Goal: Task Accomplishment & Management: Manage account settings

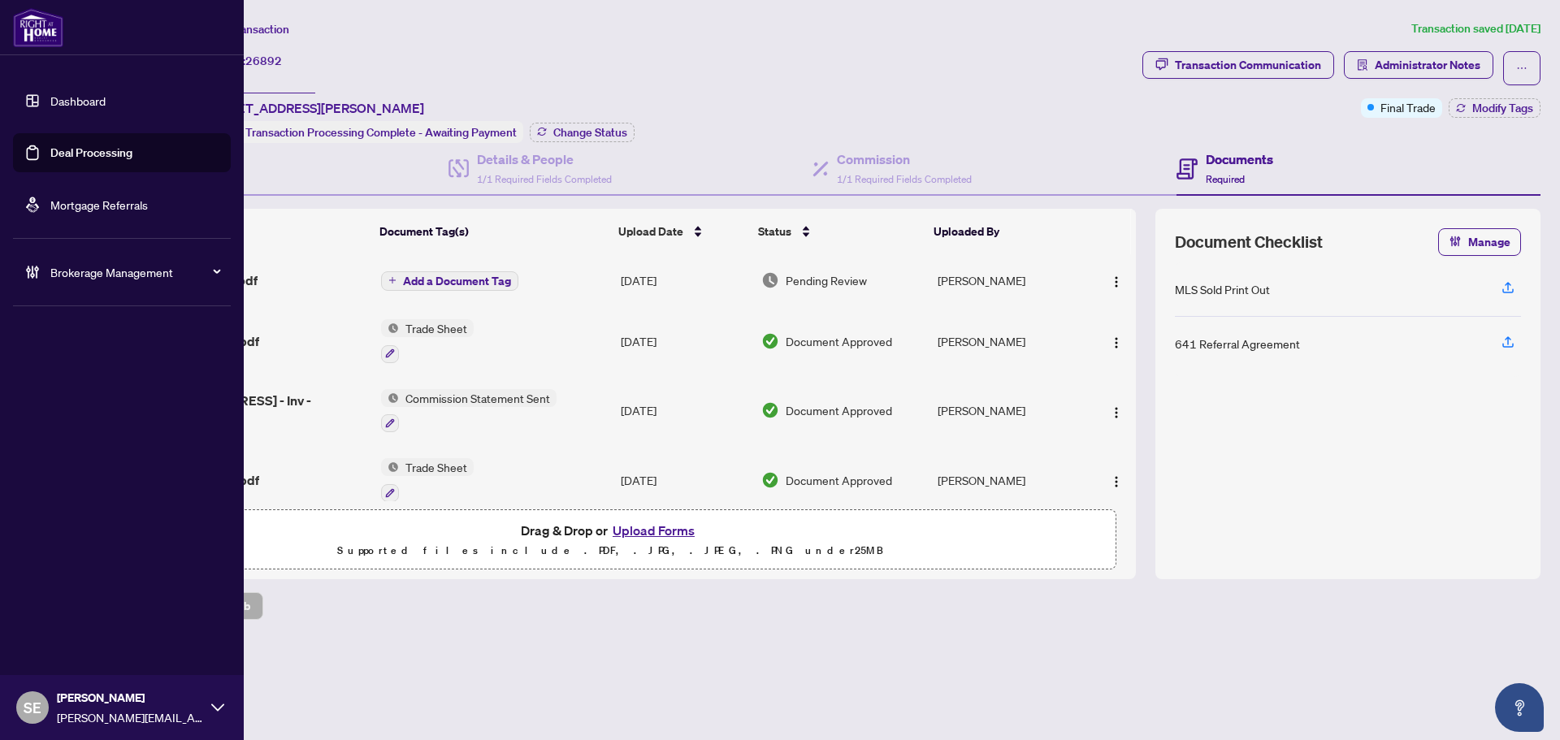
click at [50, 145] on link "Deal Processing" at bounding box center [91, 152] width 82 height 15
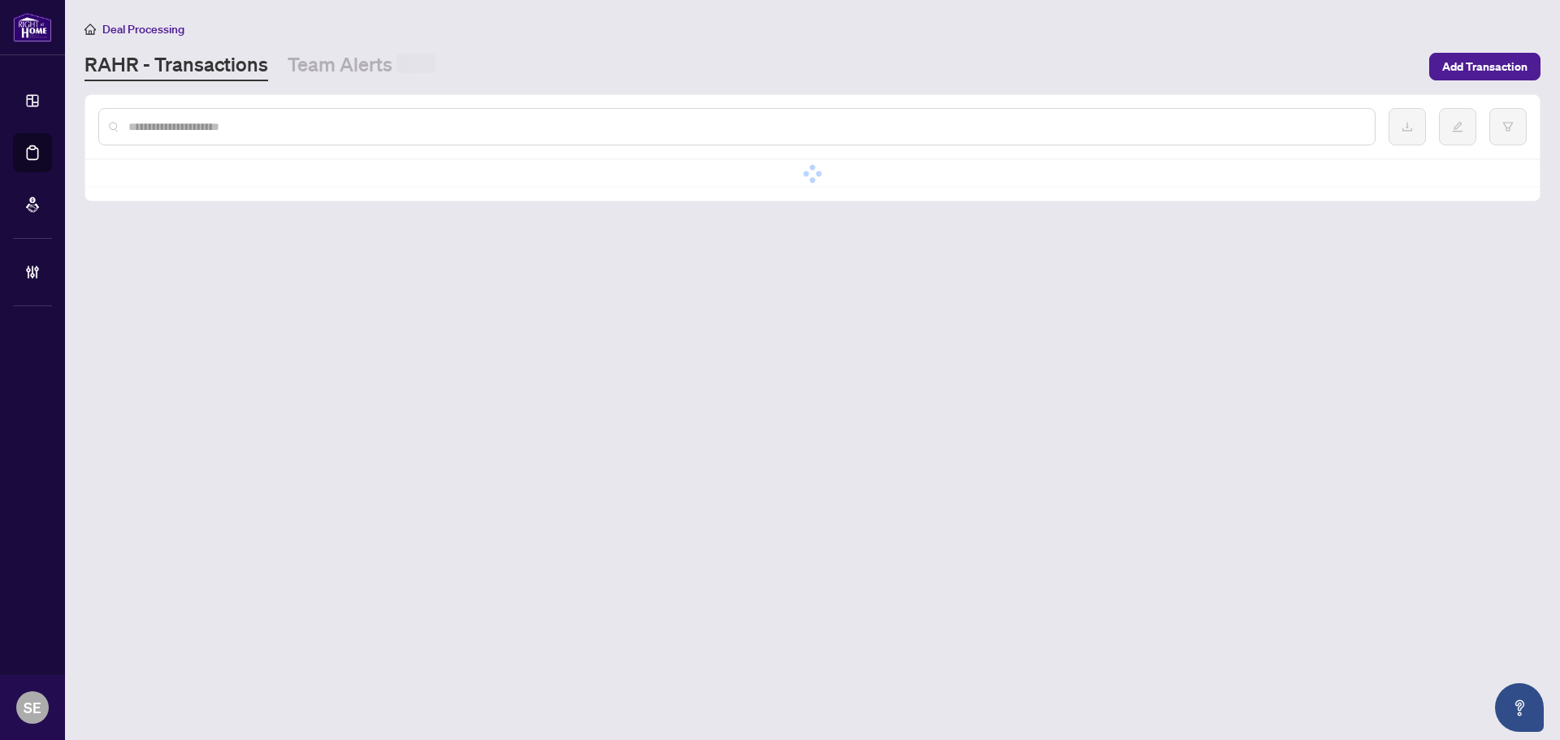
click at [440, 118] on input "text" at bounding box center [744, 127] width 1233 height 18
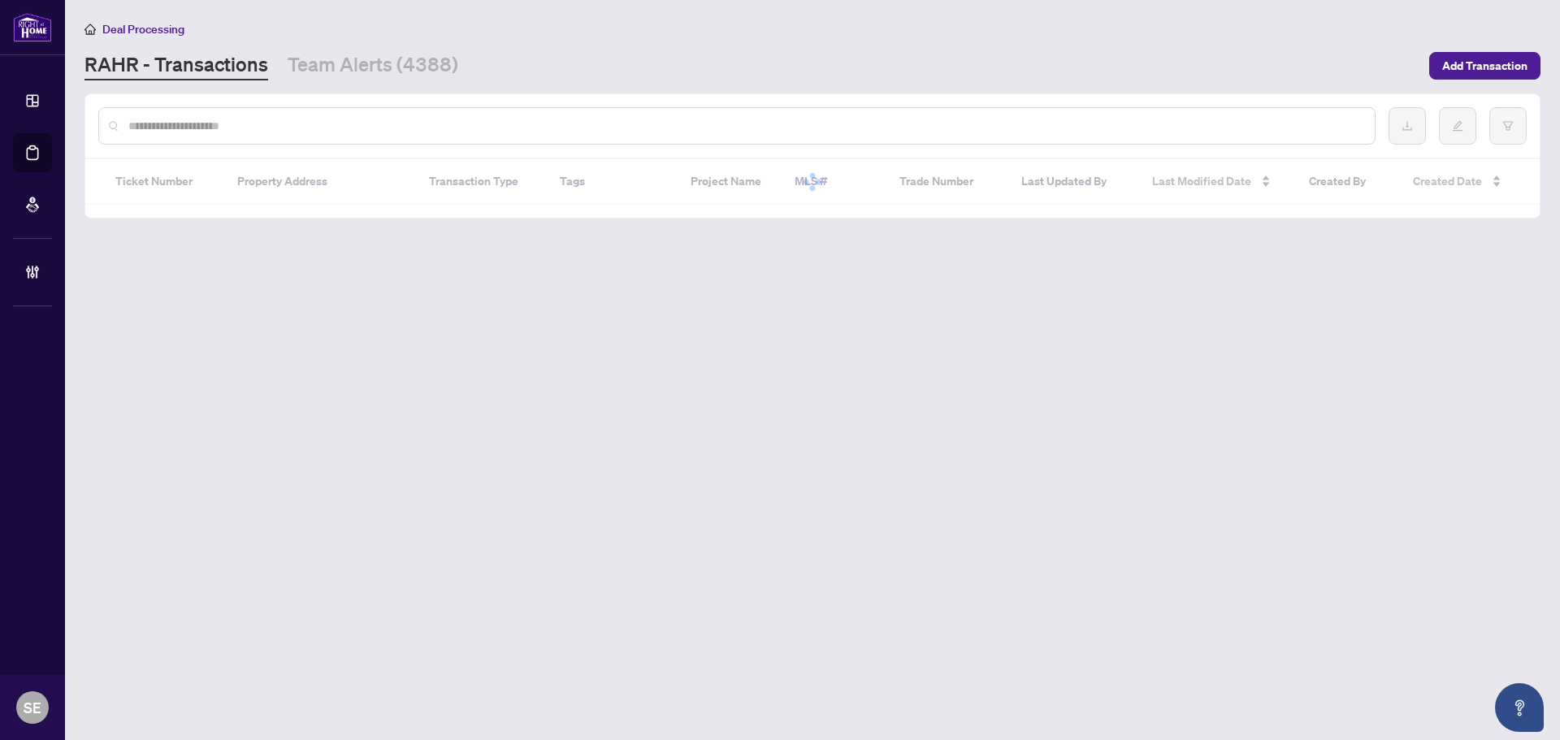
paste input "*******"
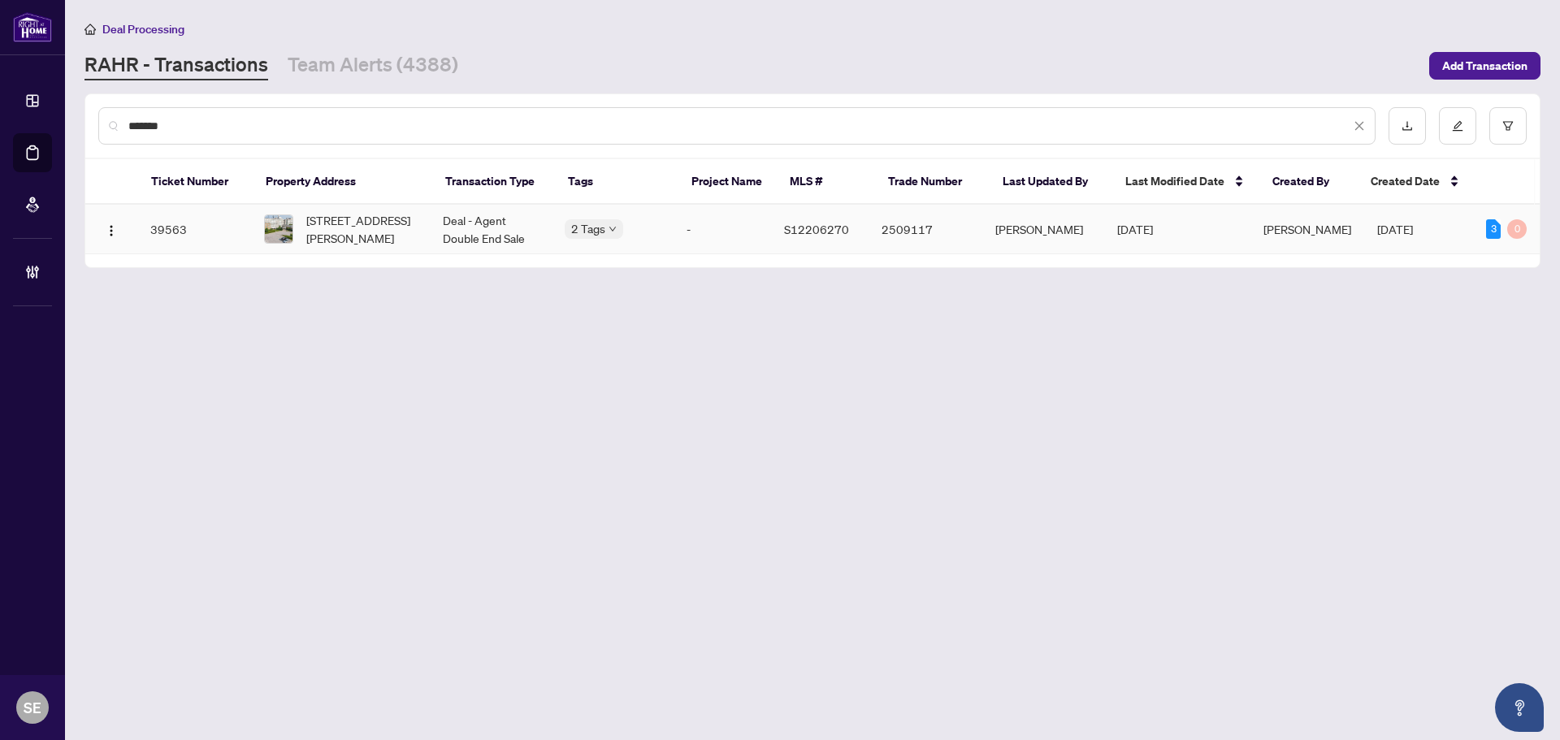
type input "*******"
click at [463, 234] on td "Deal - Agent Double End Sale" at bounding box center [491, 230] width 122 height 50
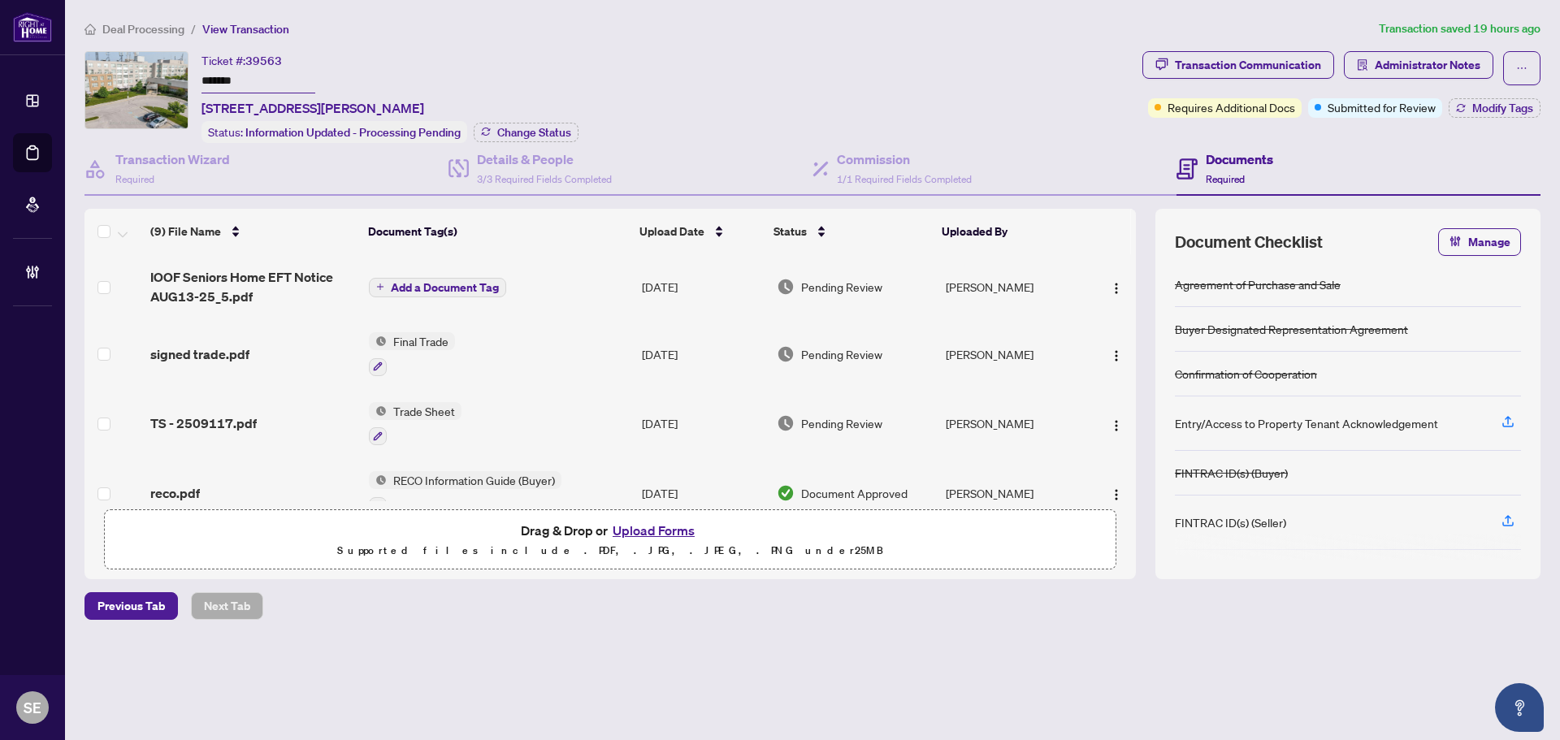
click at [521, 347] on td "Final Trade" at bounding box center [498, 354] width 273 height 70
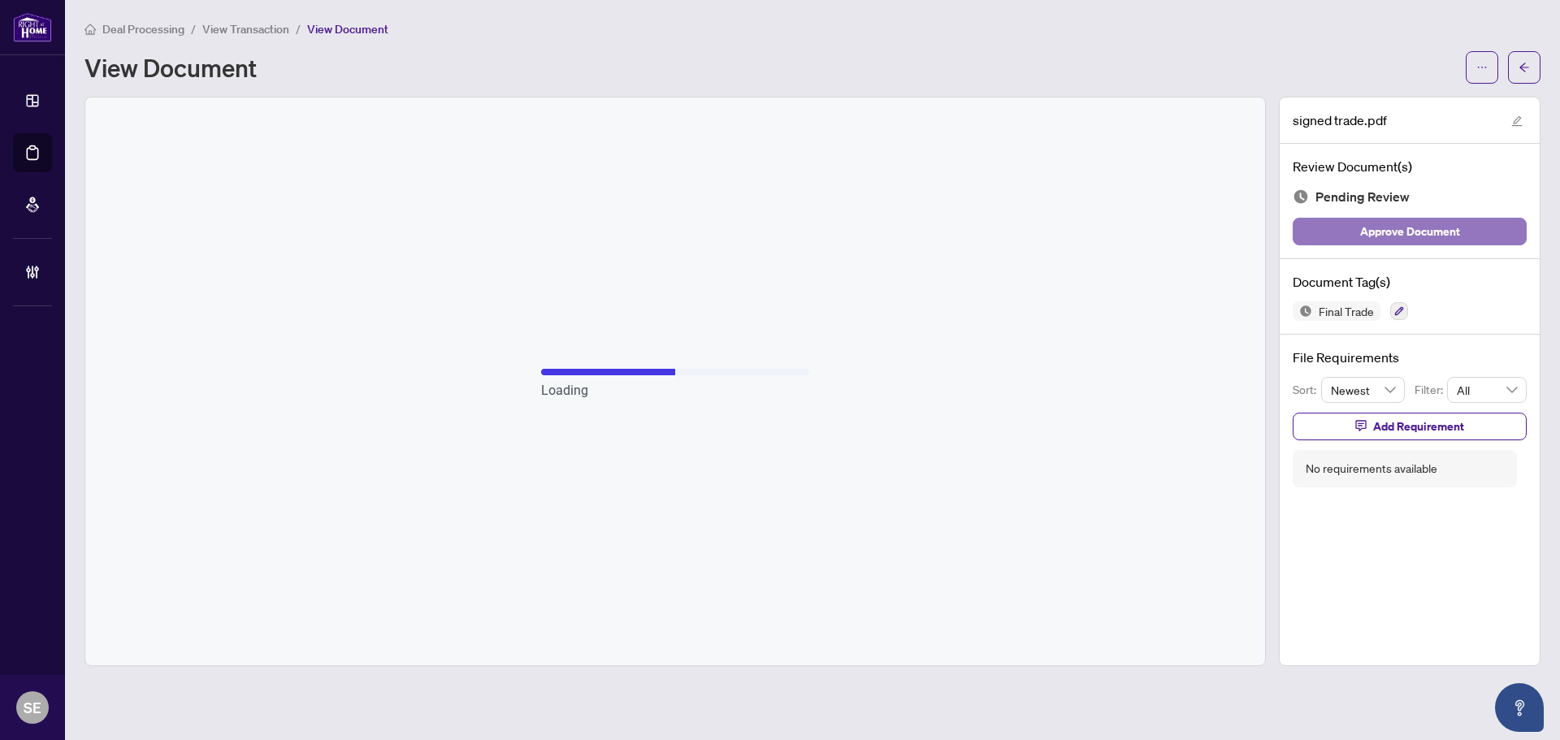
drag, startPoint x: 1465, startPoint y: 220, endPoint x: 1467, endPoint y: 192, distance: 28.5
click at [1465, 219] on button "Approve Document" at bounding box center [1410, 232] width 234 height 28
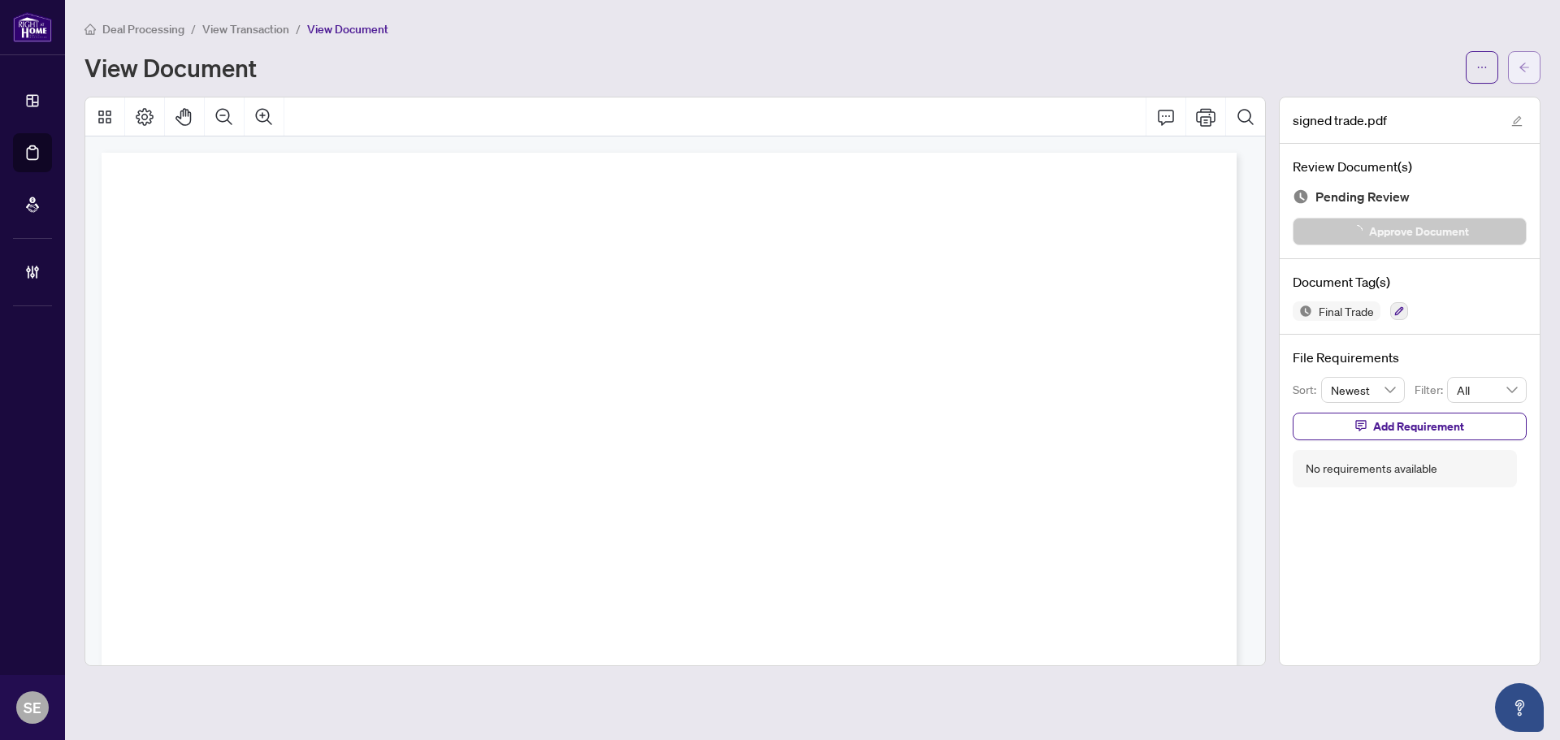
click at [1516, 74] on button "button" at bounding box center [1524, 67] width 32 height 32
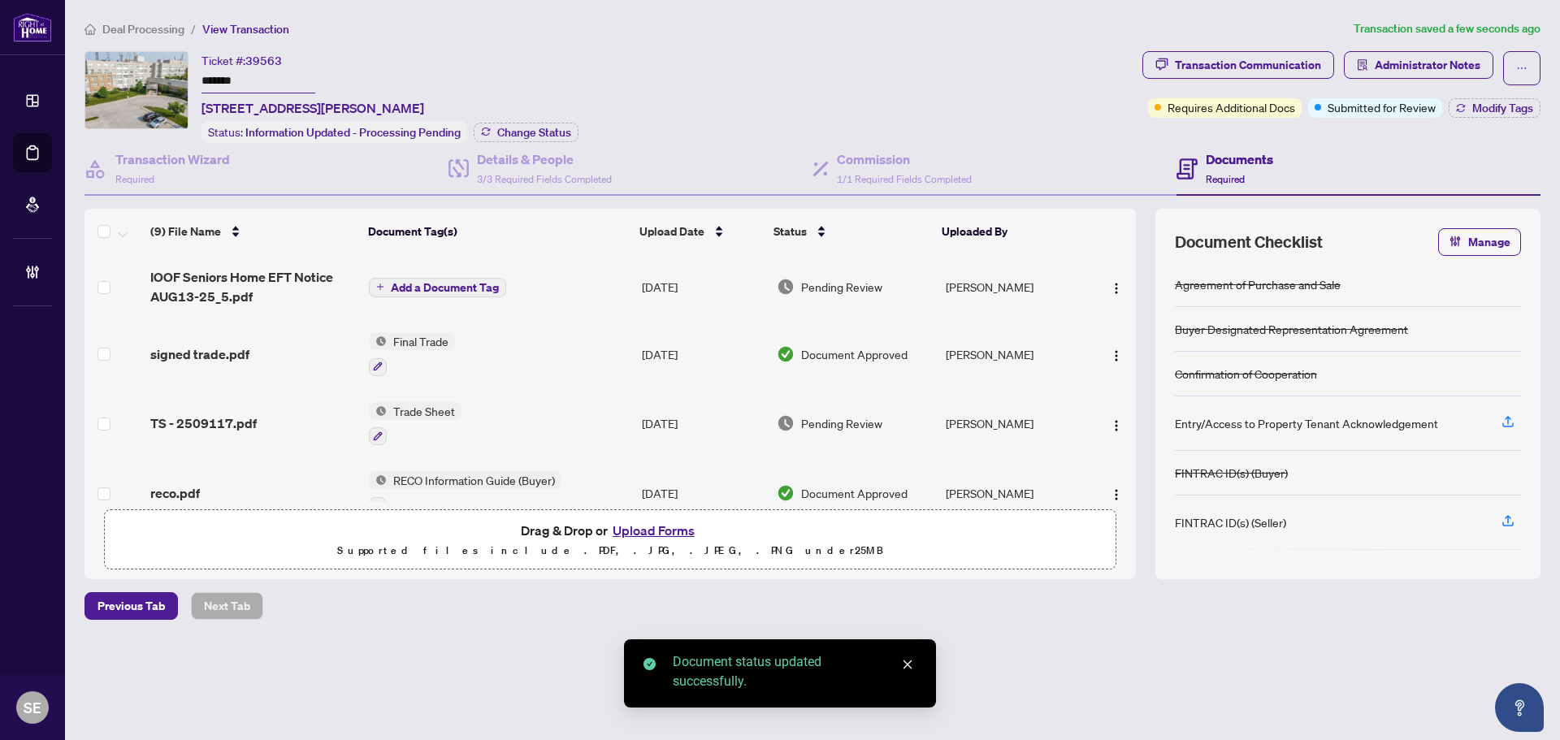
click at [927, 282] on div "Pending Review" at bounding box center [855, 287] width 156 height 18
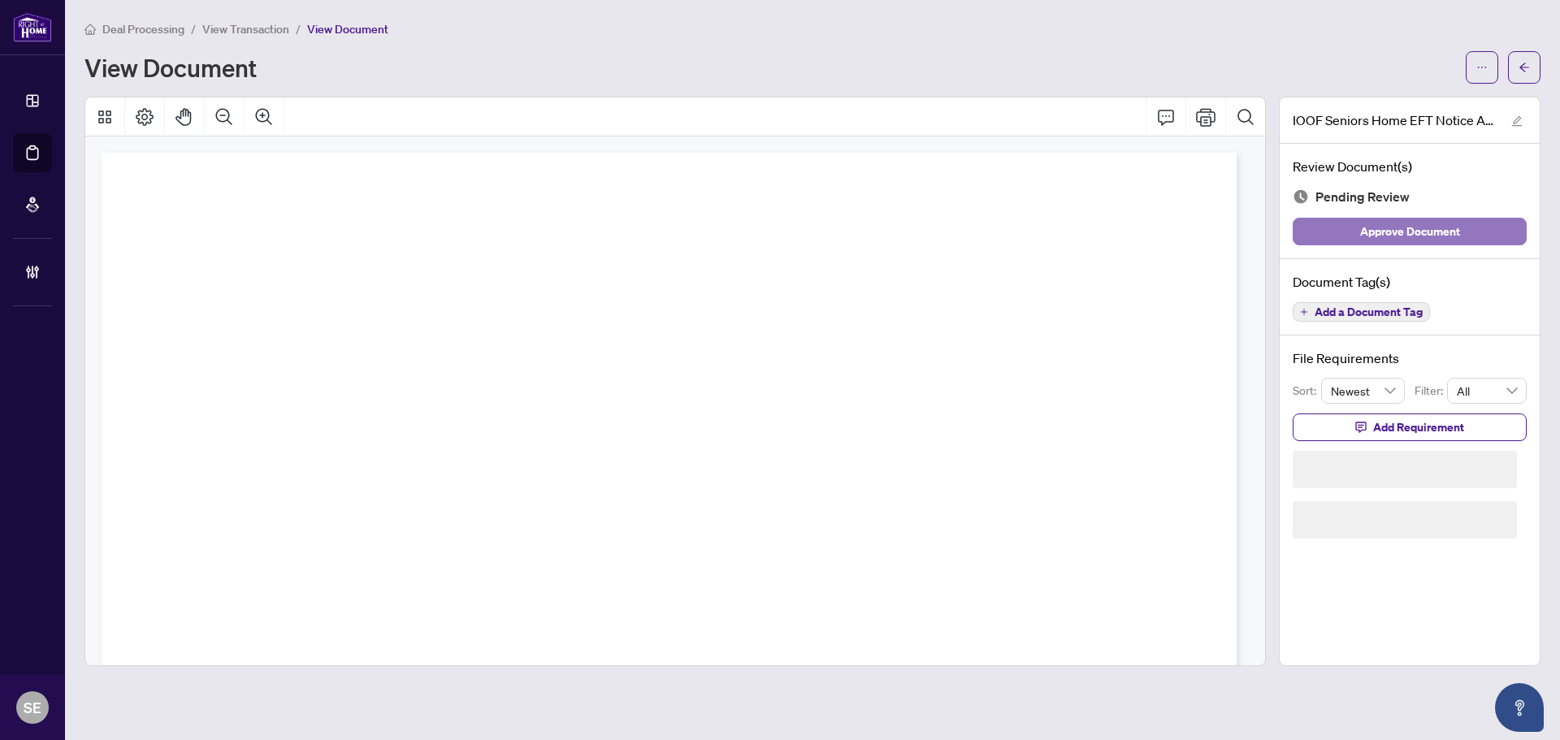
click at [1449, 225] on span "Approve Document" at bounding box center [1410, 232] width 100 height 26
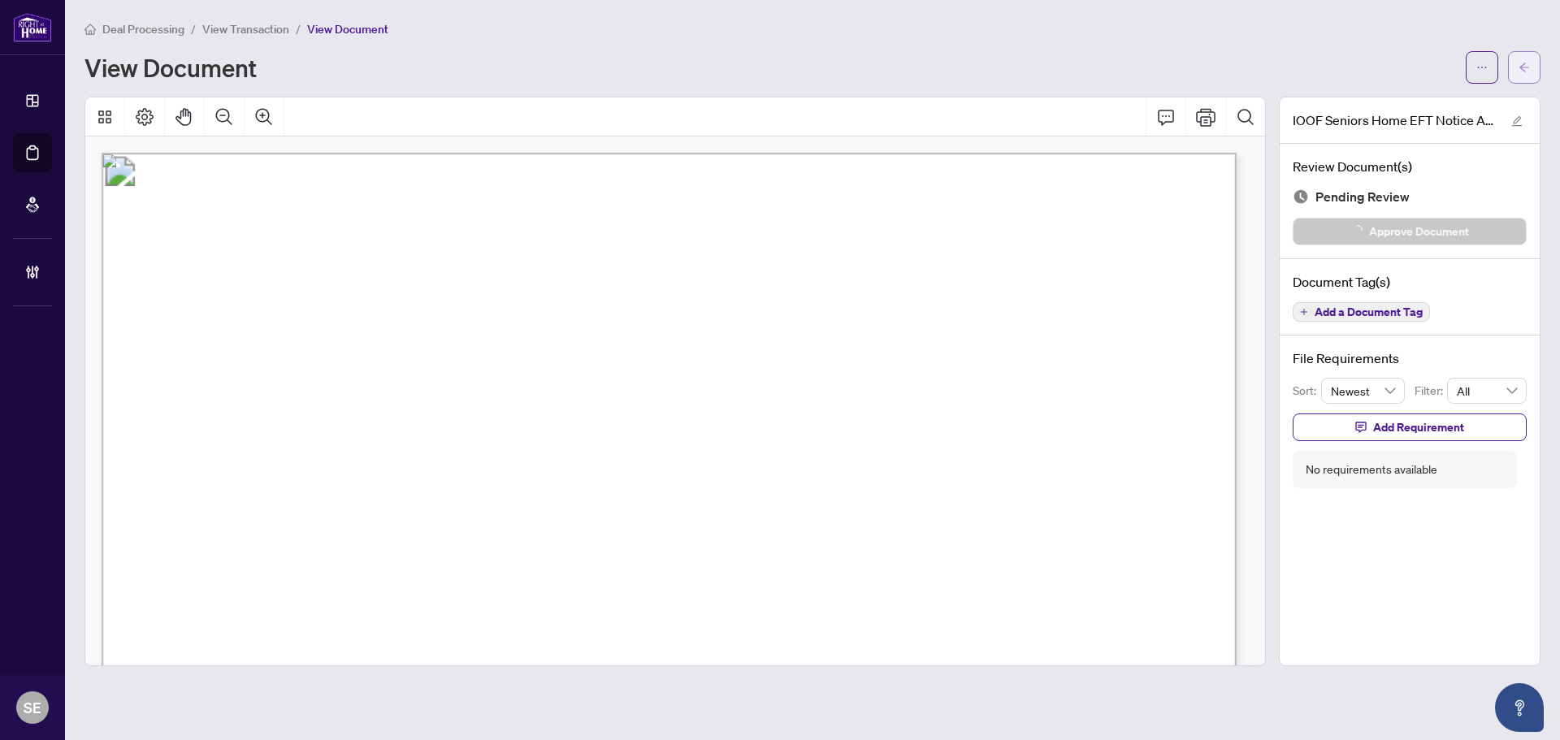
click at [1517, 75] on button "button" at bounding box center [1524, 67] width 32 height 32
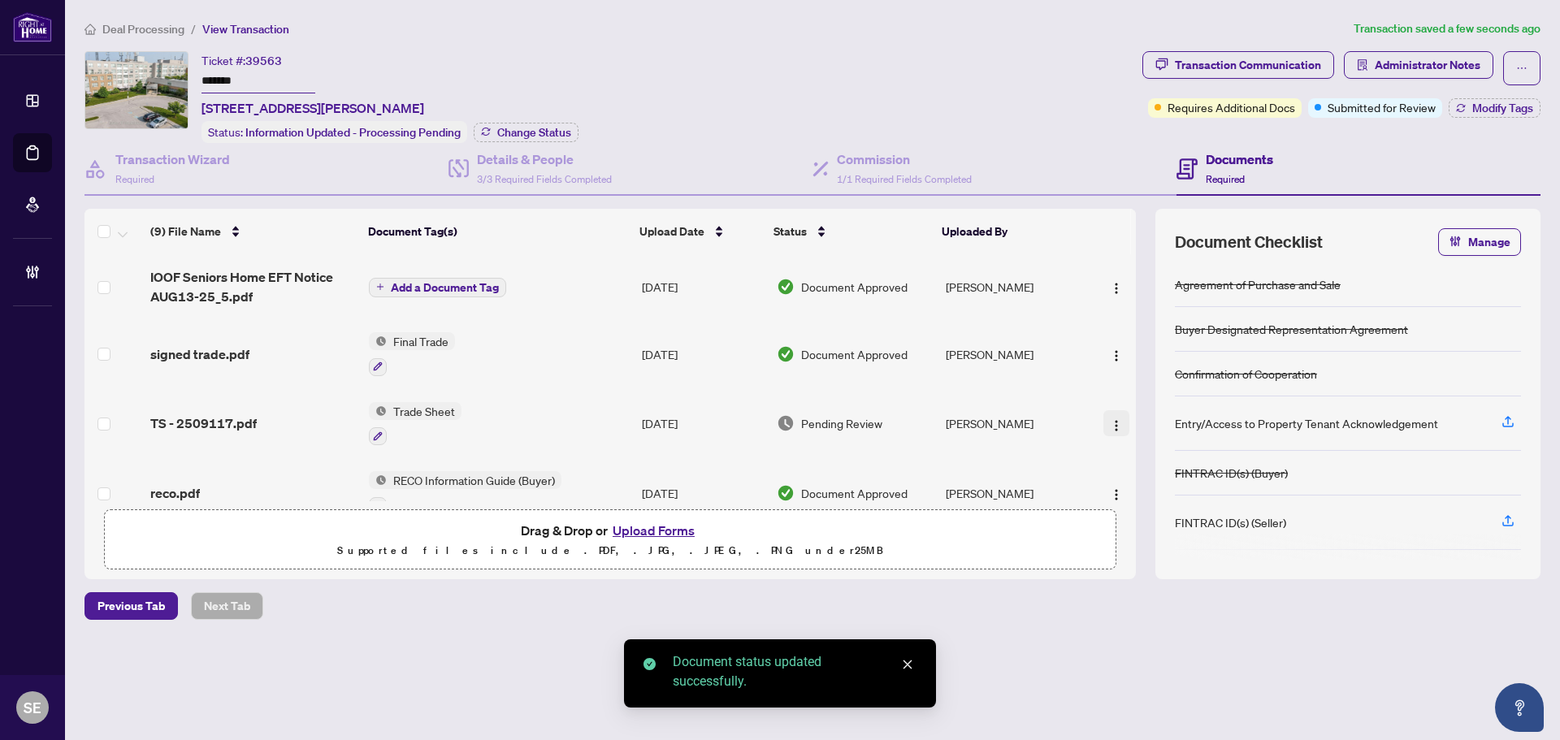
click at [1110, 424] on img "button" at bounding box center [1116, 425] width 13 height 13
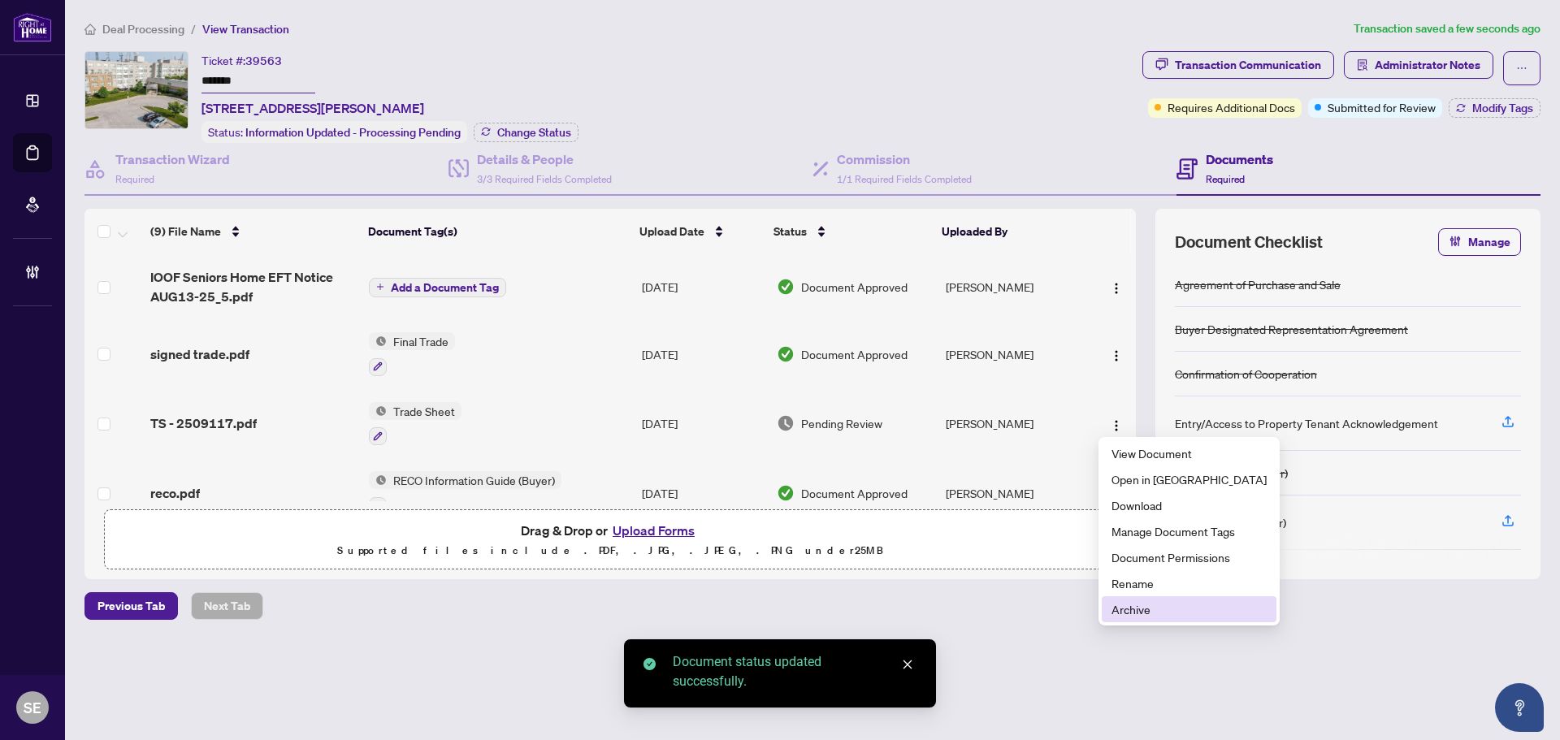
click at [1154, 607] on span "Archive" at bounding box center [1188, 609] width 155 height 18
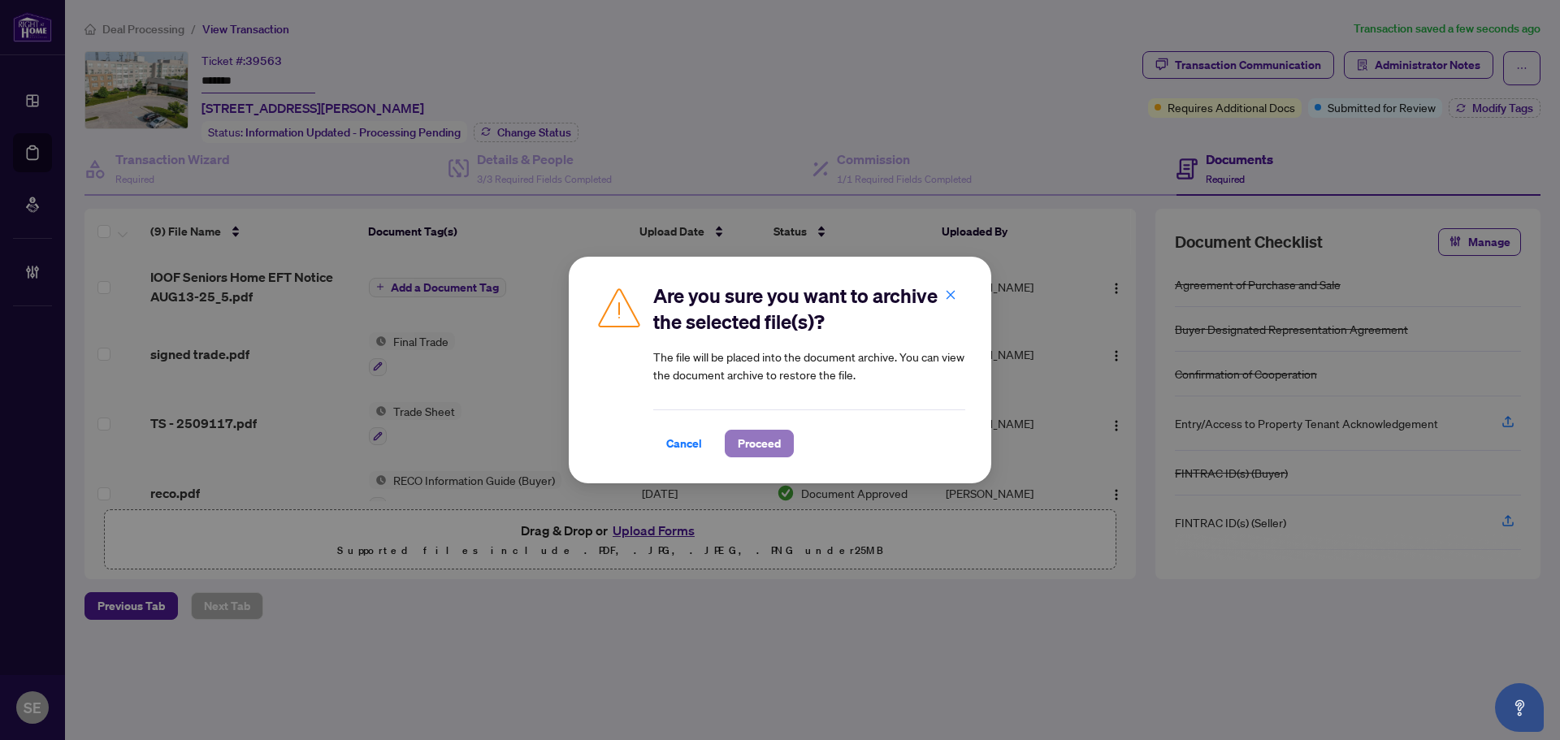
click at [771, 440] on span "Proceed" at bounding box center [759, 444] width 43 height 26
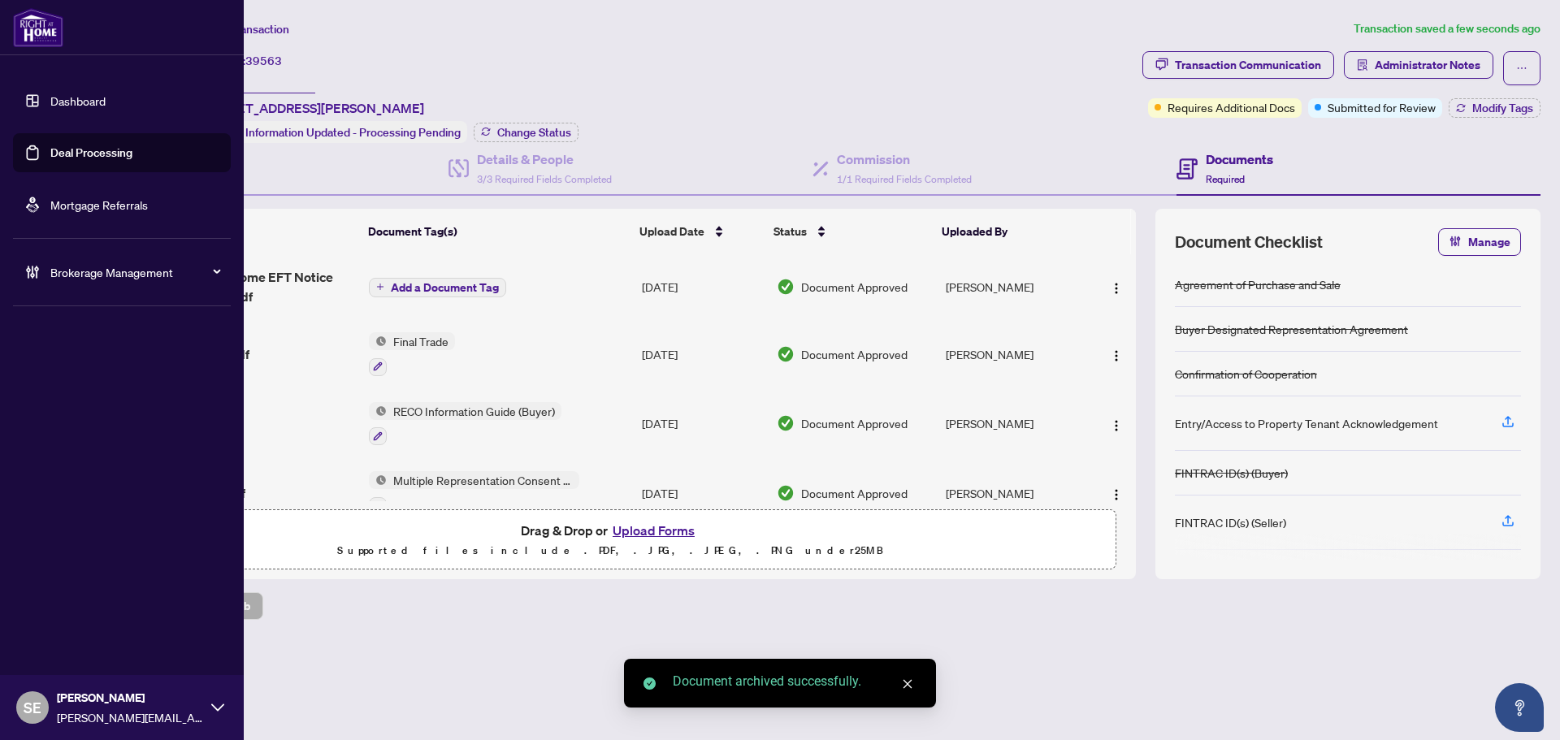
click at [50, 151] on link "Deal Processing" at bounding box center [91, 152] width 82 height 15
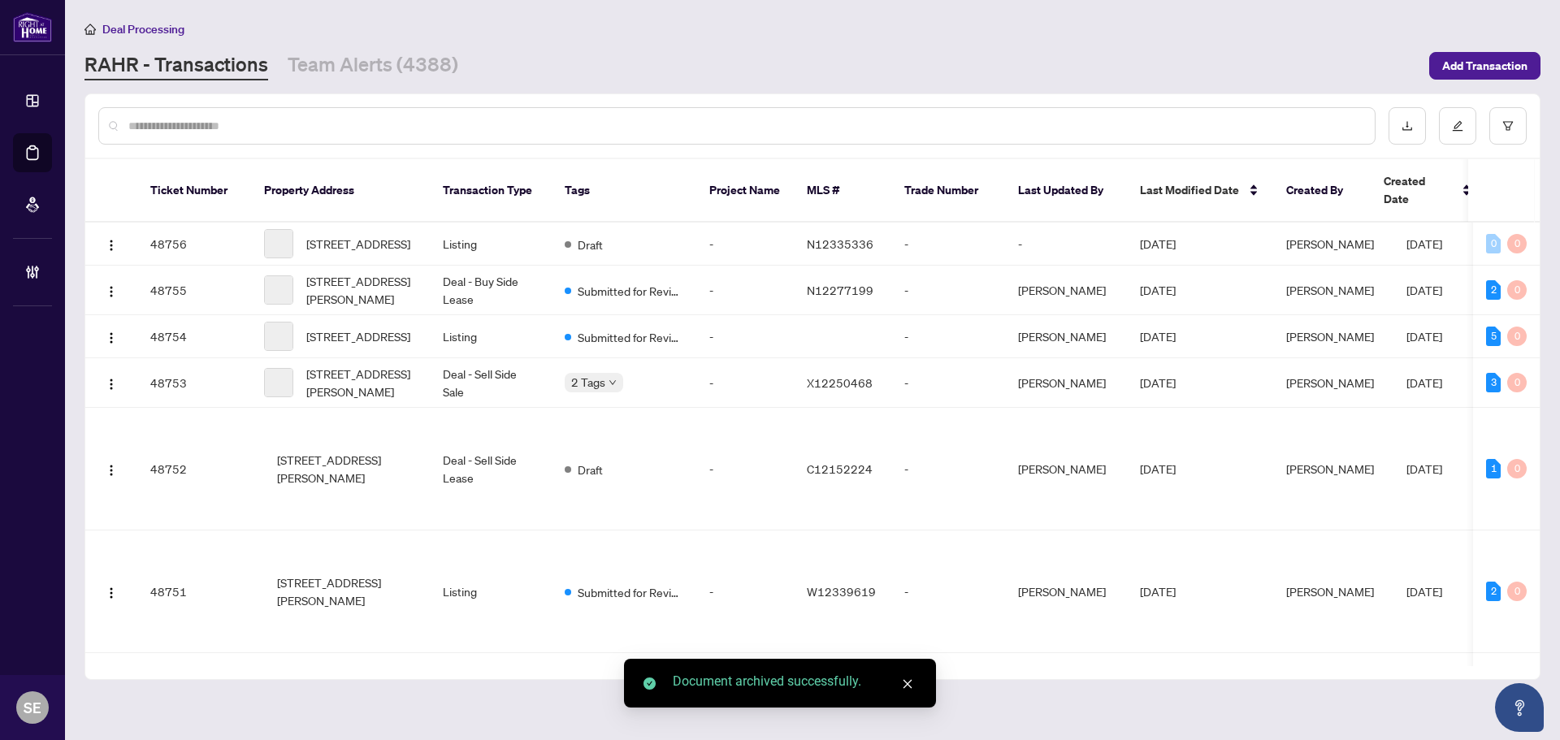
click at [423, 131] on input "text" at bounding box center [744, 126] width 1233 height 18
paste input "*******"
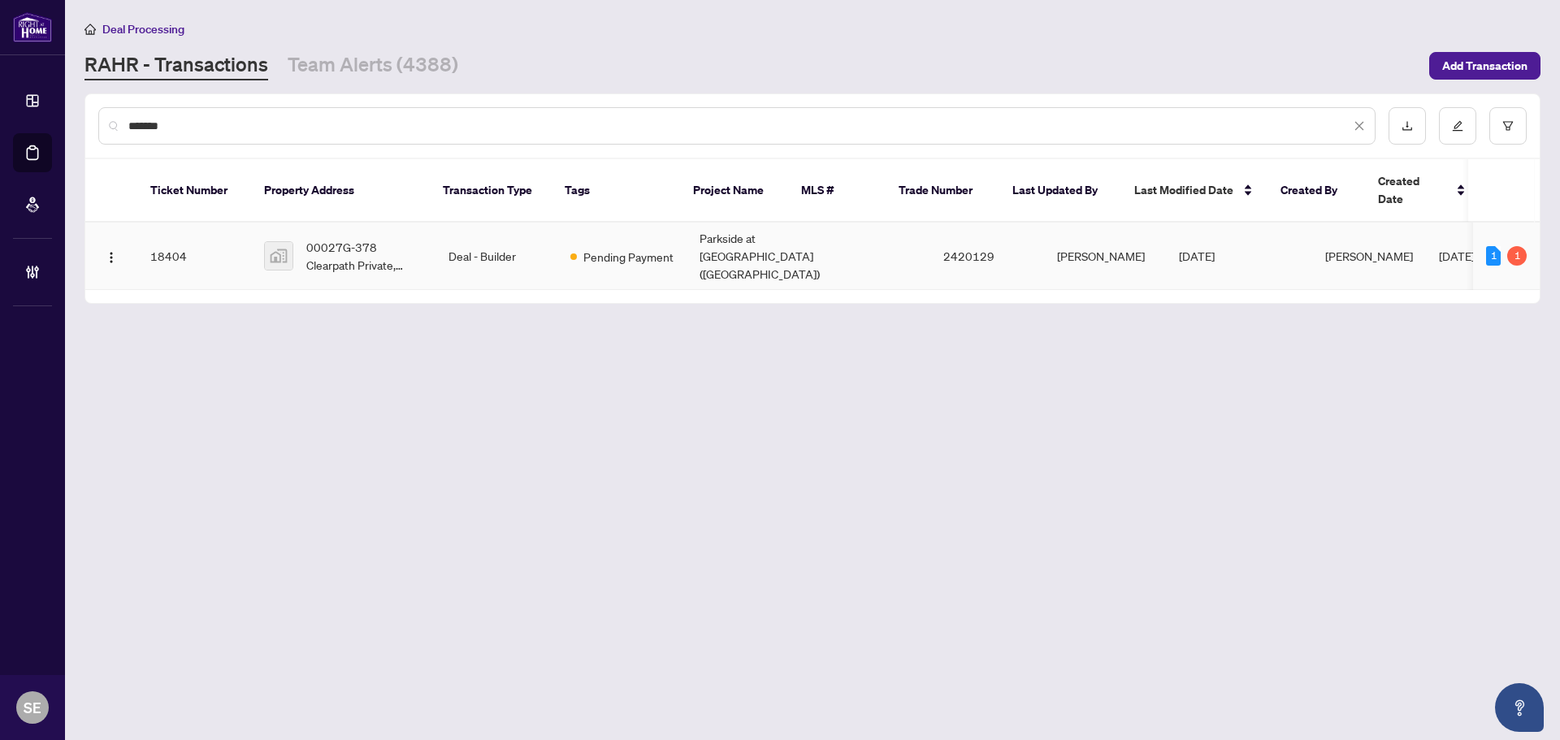
type input "*******"
click at [439, 229] on td "Deal - Builder" at bounding box center [496, 256] width 122 height 67
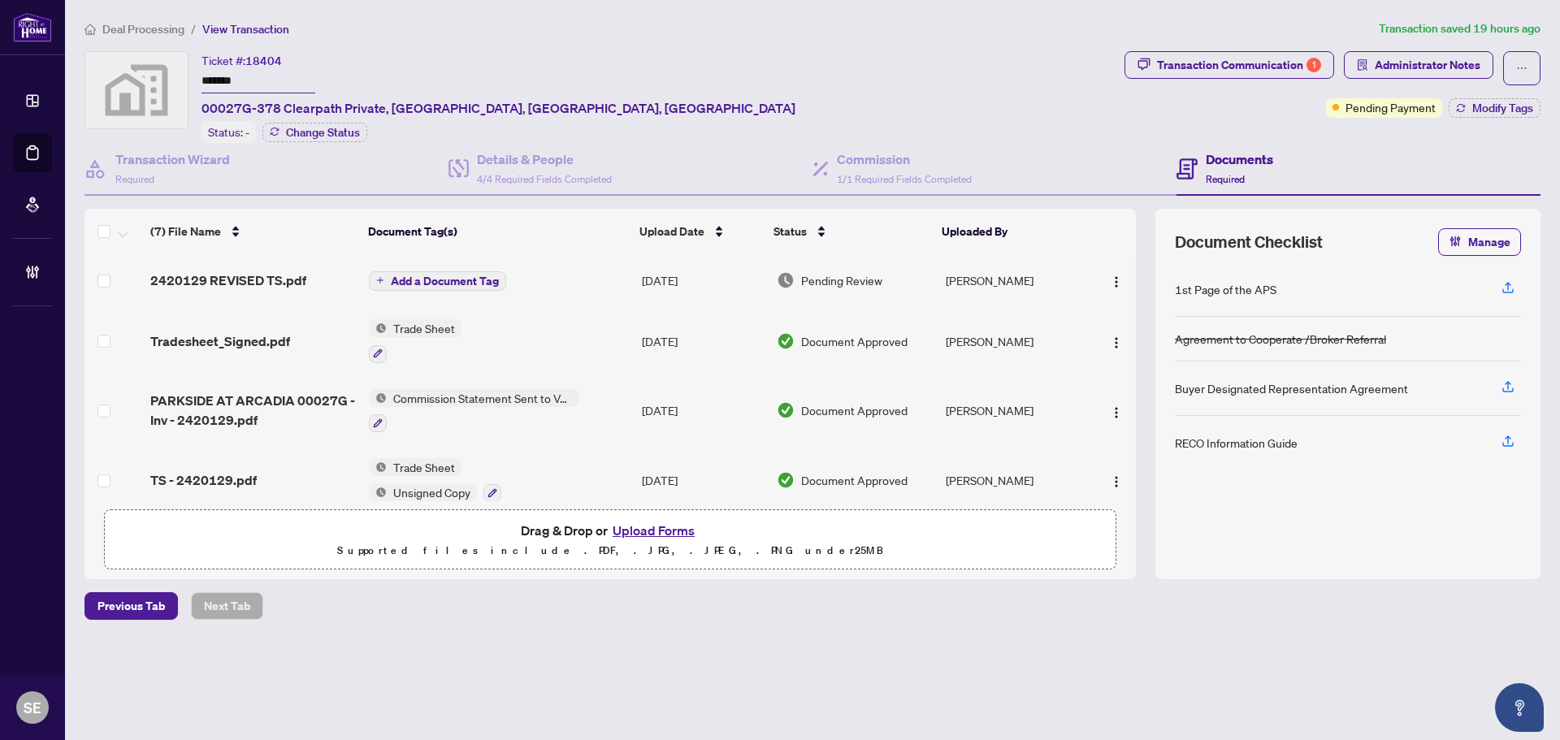
click at [1267, 79] on span "Transaction Communication 1" at bounding box center [1229, 68] width 210 height 34
click at [1251, 67] on div "Transaction Communication 1" at bounding box center [1239, 65] width 164 height 26
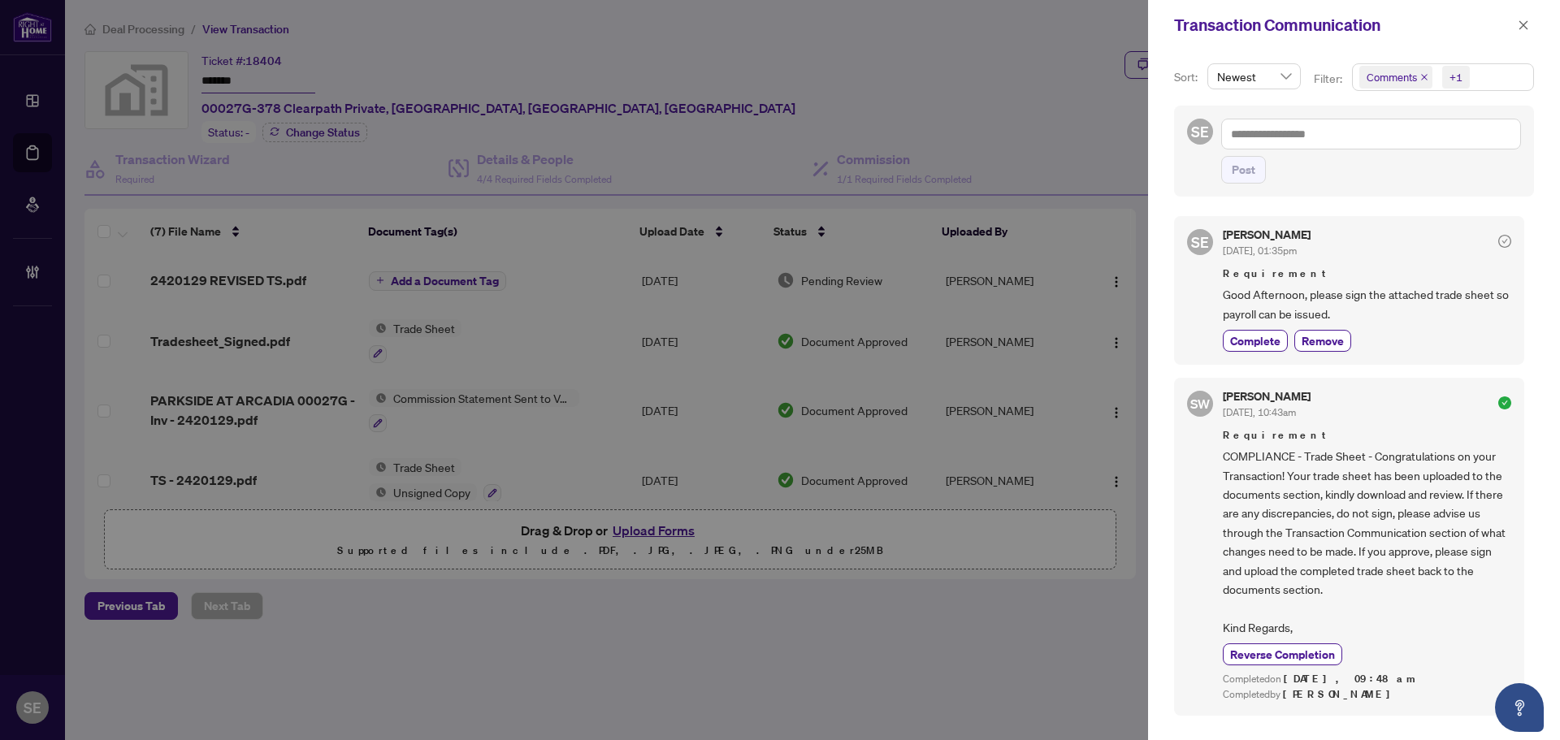
drag, startPoint x: 1526, startPoint y: 29, endPoint x: 1424, endPoint y: 4, distance: 104.6
click at [1520, 26] on icon "close" at bounding box center [1523, 24] width 11 height 11
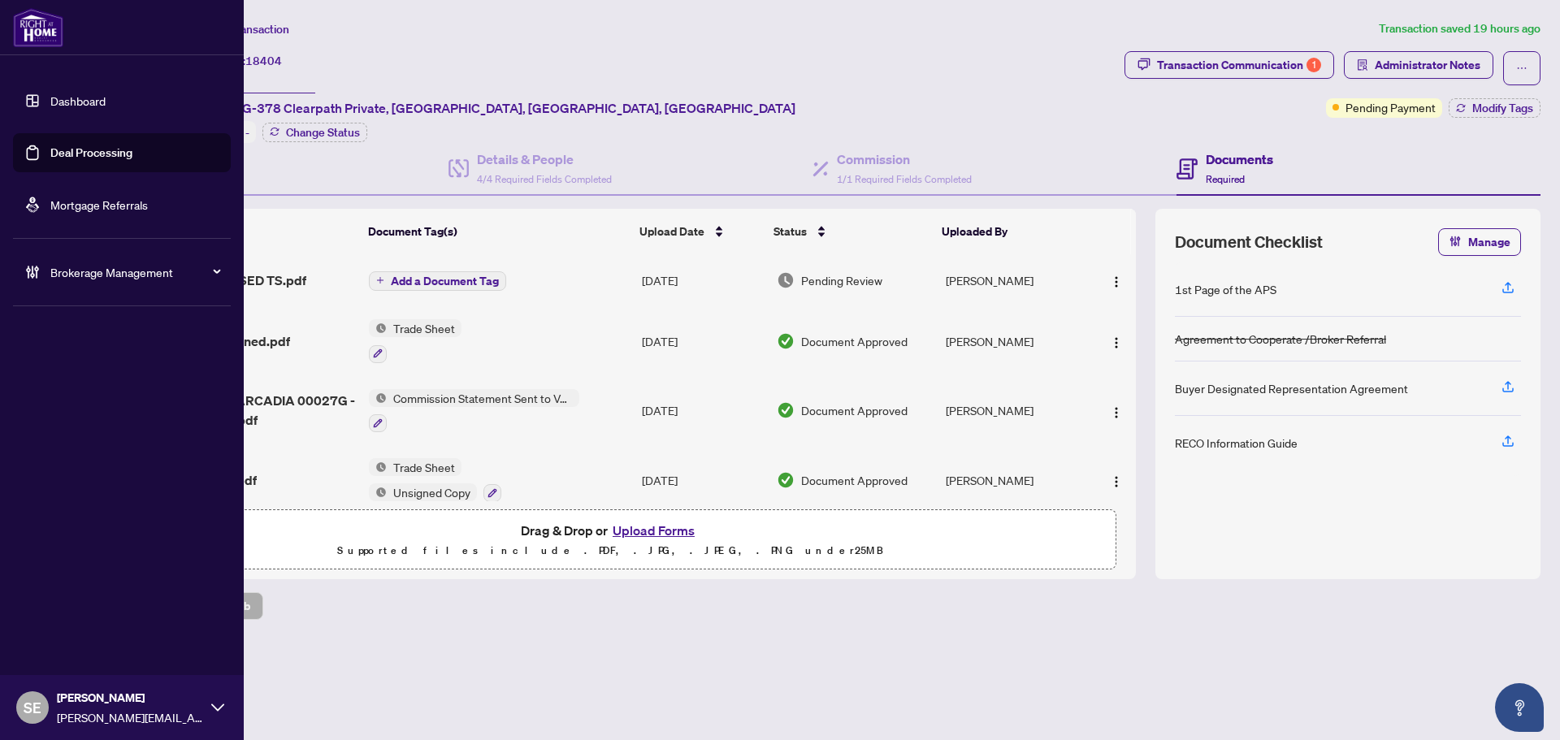
drag, startPoint x: 41, startPoint y: 156, endPoint x: 243, endPoint y: 149, distance: 201.6
click at [50, 156] on link "Deal Processing" at bounding box center [91, 152] width 82 height 15
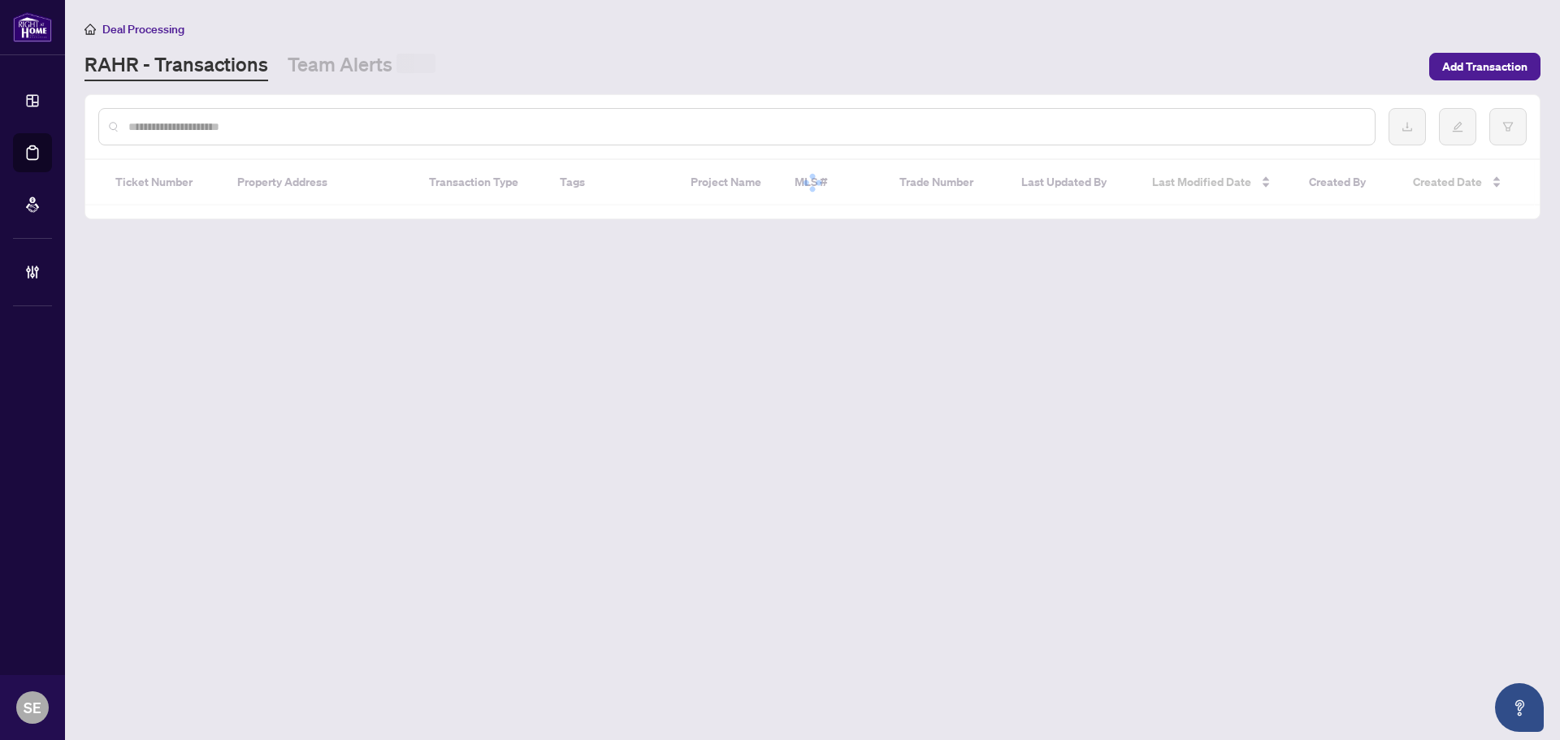
click at [441, 132] on input "text" at bounding box center [744, 127] width 1233 height 18
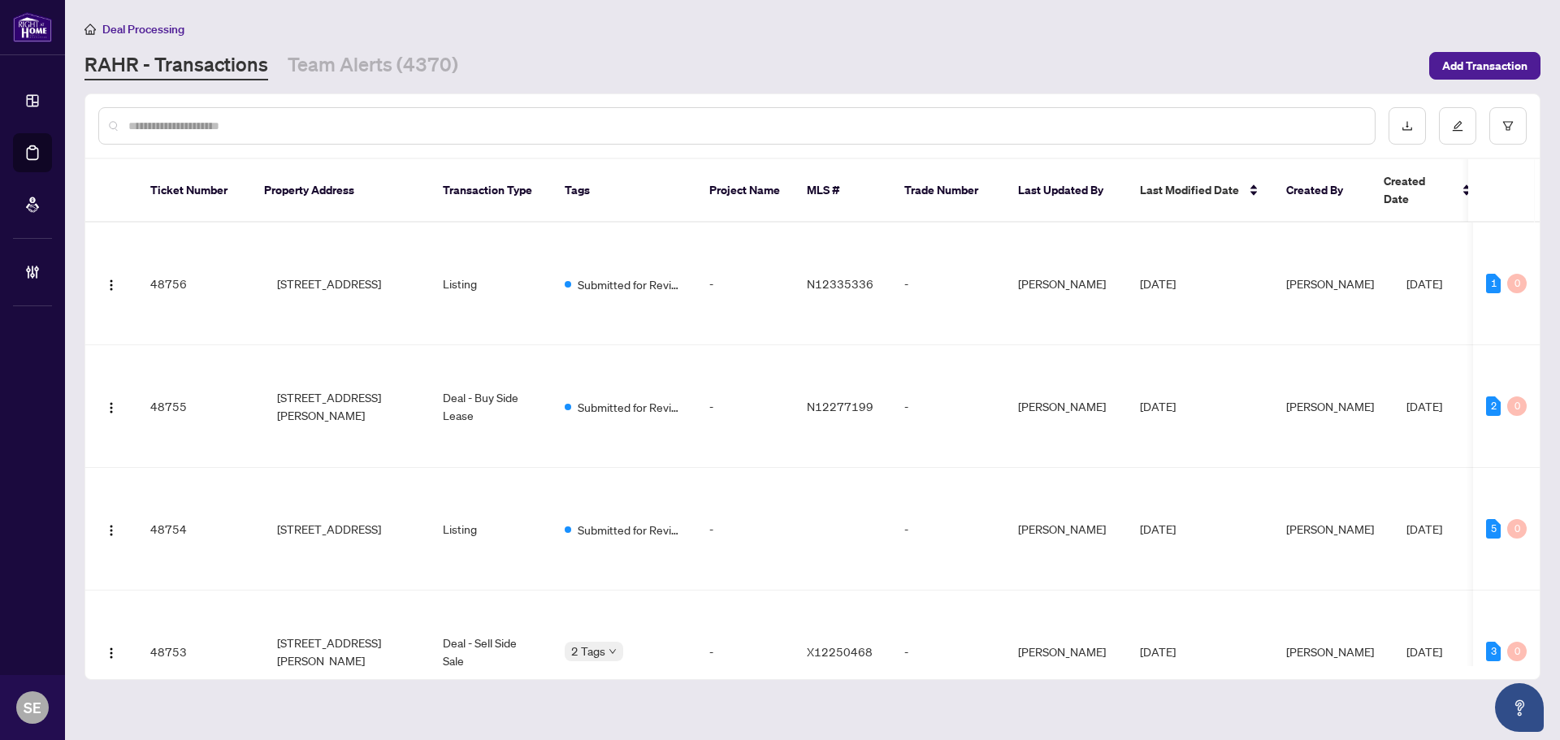
paste input "*******"
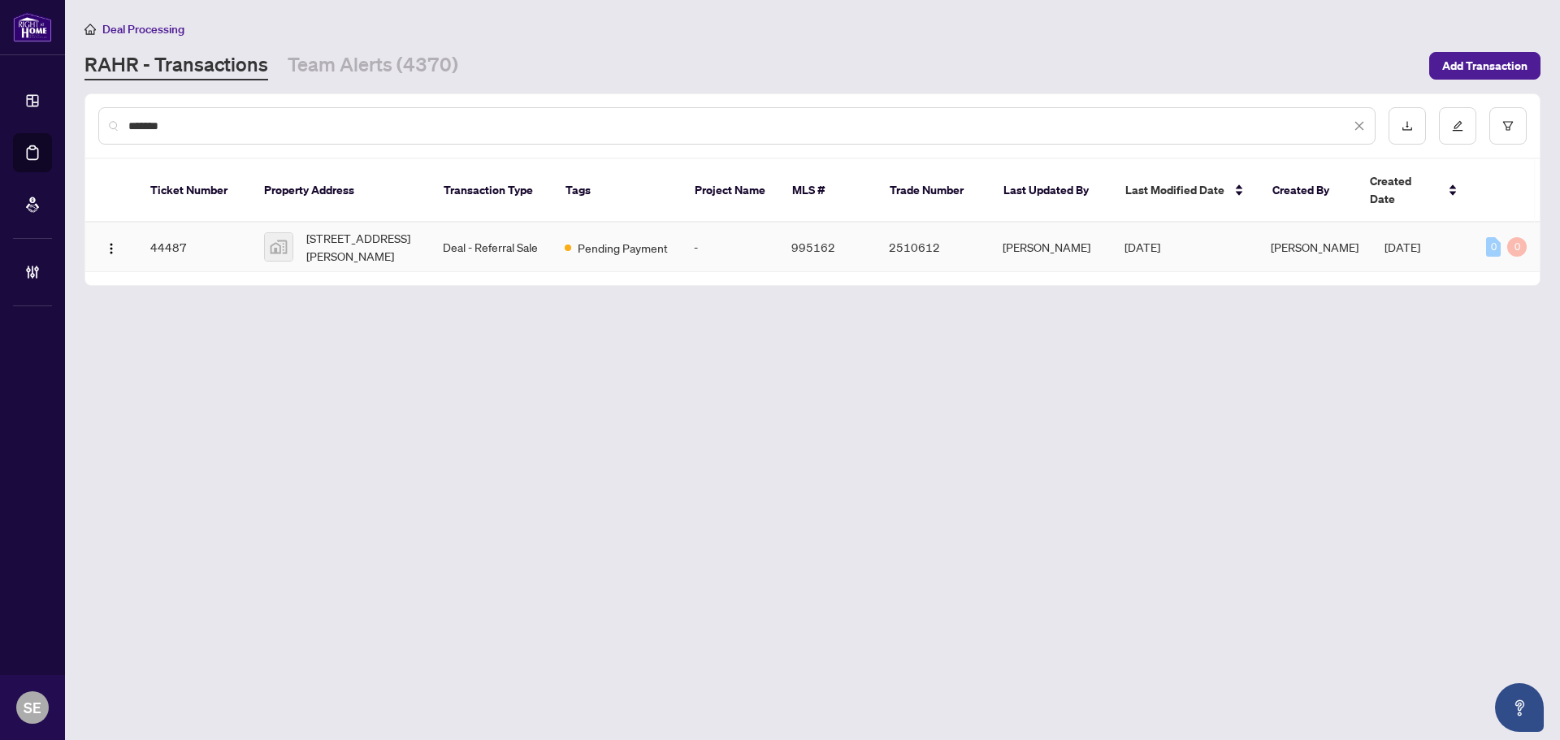
type input "*******"
click at [470, 223] on td "Deal - Referral Sale" at bounding box center [491, 248] width 122 height 50
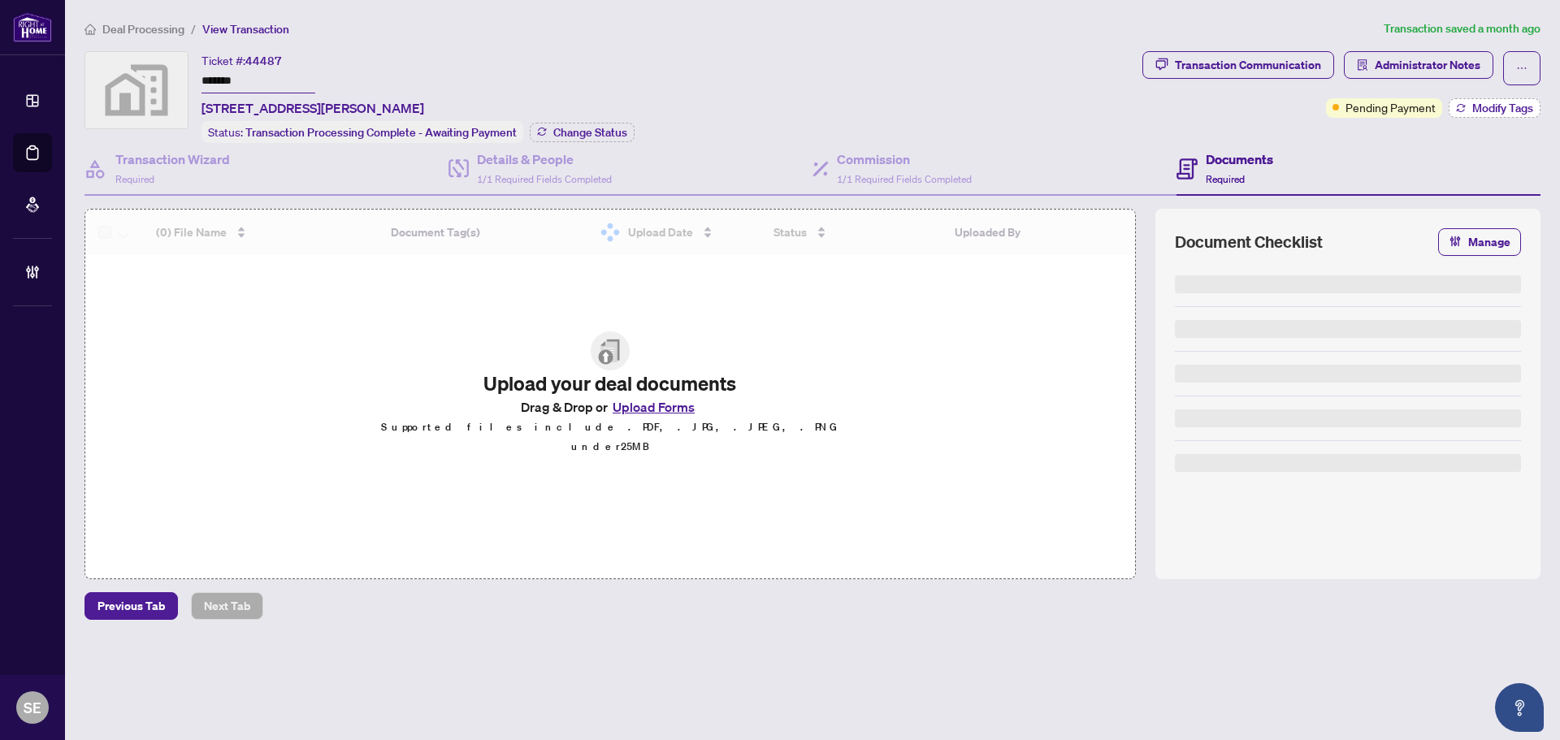
click at [1525, 106] on span "Modify Tags" at bounding box center [1502, 107] width 61 height 11
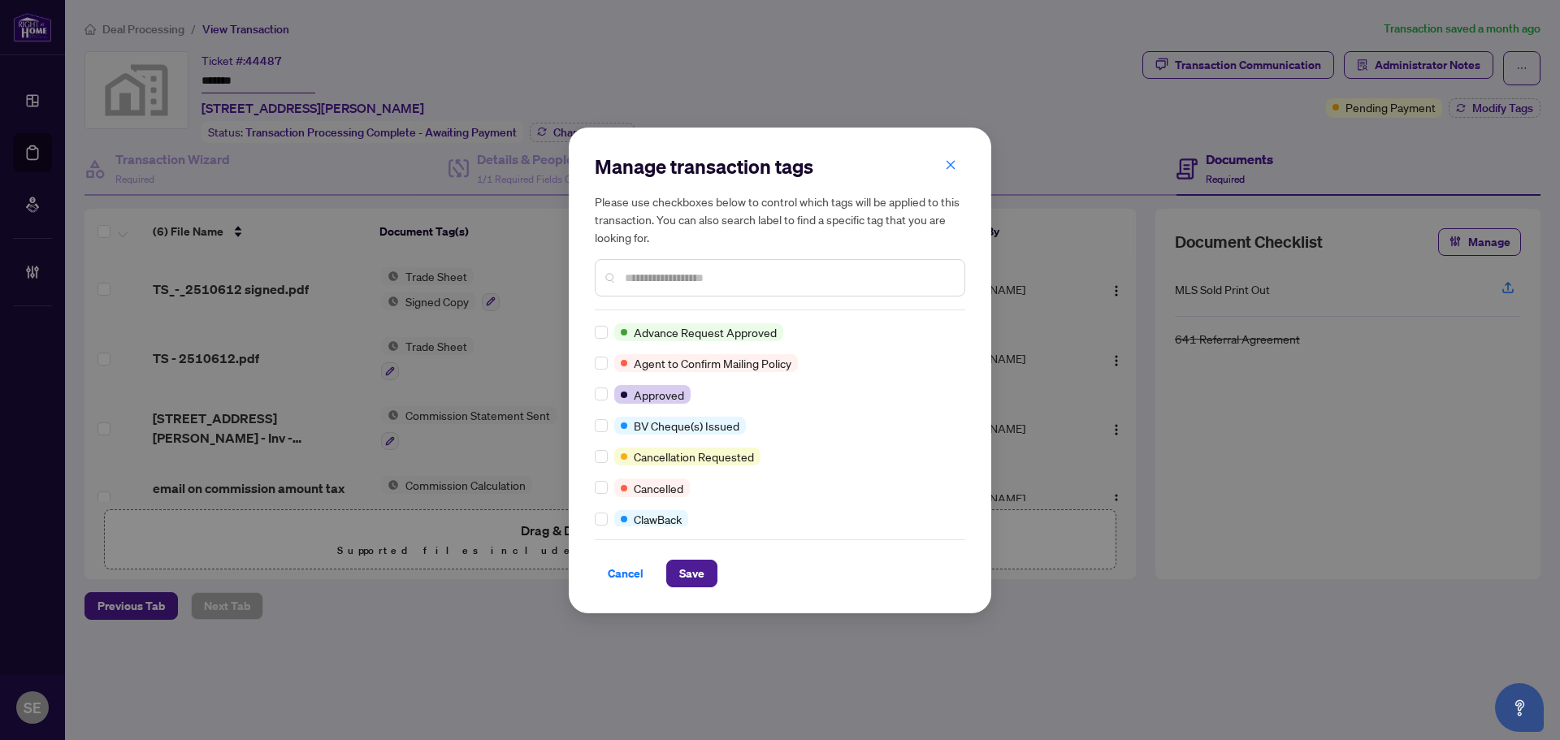
click at [652, 265] on div at bounding box center [780, 277] width 370 height 37
click at [646, 271] on input "text" at bounding box center [788, 278] width 327 height 18
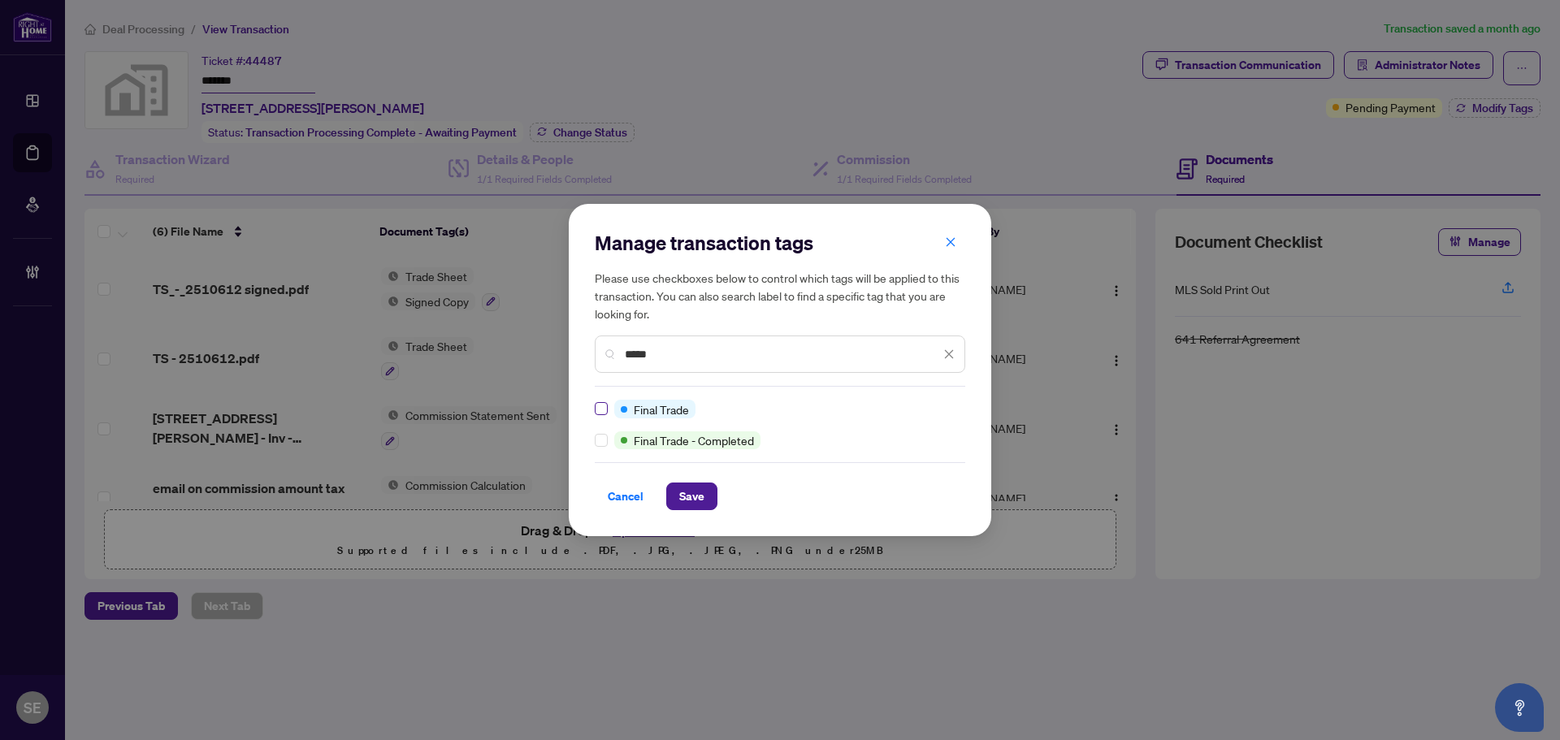
type input "*****"
click at [682, 500] on span "Save" at bounding box center [691, 496] width 25 height 26
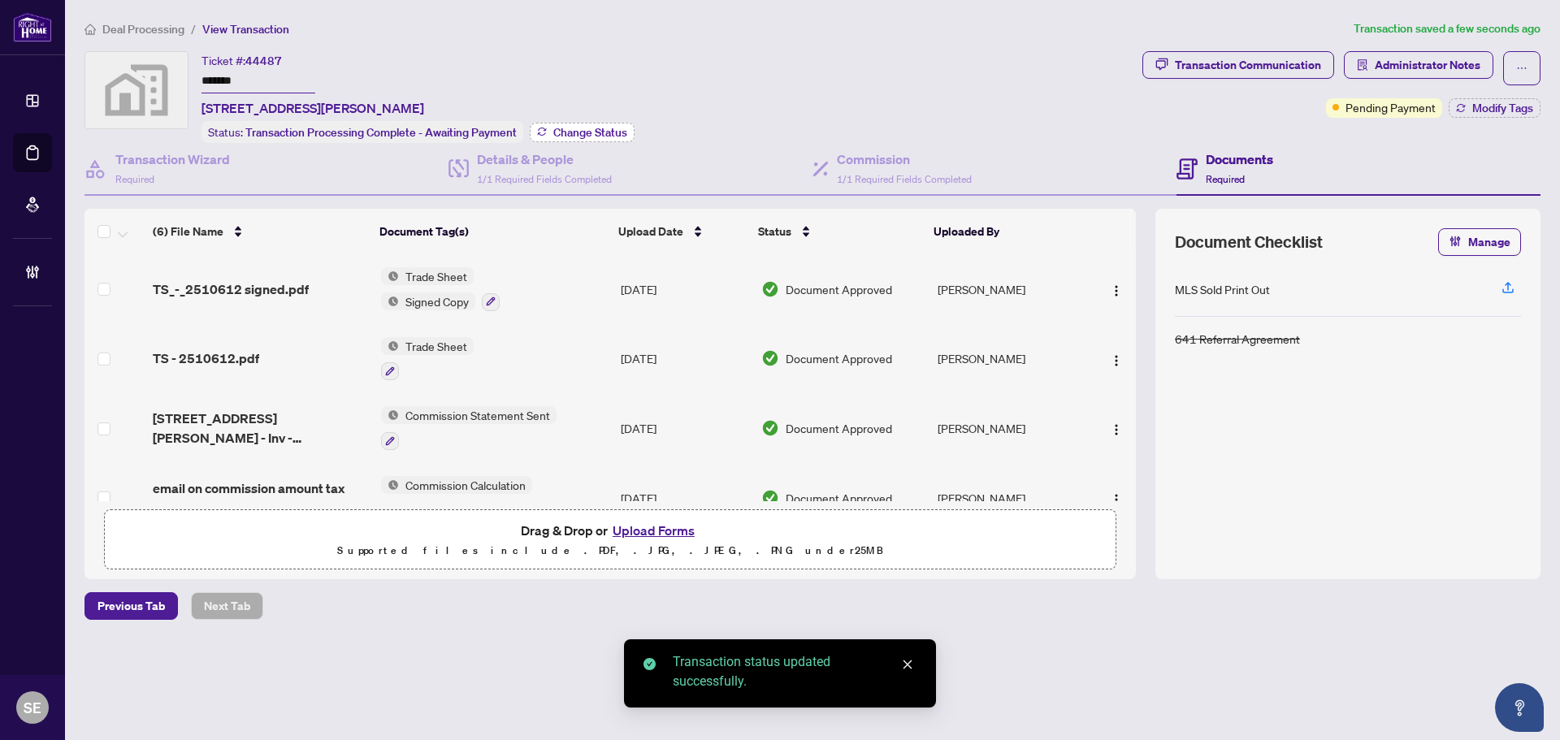
click at [577, 134] on span "Change Status" at bounding box center [590, 132] width 74 height 11
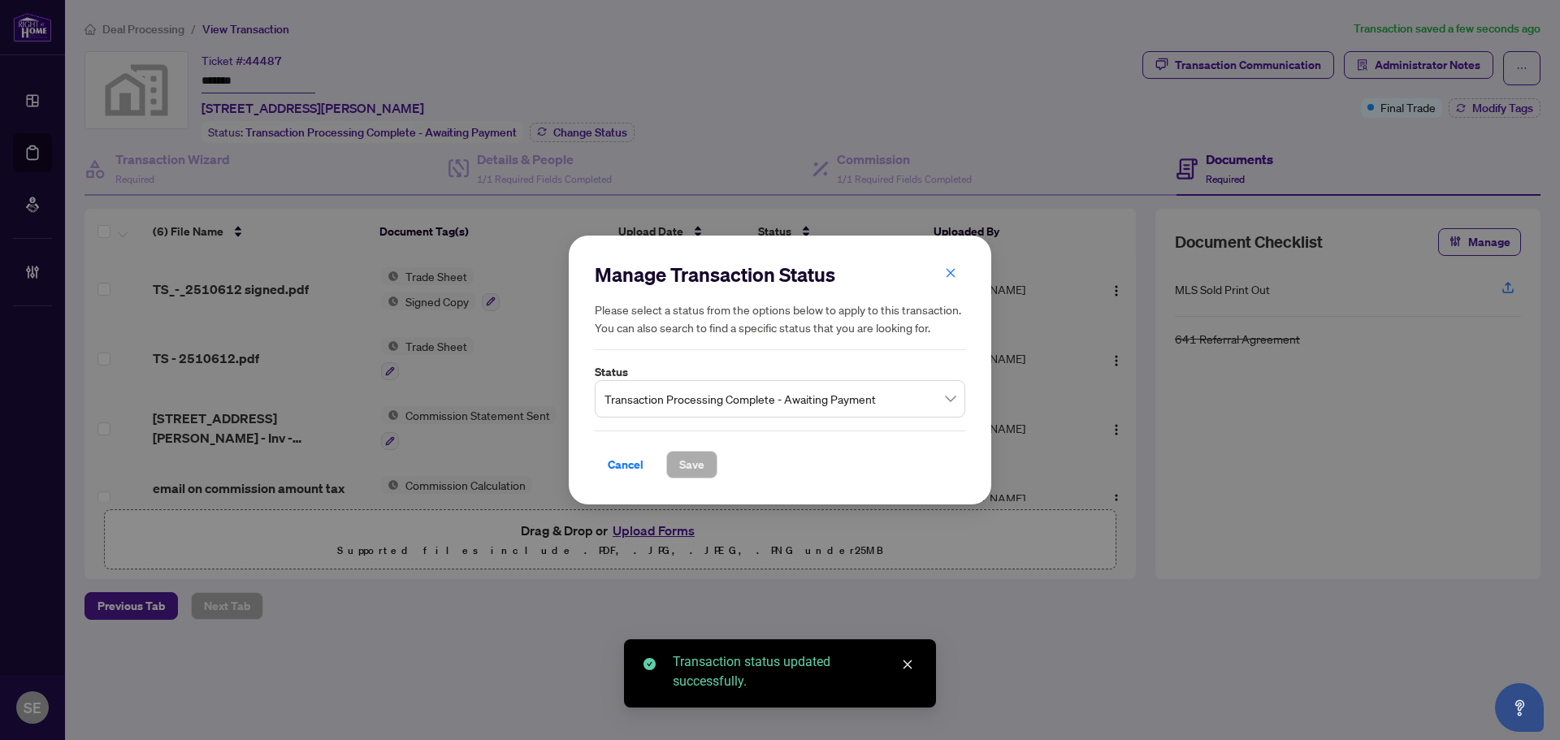
click at [743, 399] on span "Transaction Processing Complete - Awaiting Payment" at bounding box center [779, 398] width 351 height 31
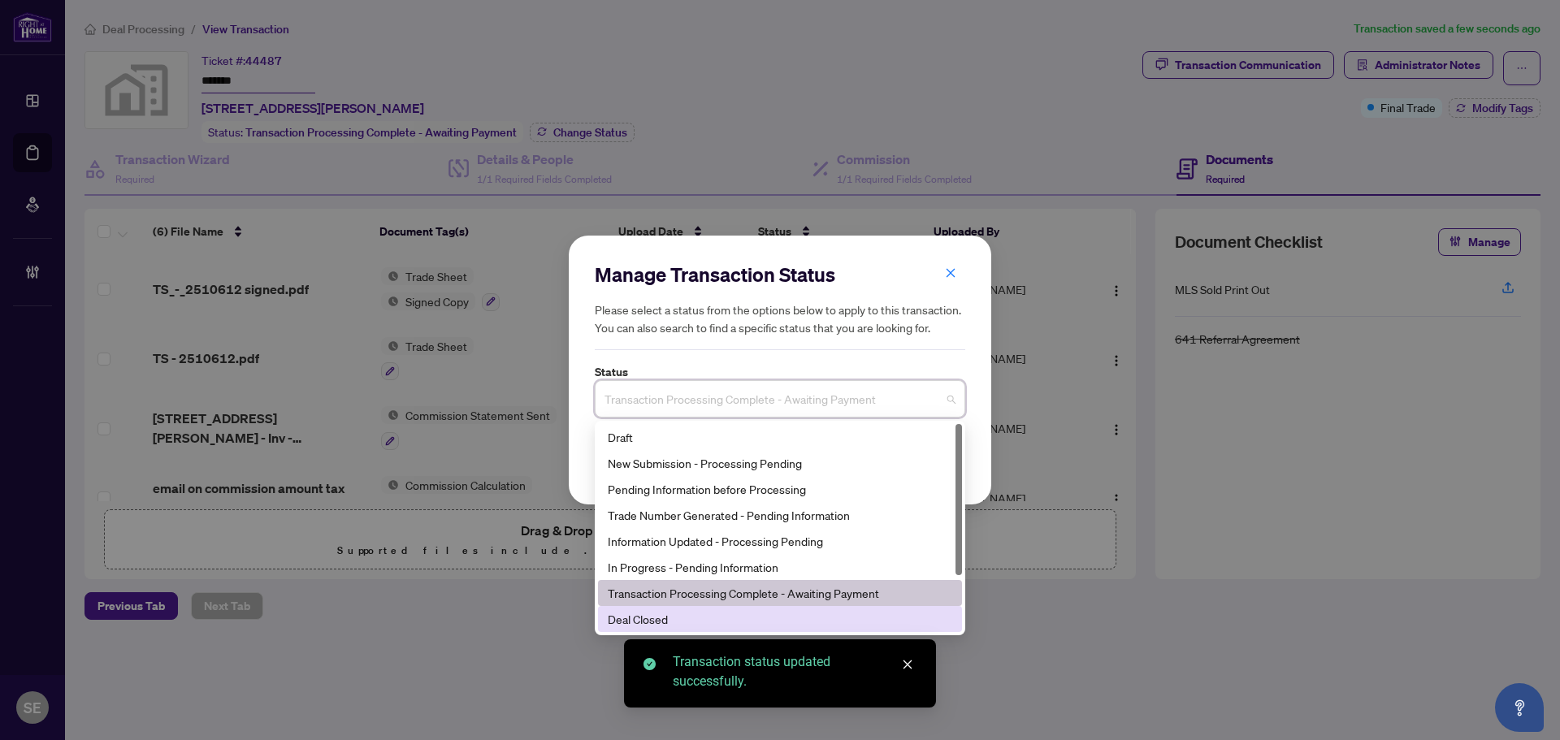
click at [718, 610] on div "Deal Closed" at bounding box center [780, 619] width 344 height 18
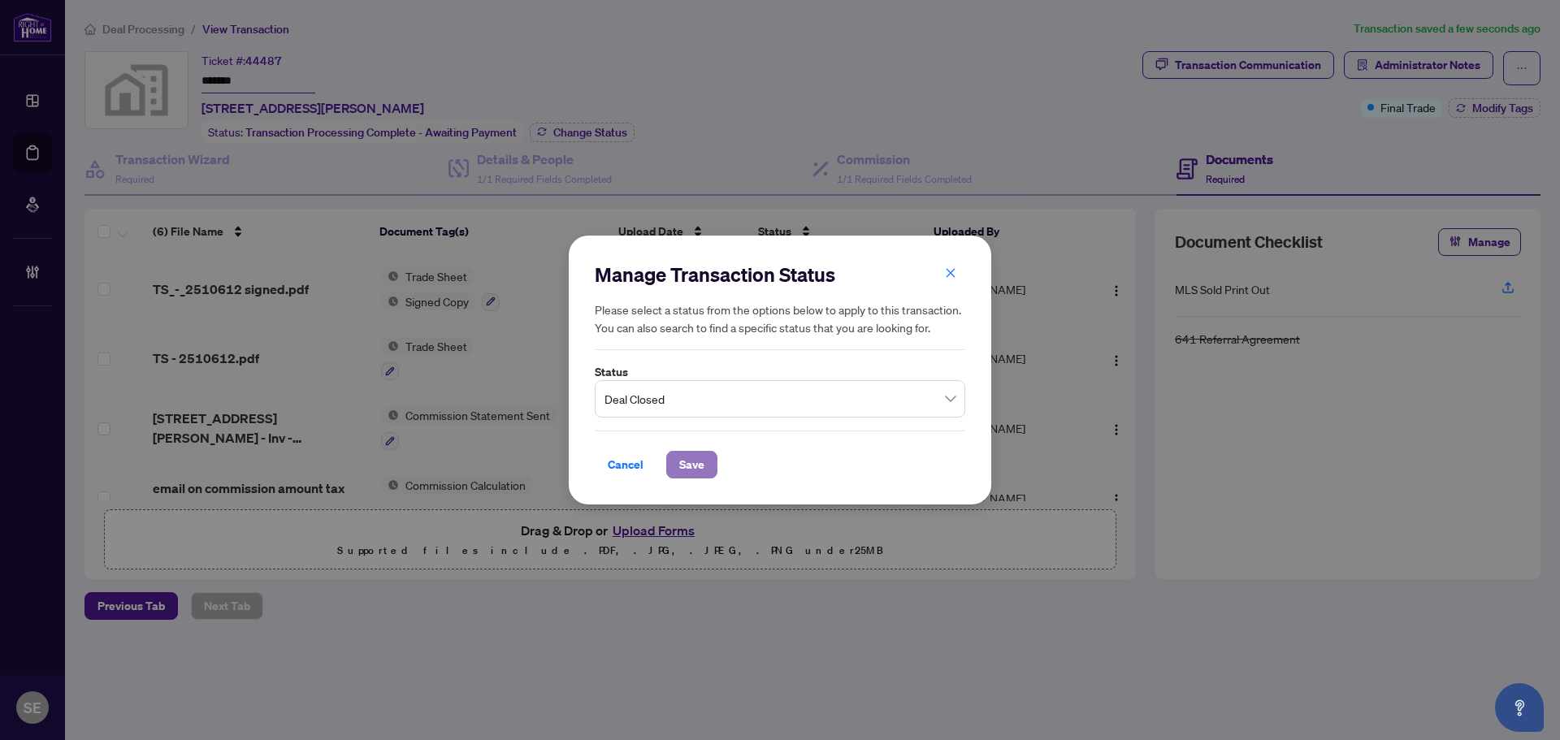
click at [680, 462] on span "Save" at bounding box center [691, 465] width 25 height 26
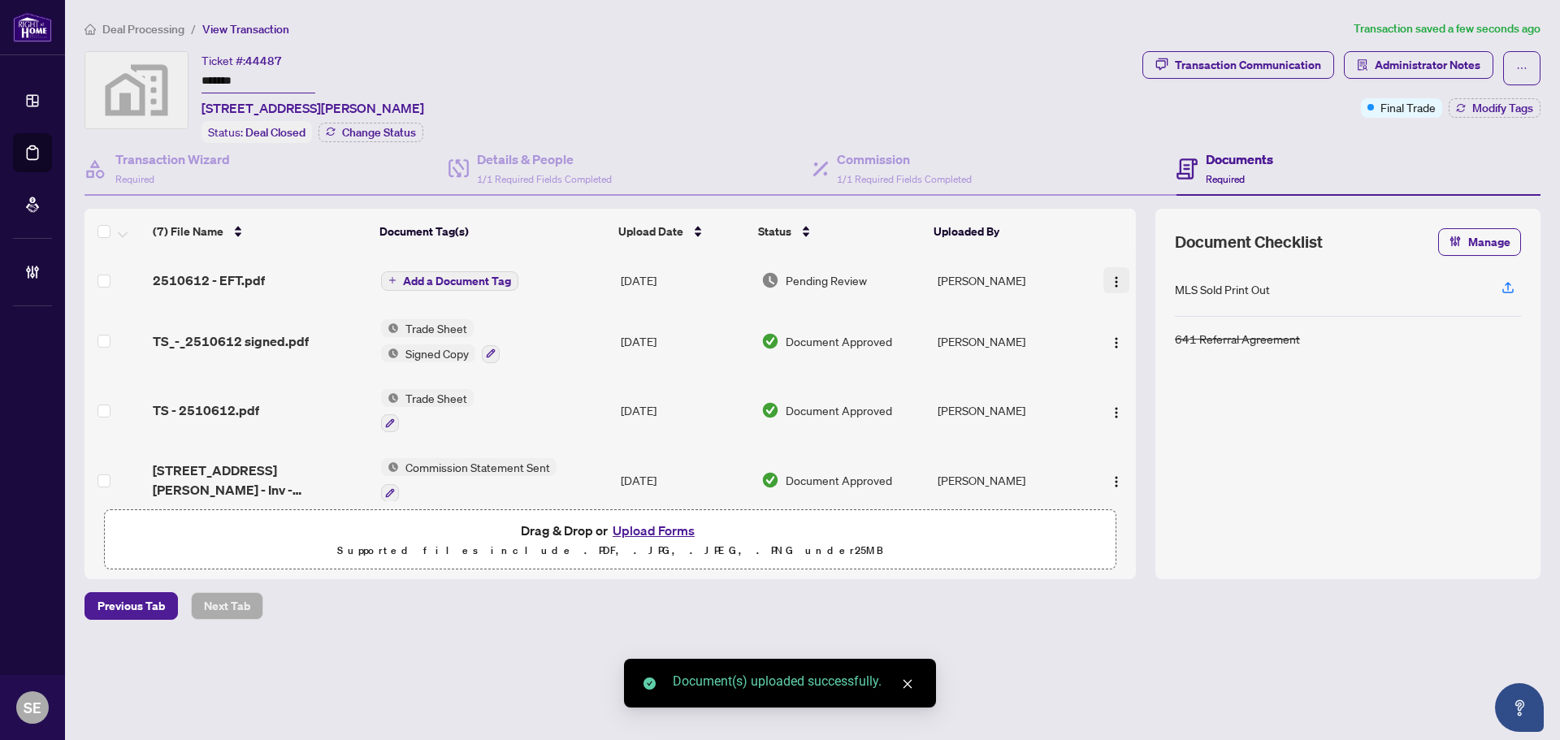
click at [1120, 285] on button "button" at bounding box center [1116, 280] width 26 height 26
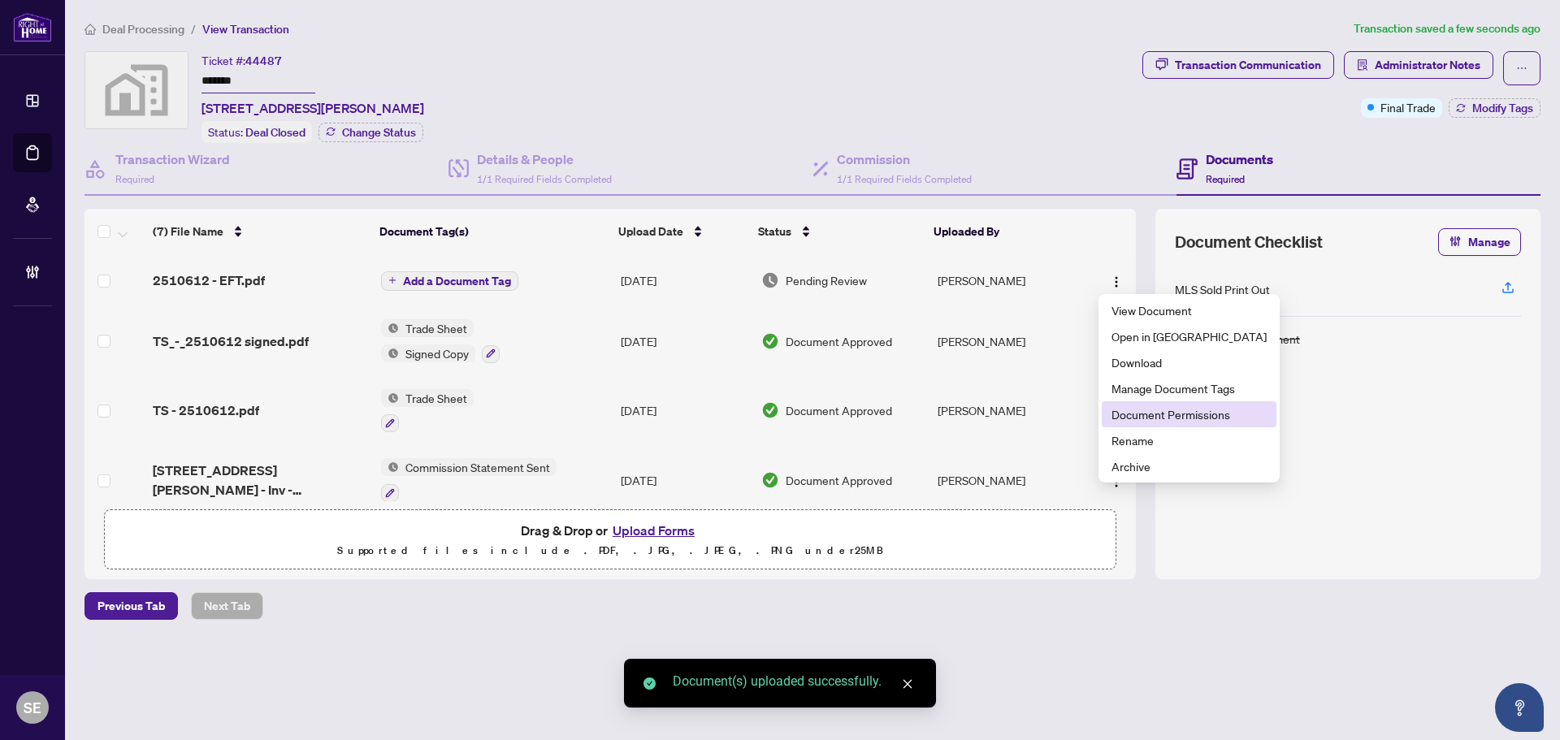
click at [1132, 414] on span "Document Permissions" at bounding box center [1188, 414] width 155 height 18
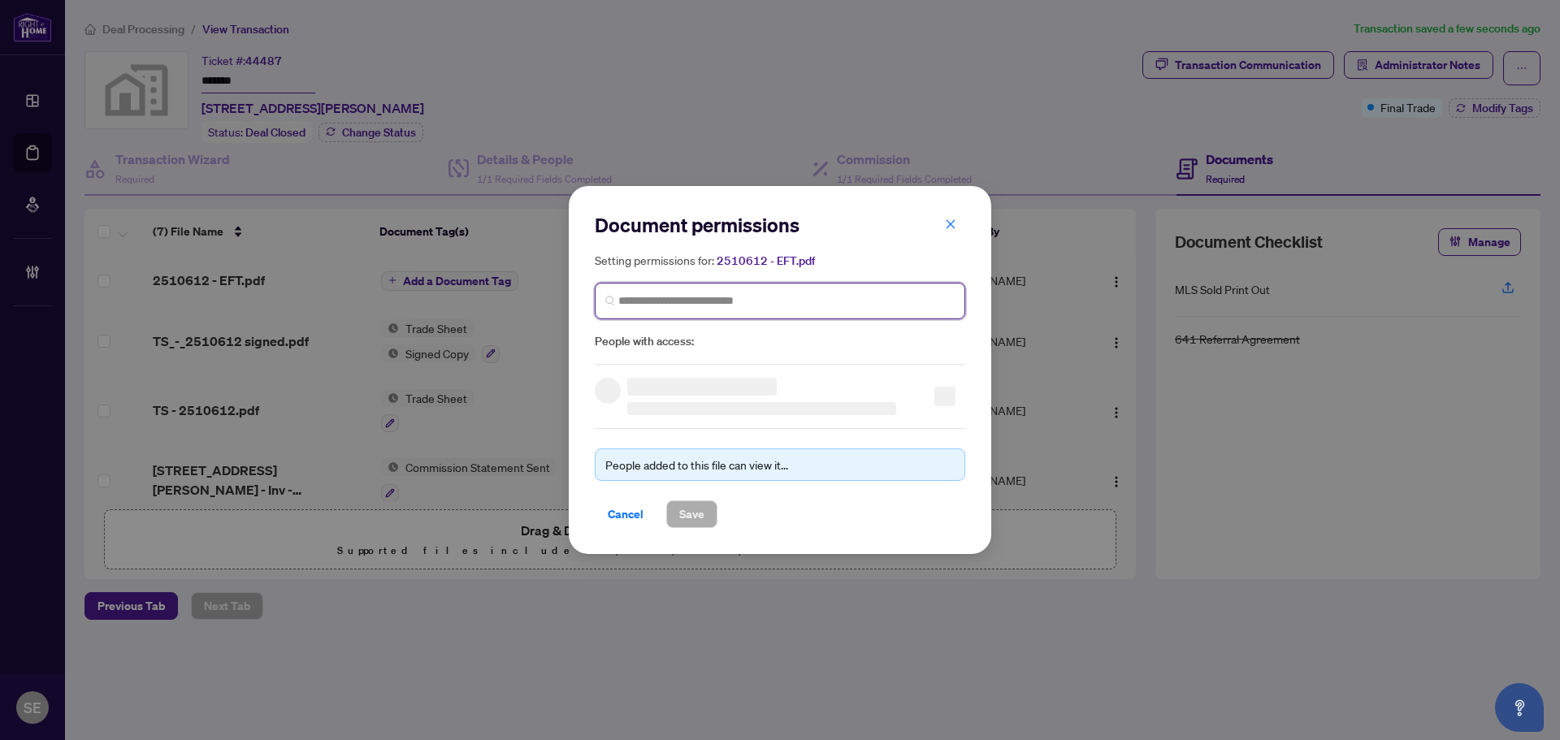
click at [666, 305] on input "search" at bounding box center [786, 300] width 336 height 17
type input "******"
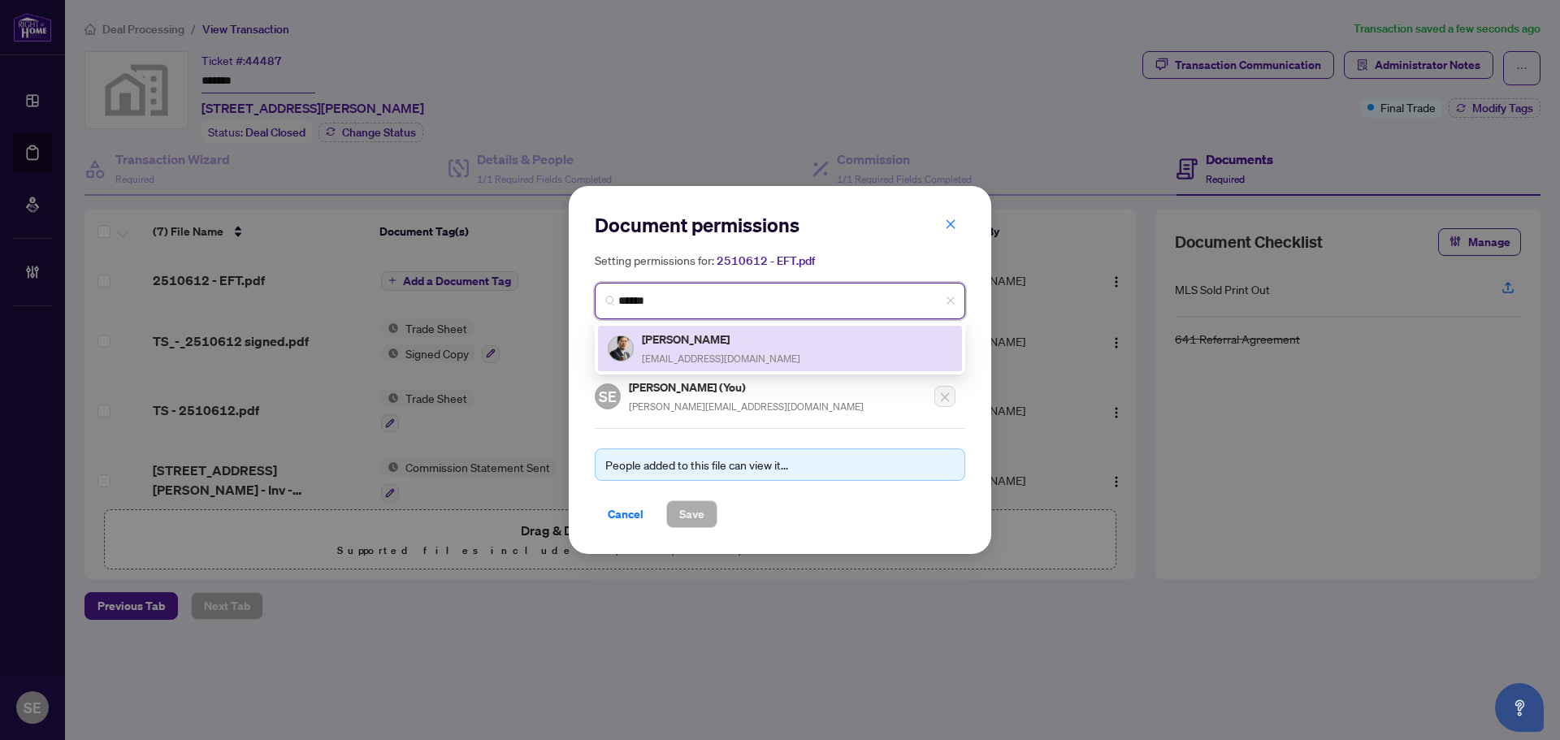
drag, startPoint x: 807, startPoint y: 327, endPoint x: 764, endPoint y: 439, distance: 119.3
click at [806, 329] on div "Rob Lo roblorealtor@gmail.com" at bounding box center [780, 348] width 364 height 45
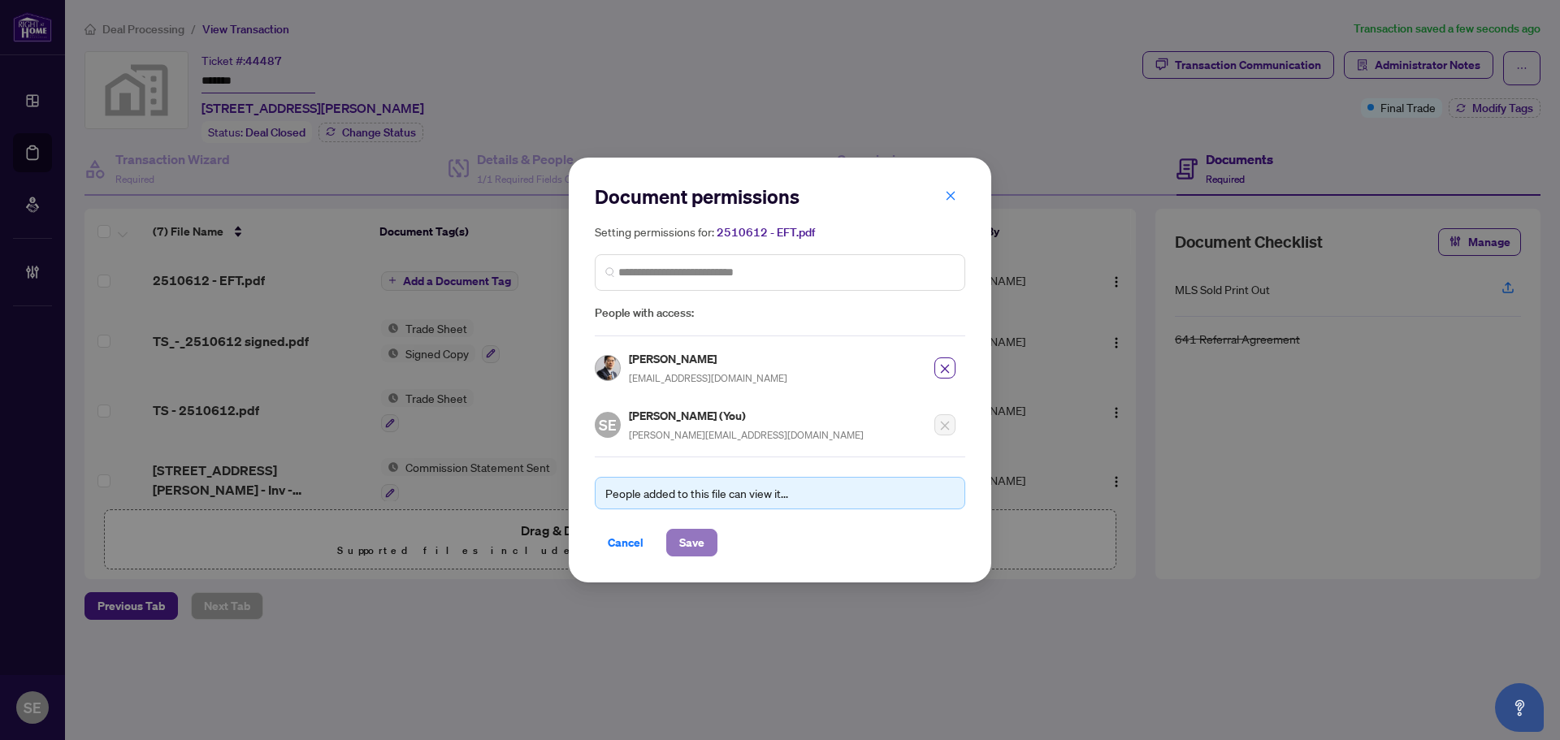
click at [700, 540] on span "Save" at bounding box center [691, 543] width 25 height 26
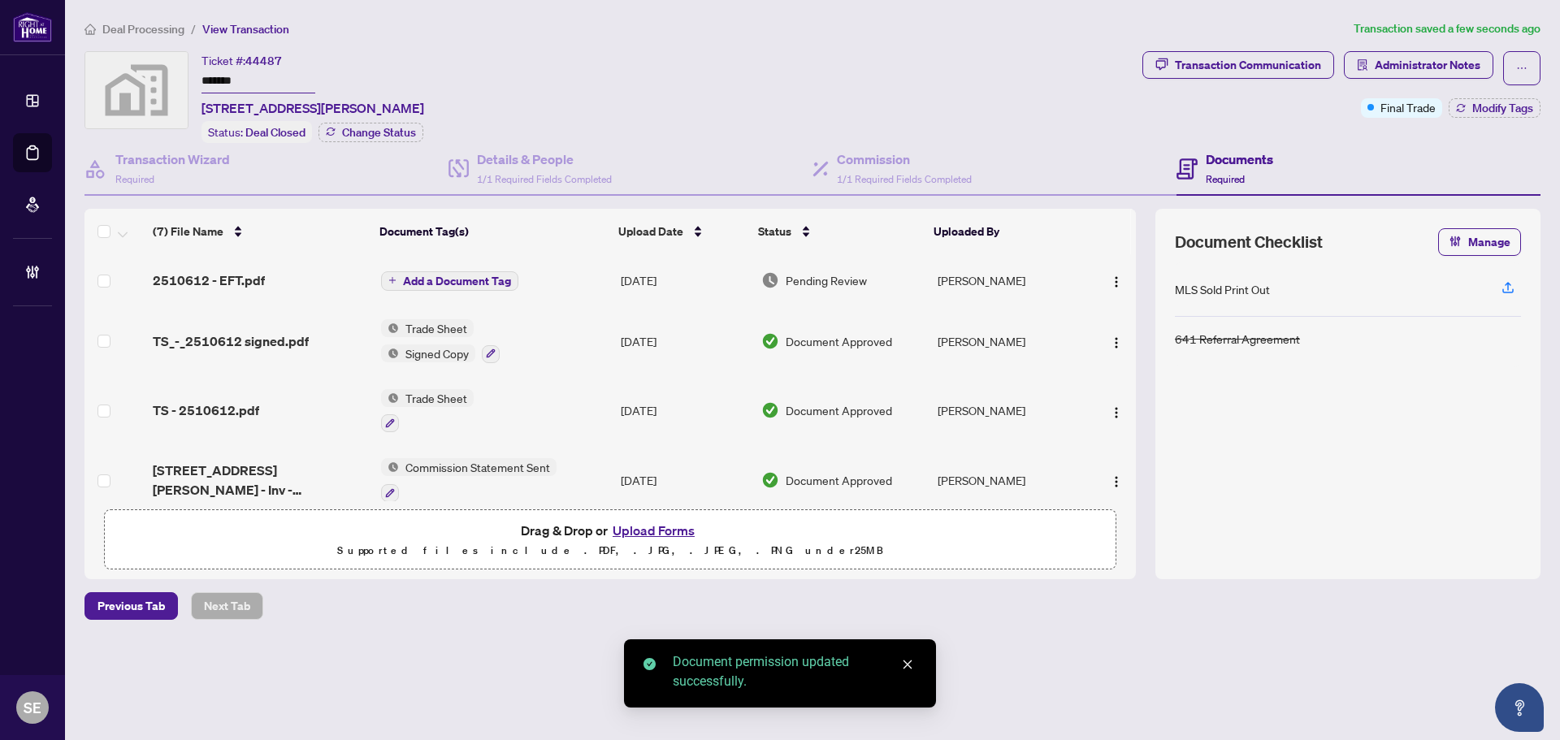
click at [648, 276] on td "Aug/15/2025" at bounding box center [684, 280] width 141 height 52
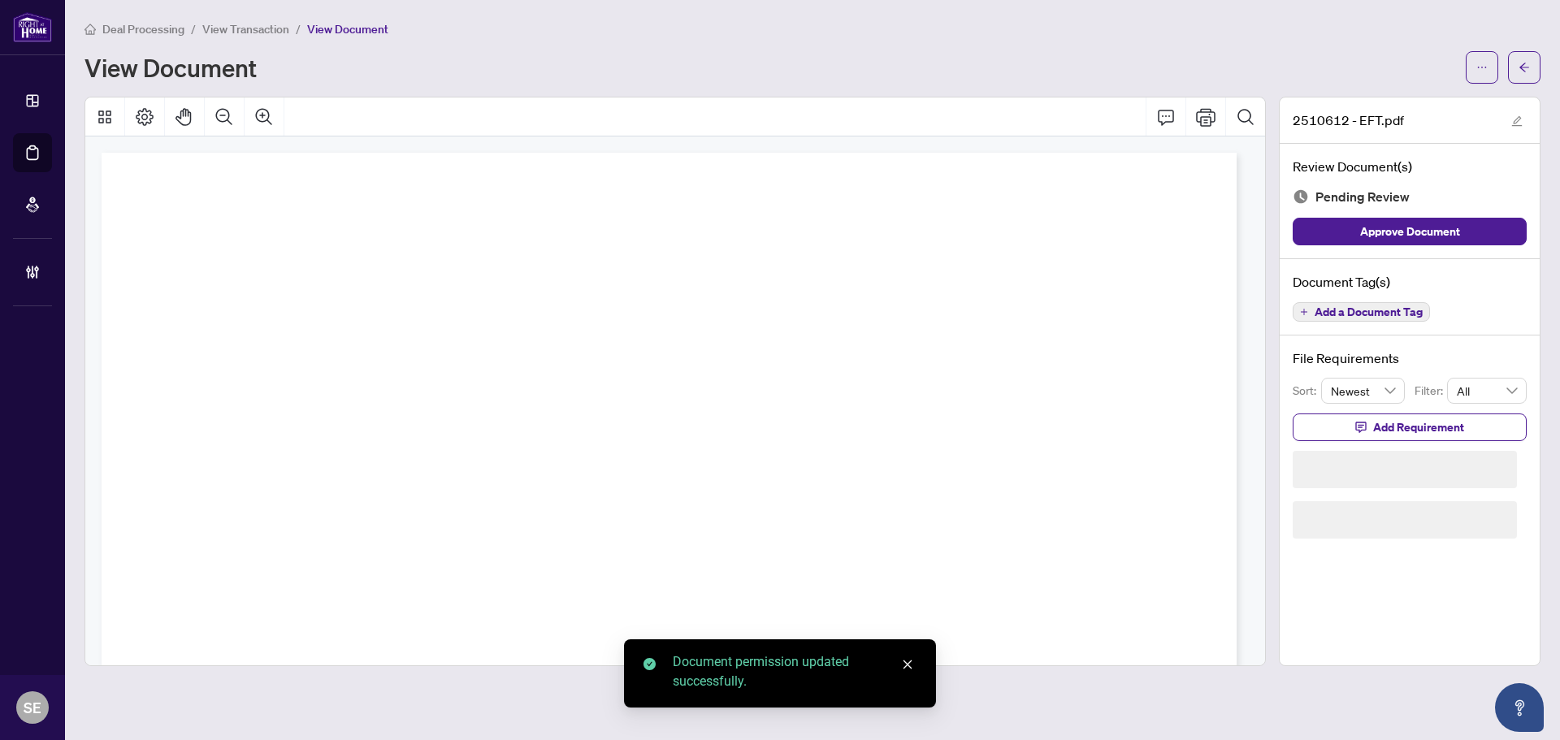
click at [1445, 223] on span "Approve Document" at bounding box center [1410, 232] width 100 height 26
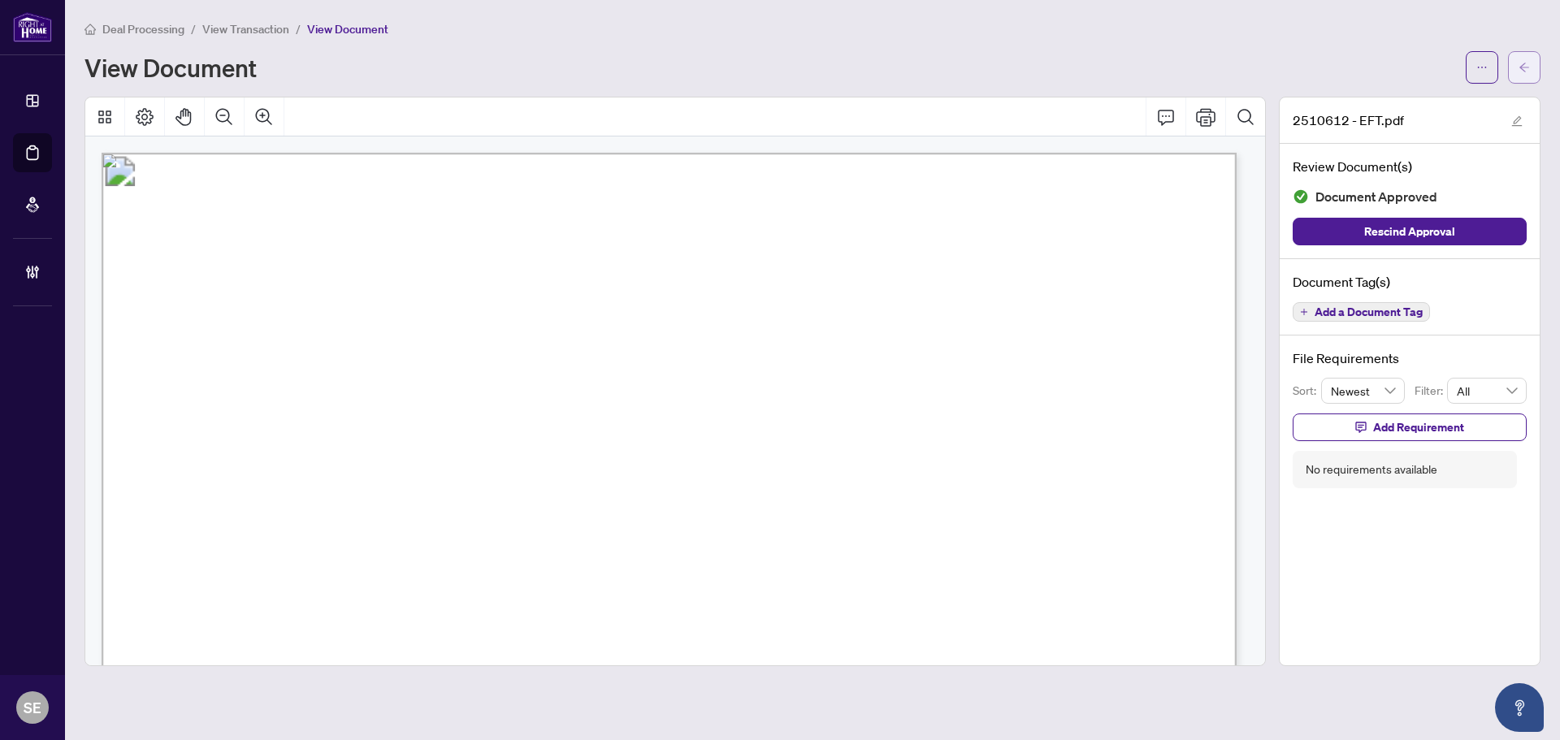
click at [1519, 62] on icon "arrow-left" at bounding box center [1524, 67] width 11 height 11
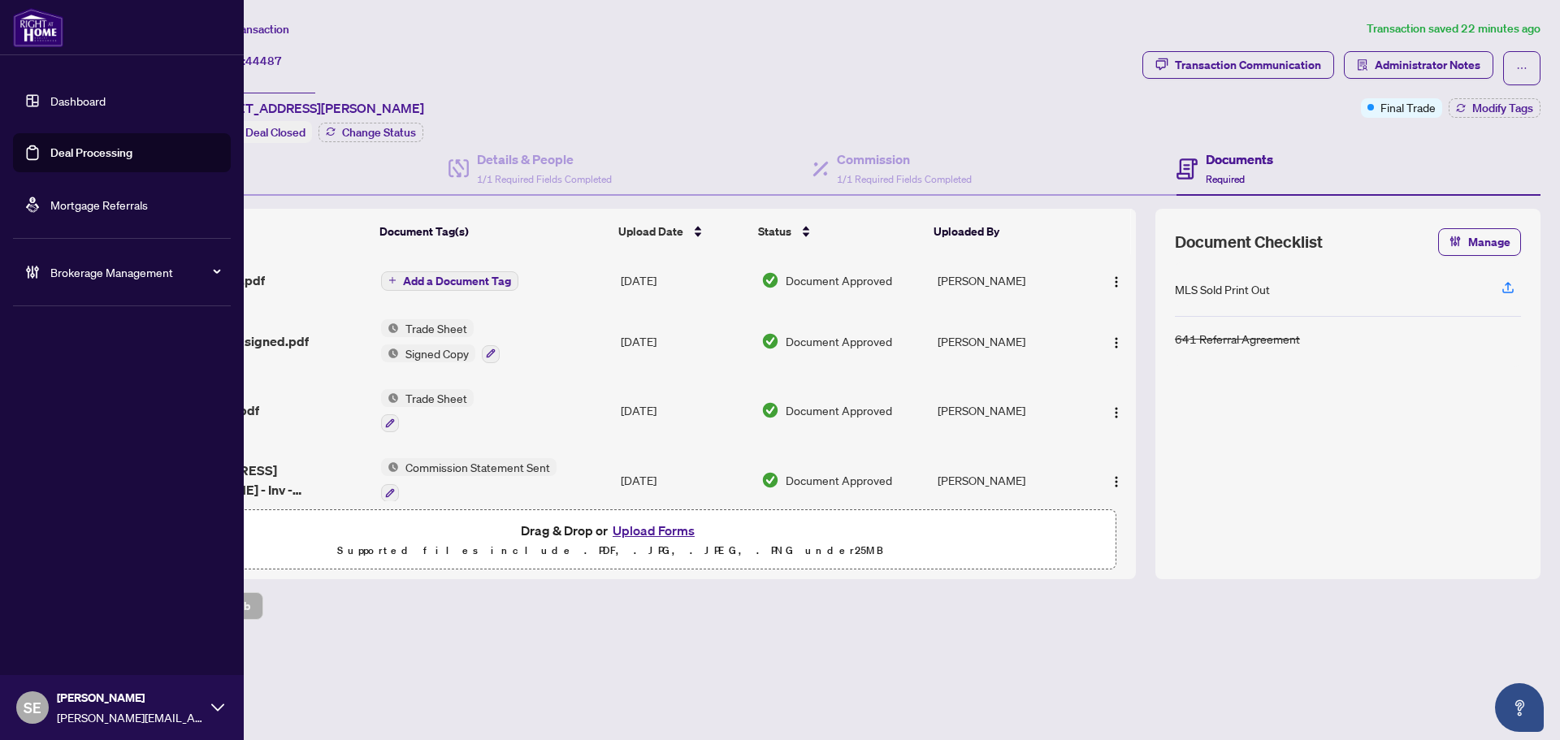
click at [50, 149] on link "Deal Processing" at bounding box center [91, 152] width 82 height 15
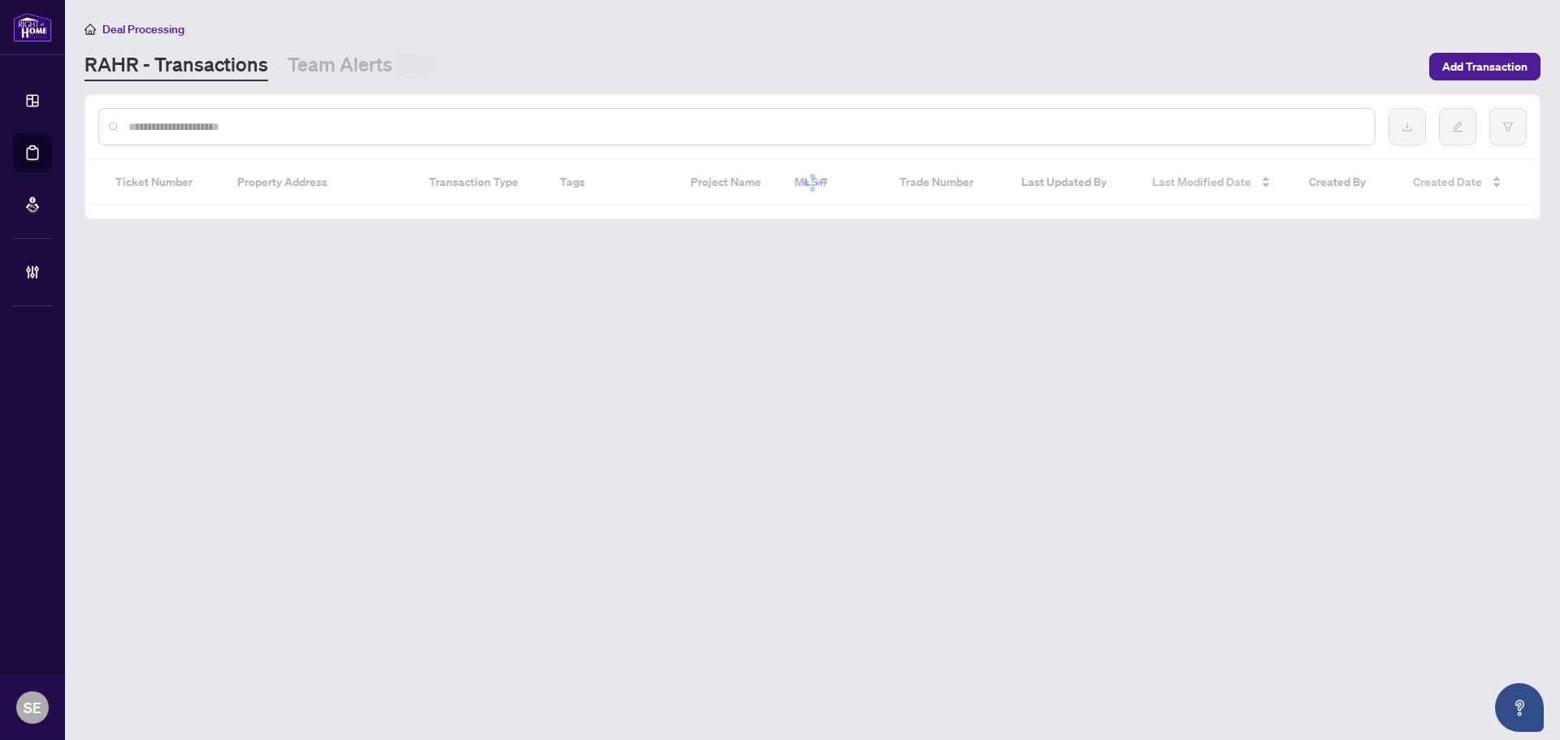
click at [444, 147] on div at bounding box center [812, 126] width 1454 height 63
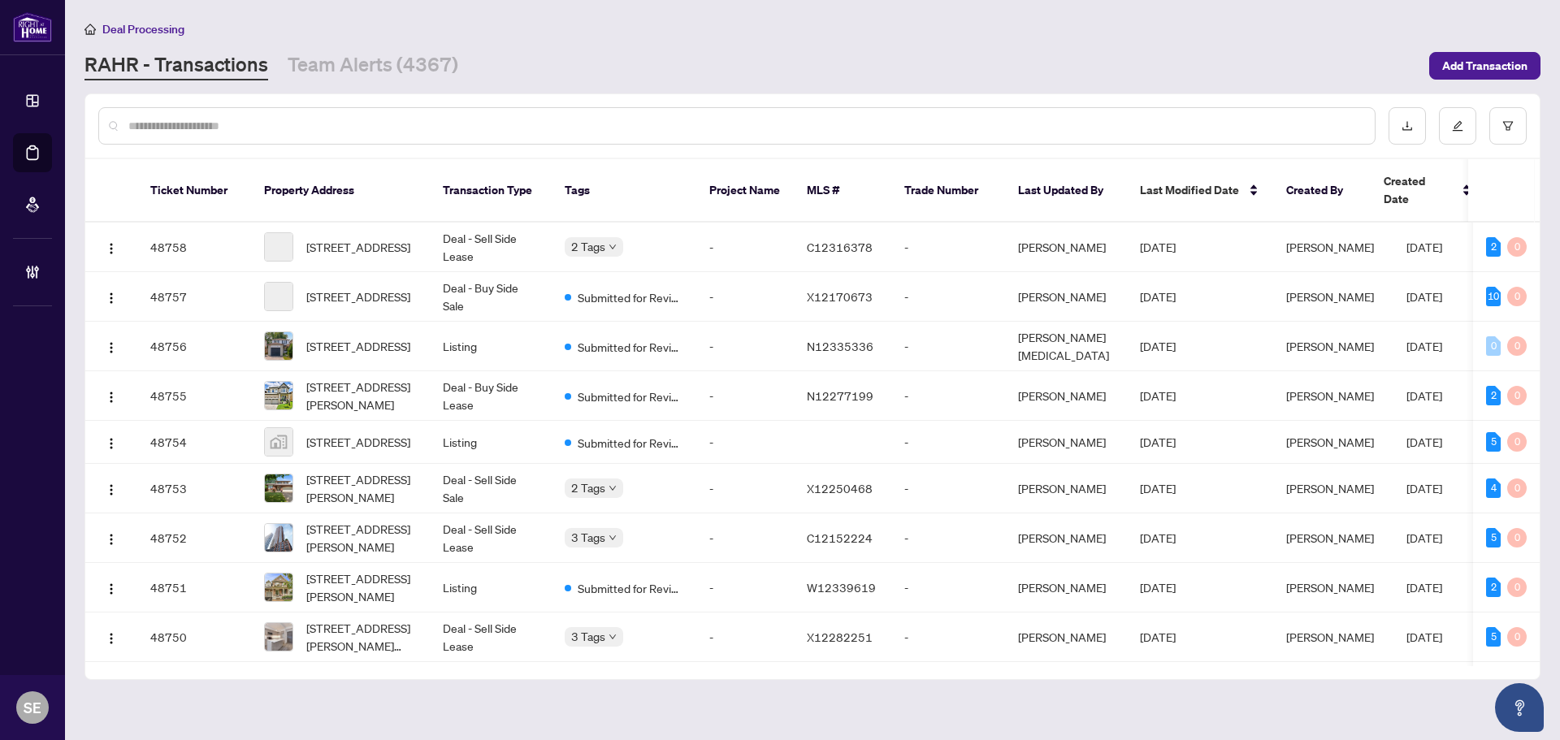
click at [440, 130] on input "text" at bounding box center [744, 126] width 1233 height 18
paste input "*******"
type input "*******"
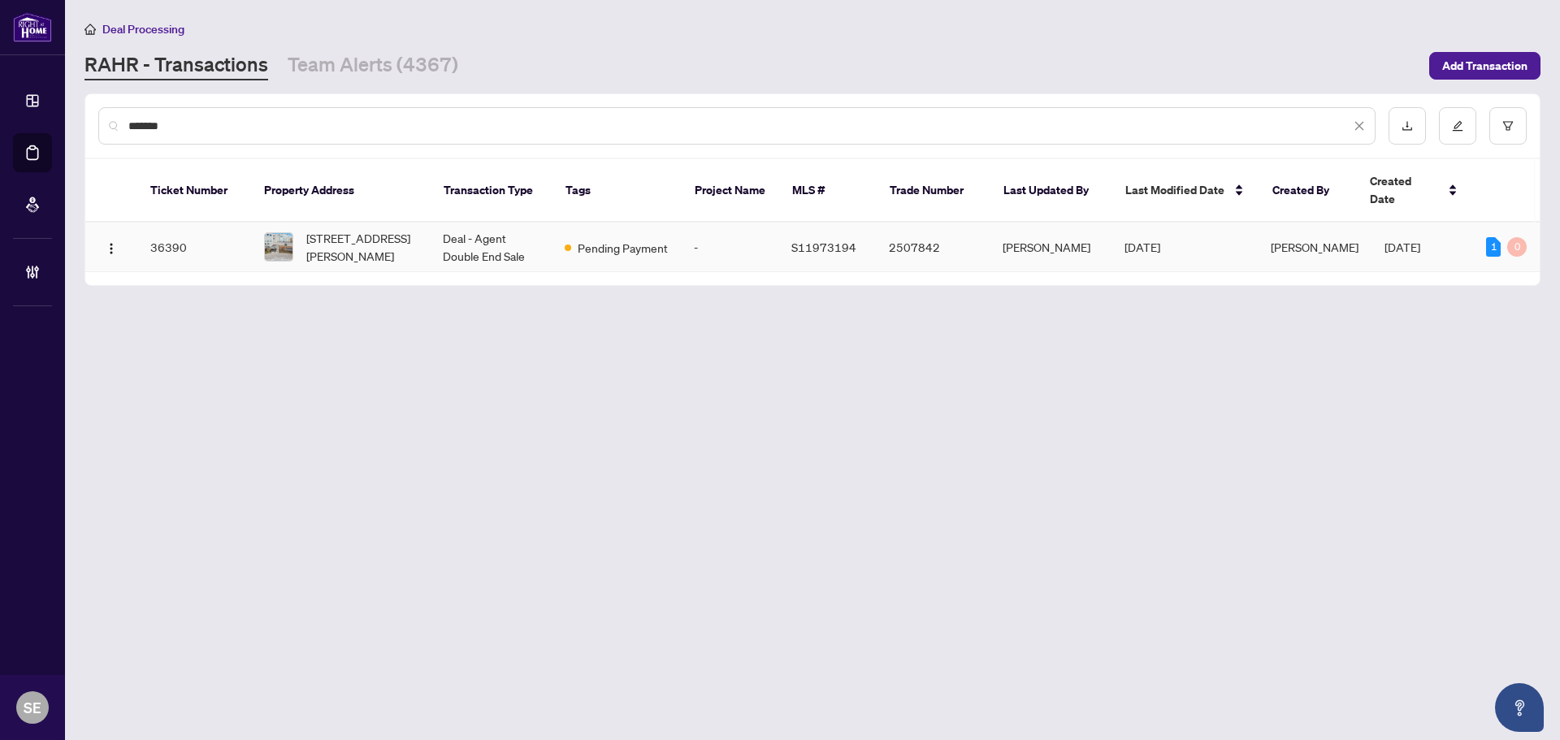
click at [641, 244] on td "Pending Payment" at bounding box center [616, 248] width 129 height 50
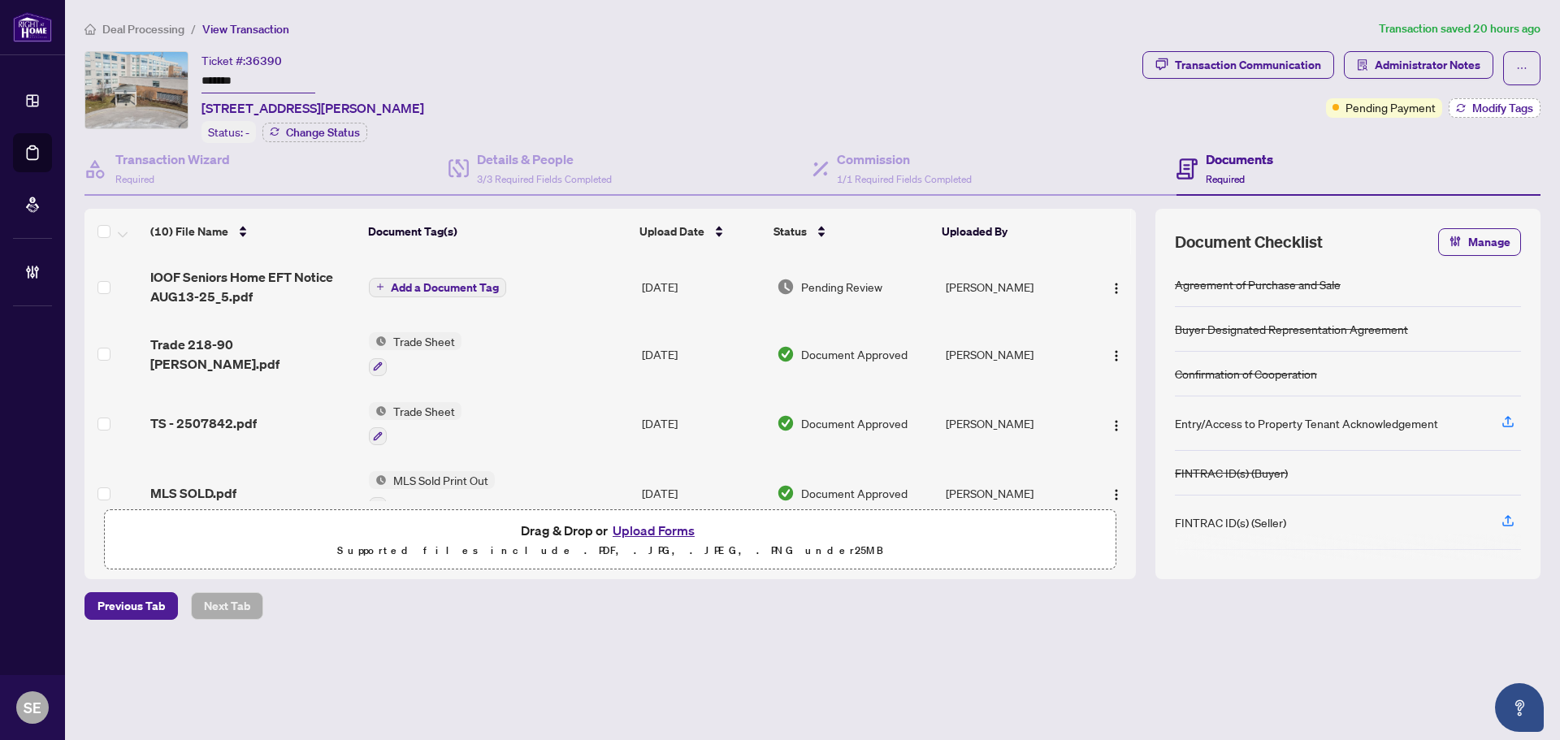
click at [1508, 106] on span "Modify Tags" at bounding box center [1502, 107] width 61 height 11
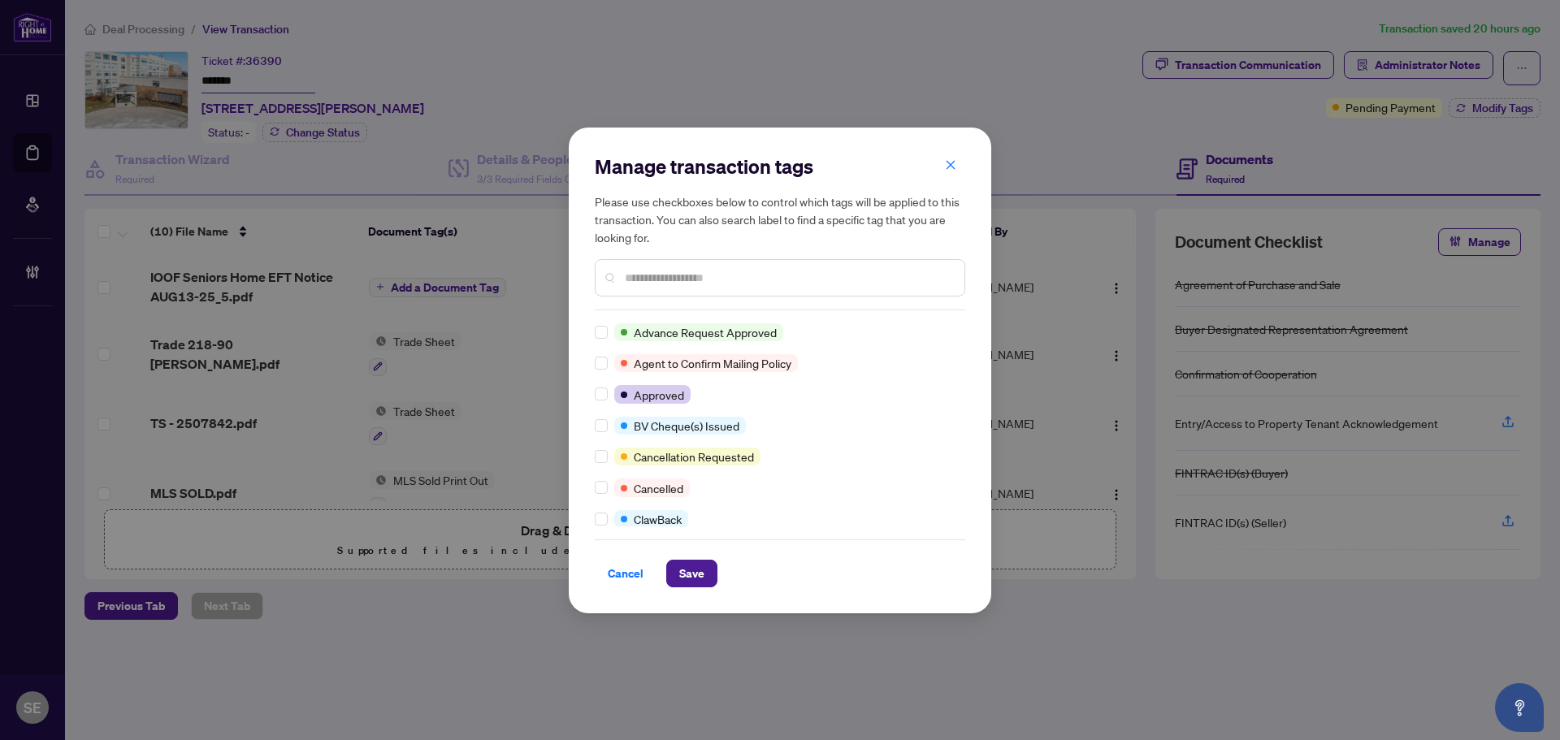
click at [683, 284] on input "text" at bounding box center [788, 278] width 327 height 18
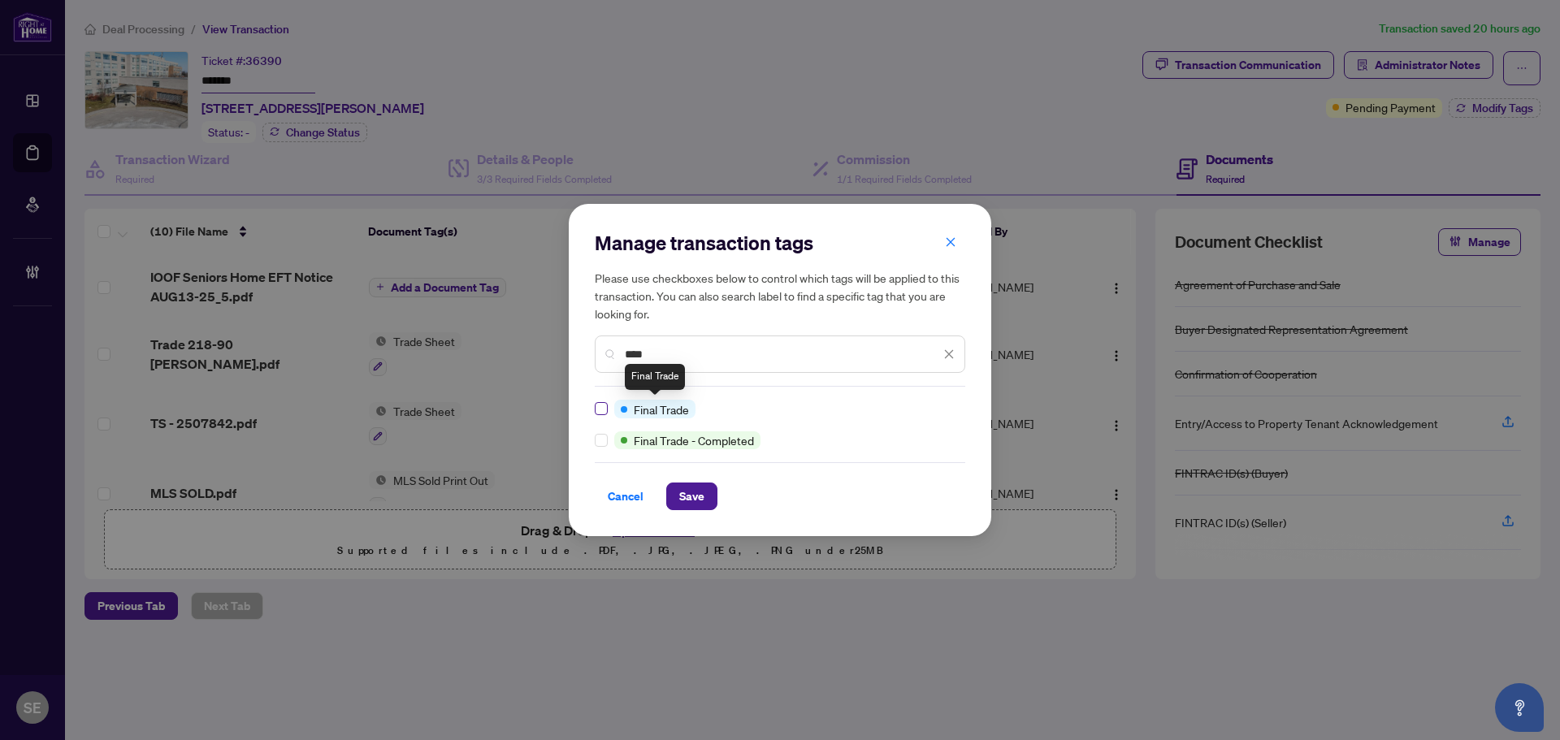
type input "****"
click at [603, 402] on label at bounding box center [601, 409] width 13 height 18
click at [704, 507] on span "Save" at bounding box center [691, 496] width 25 height 26
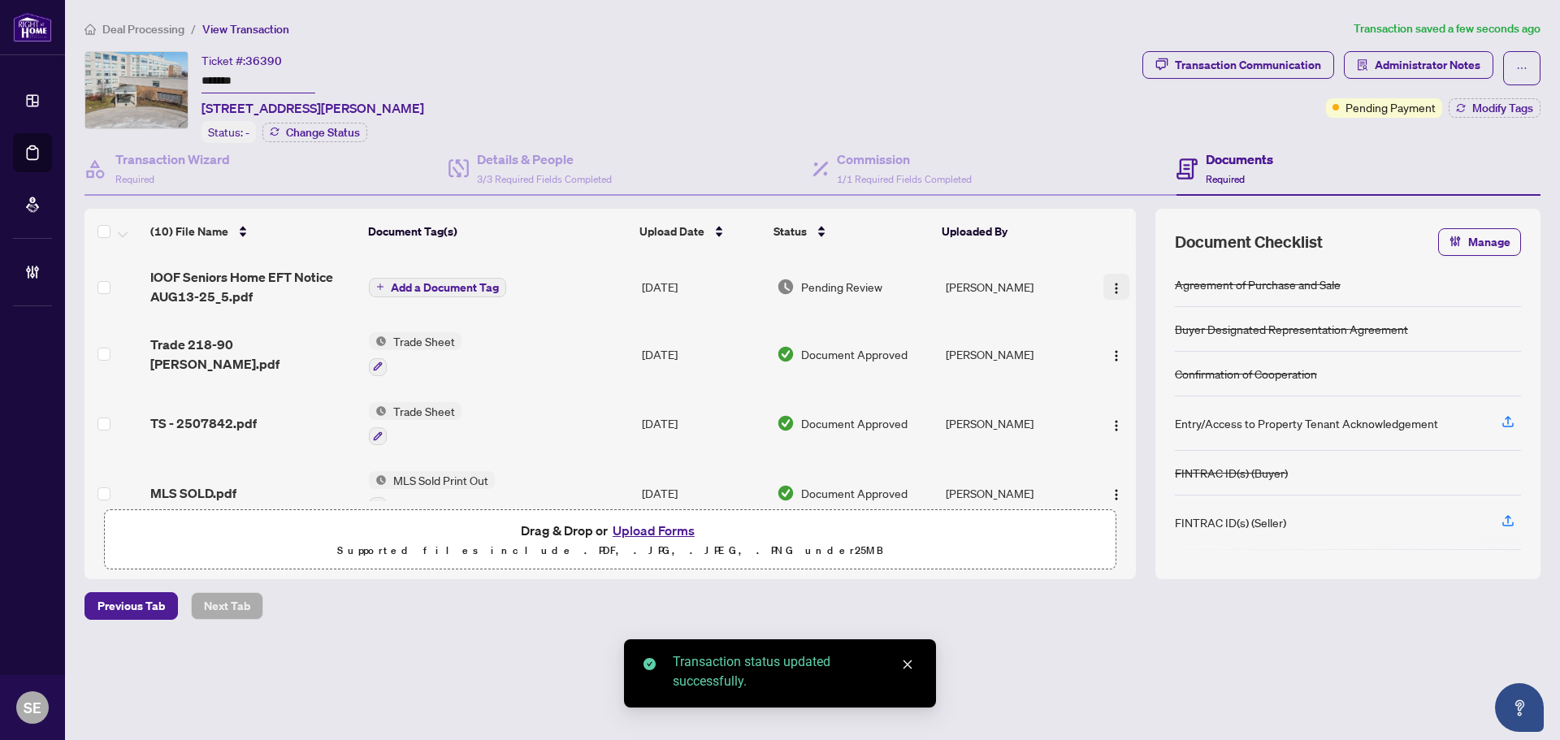
click at [1110, 284] on img "button" at bounding box center [1116, 288] width 13 height 13
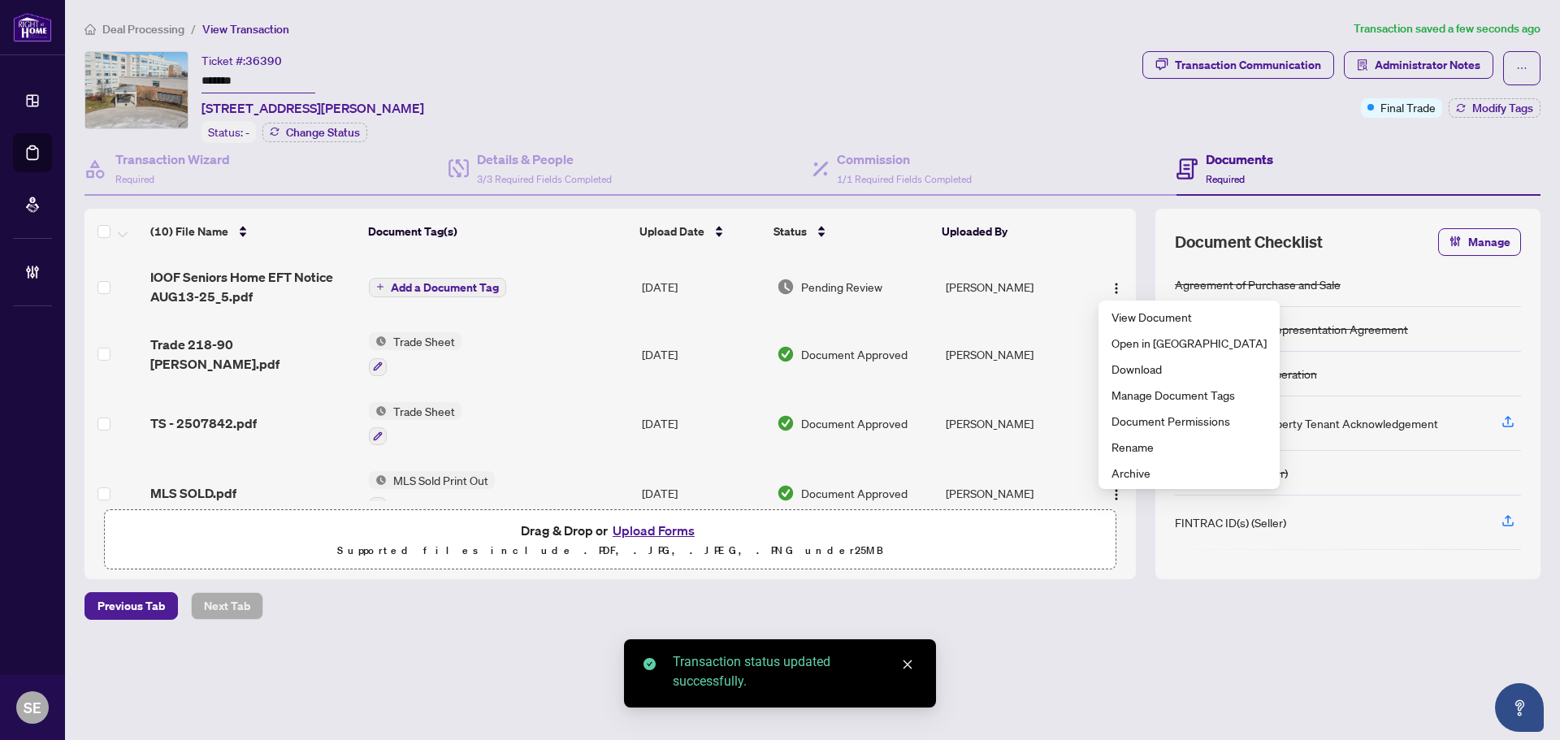
click at [735, 272] on td "Aug/14/2025" at bounding box center [702, 286] width 135 height 65
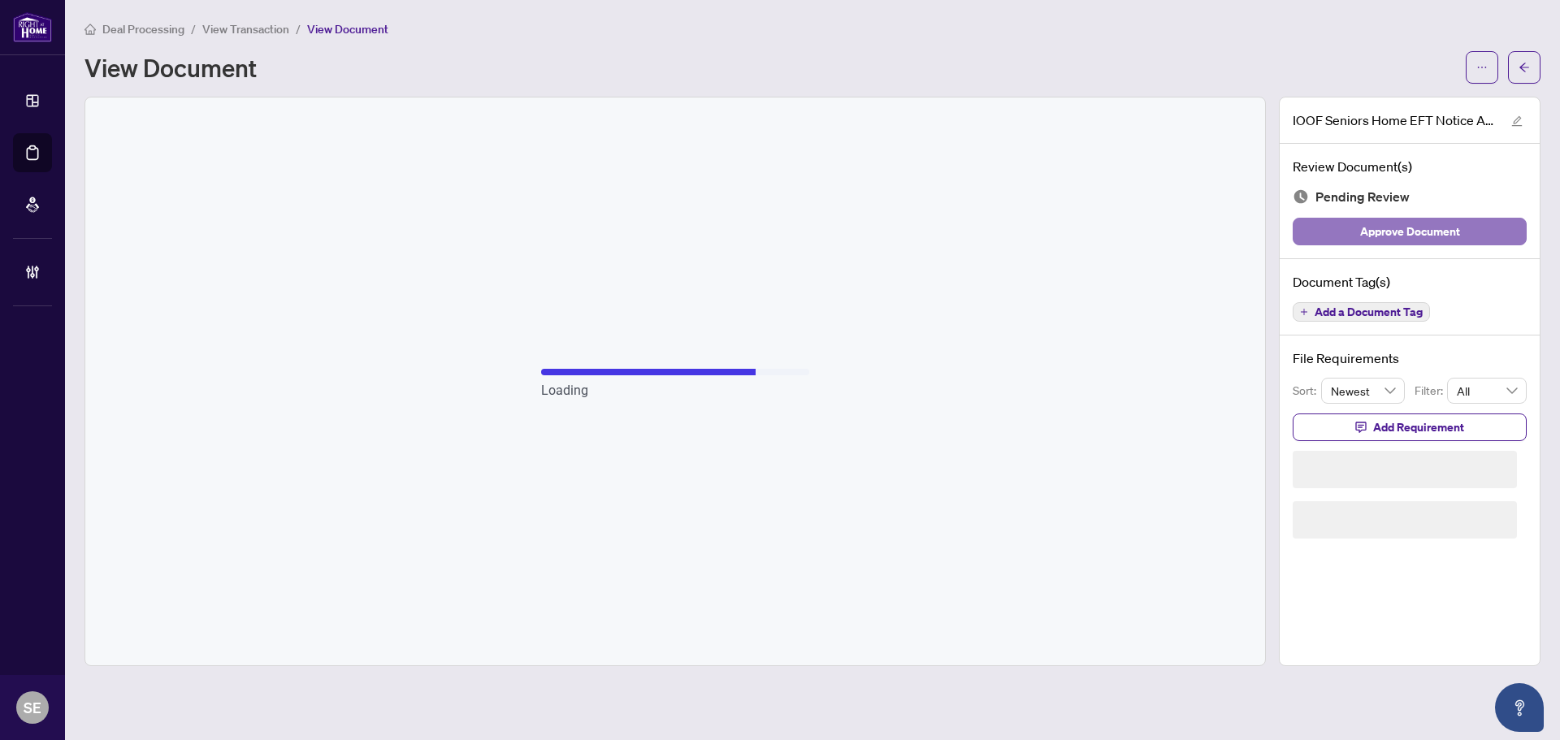
click at [1432, 229] on span "Approve Document" at bounding box center [1410, 232] width 100 height 26
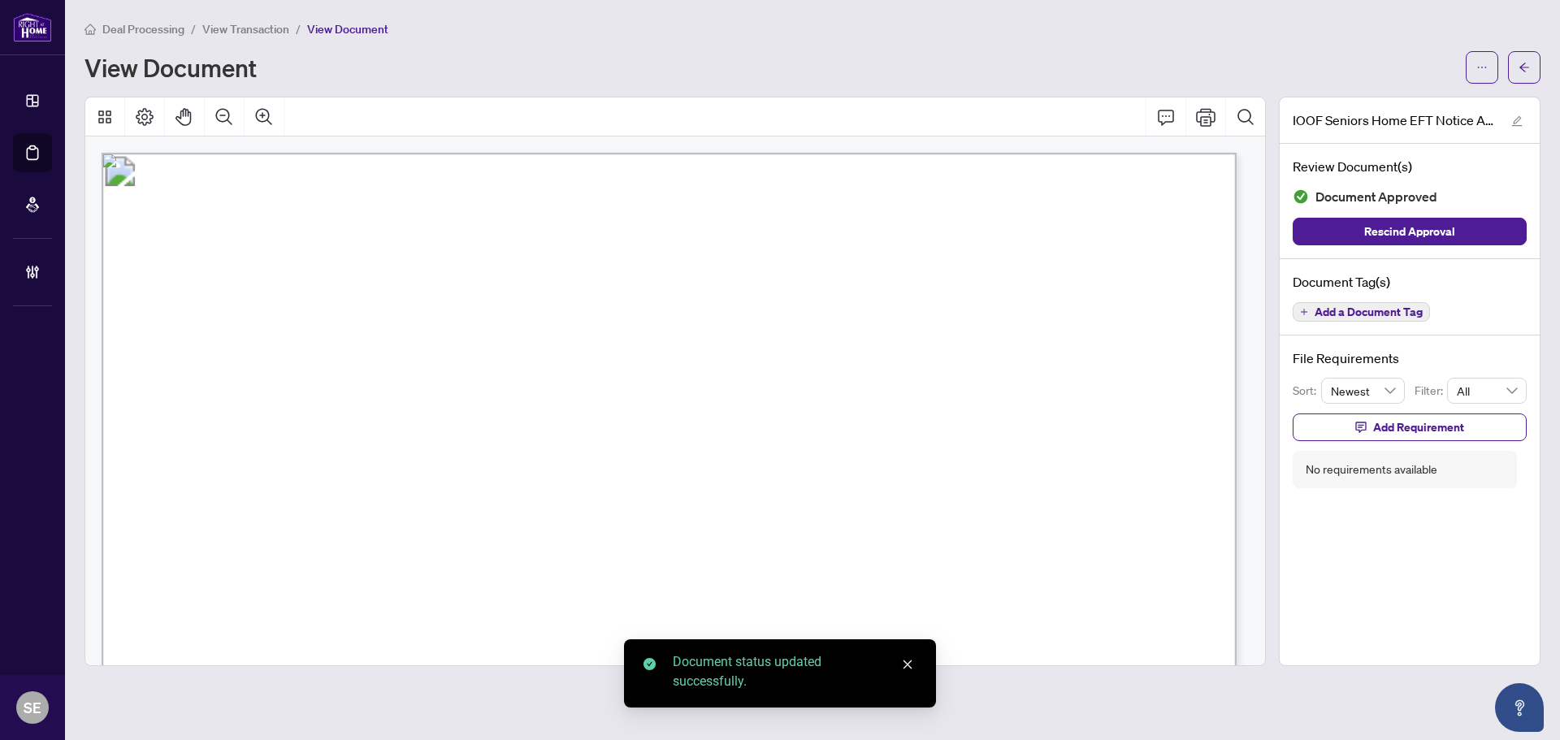
click at [1519, 62] on icon "arrow-left" at bounding box center [1524, 67] width 11 height 11
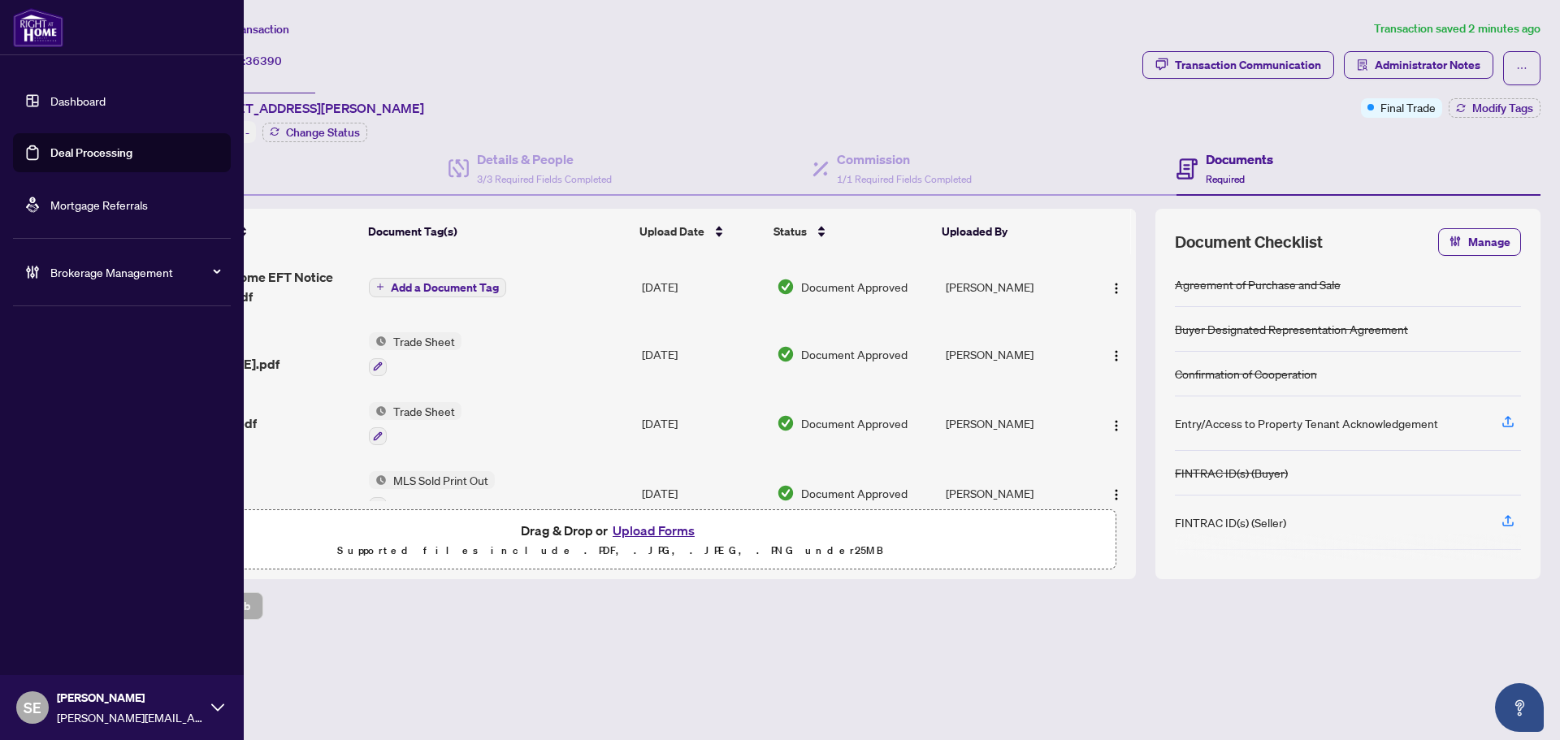
click at [85, 145] on link "Deal Processing" at bounding box center [91, 152] width 82 height 15
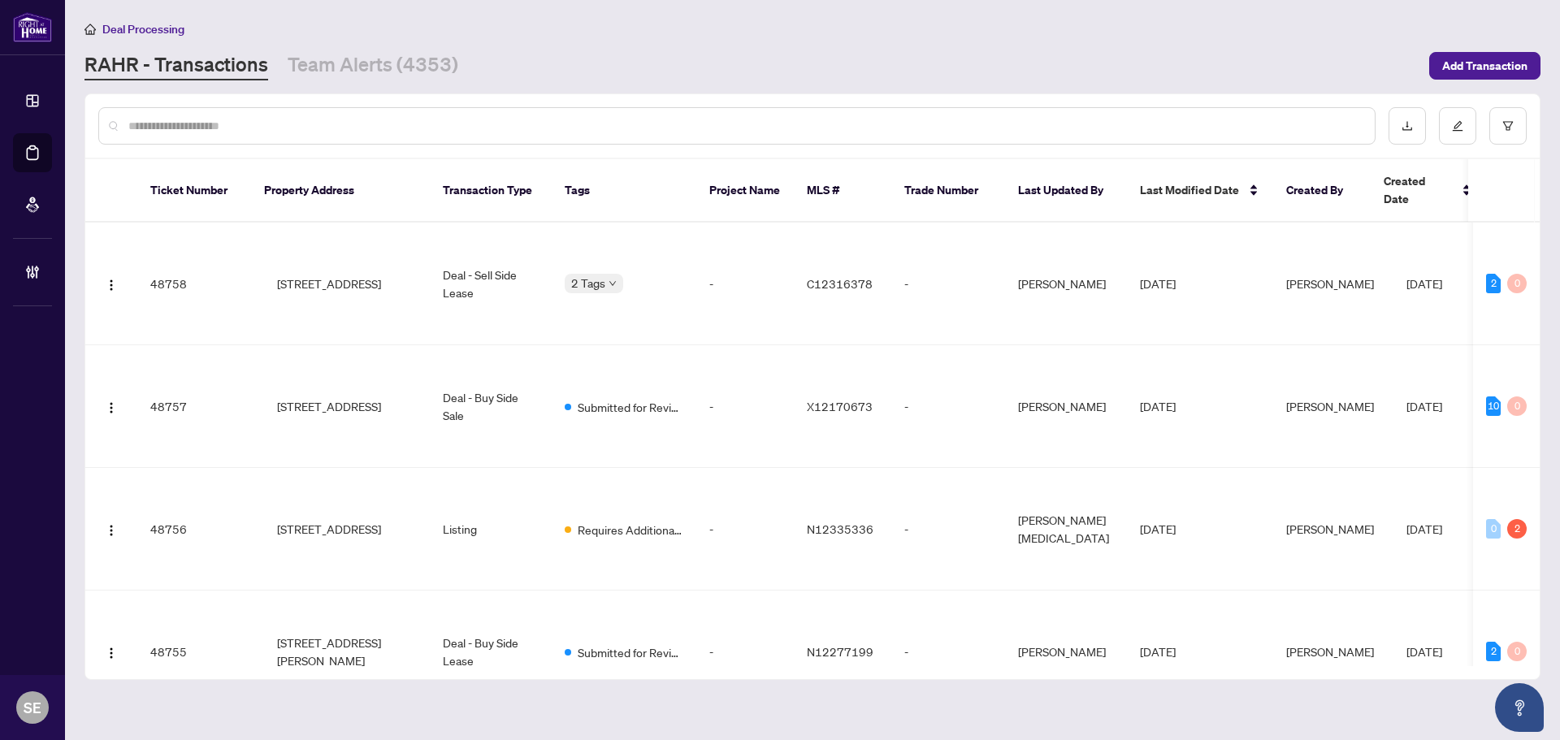
click at [359, 122] on input "text" at bounding box center [744, 126] width 1233 height 18
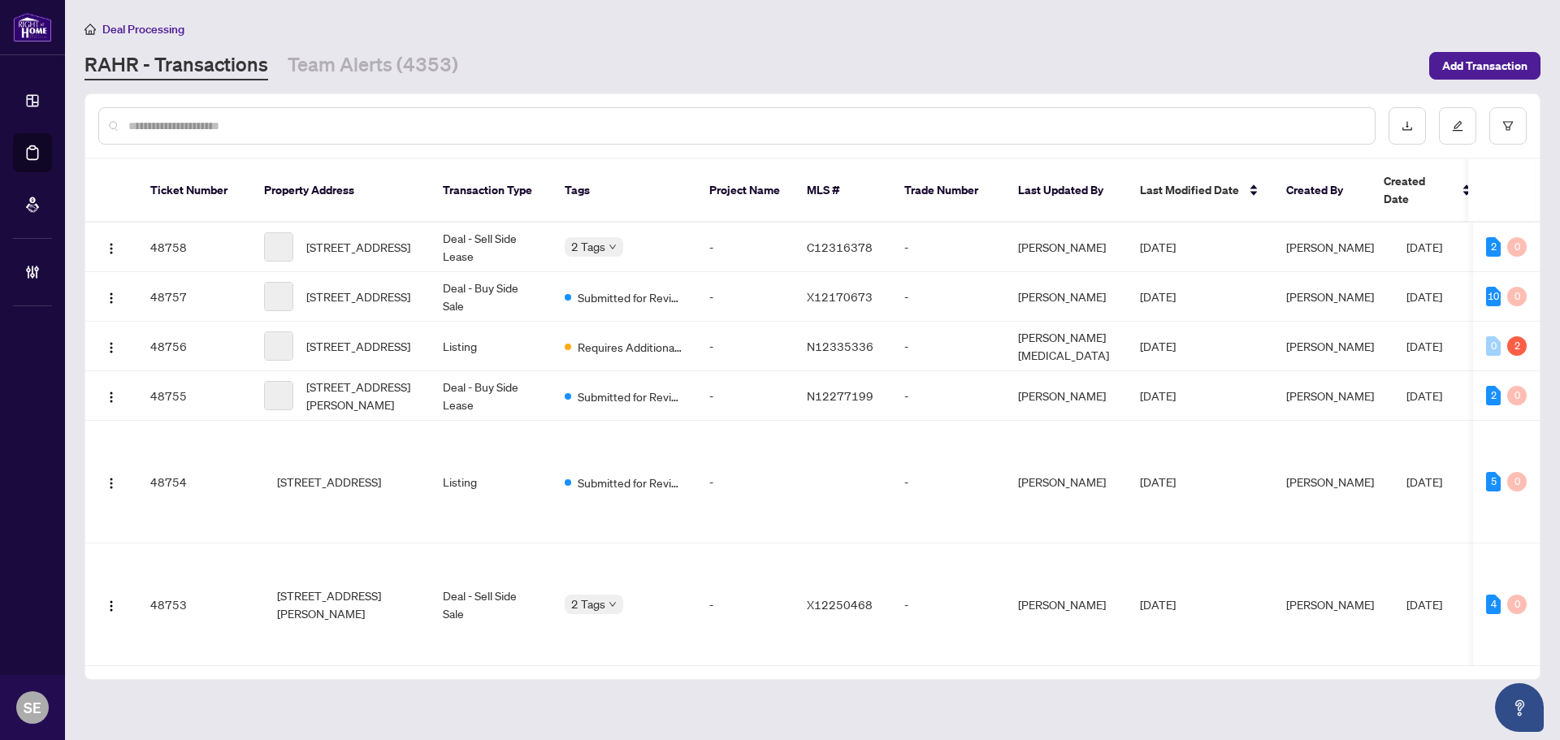
paste input "*******"
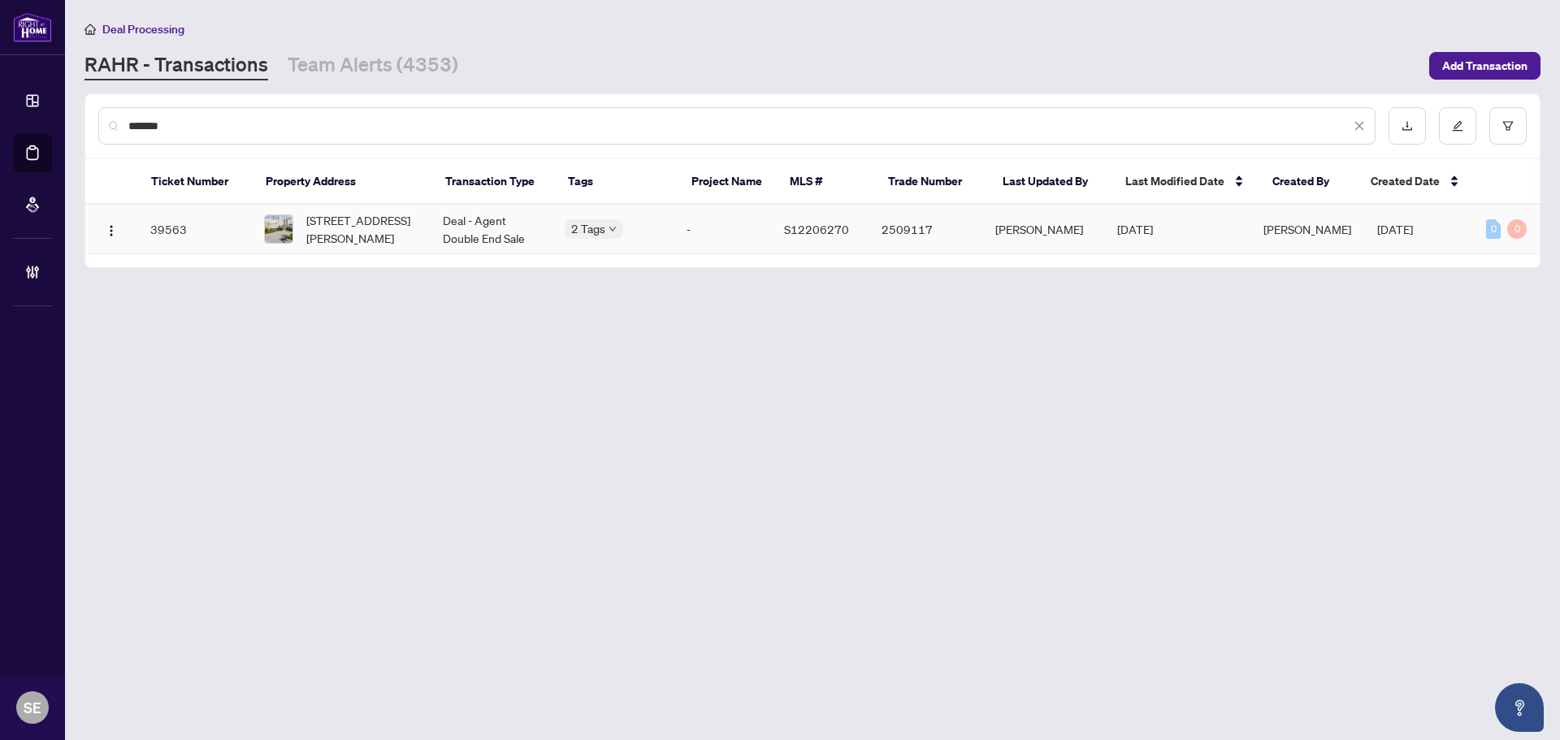
type input "*******"
click at [413, 233] on span "109-90 Dean Ave, Barrie, Ontario L4N 0M3, Canada" at bounding box center [361, 229] width 110 height 36
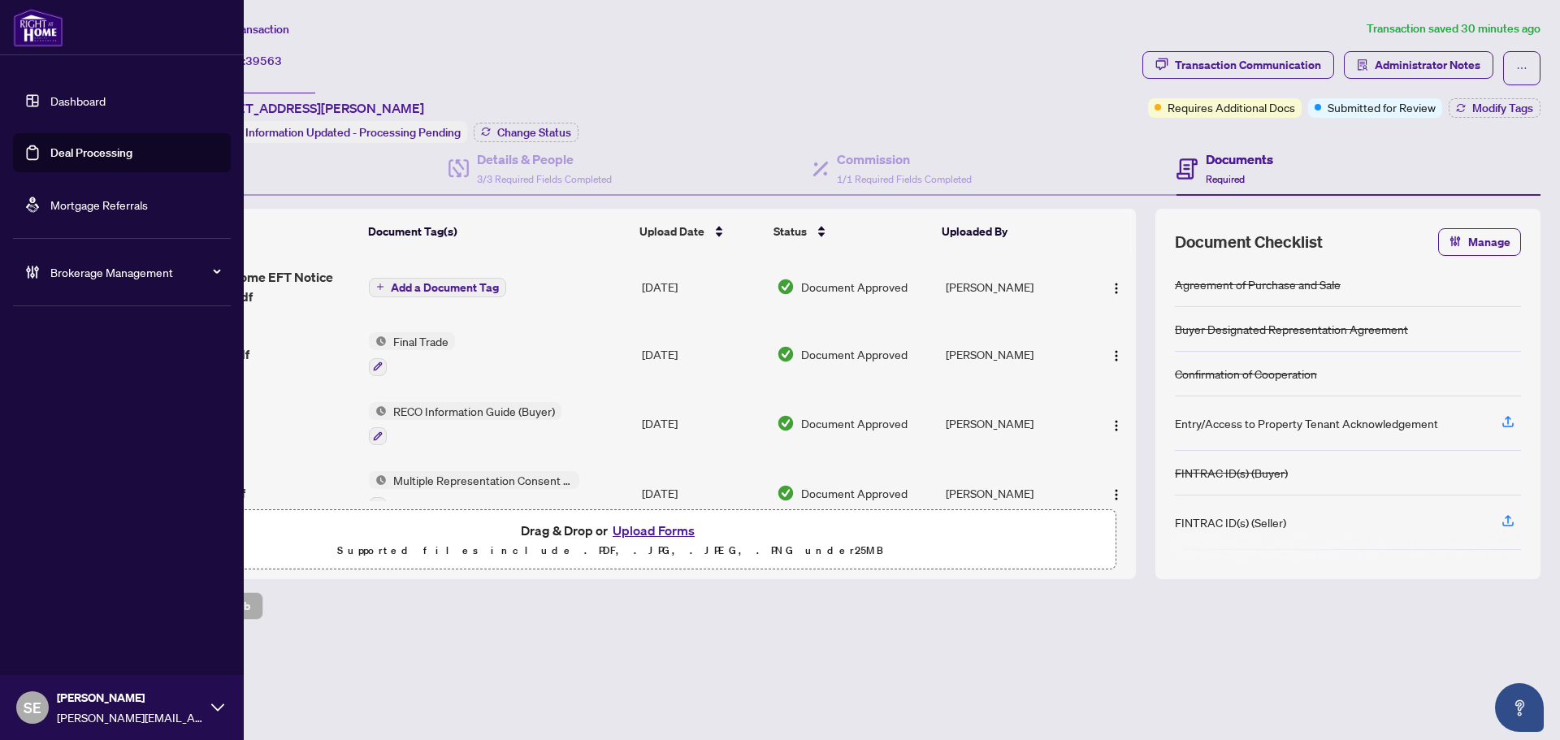
drag, startPoint x: 33, startPoint y: 154, endPoint x: 172, endPoint y: 155, distance: 138.9
click at [50, 153] on link "Deal Processing" at bounding box center [91, 152] width 82 height 15
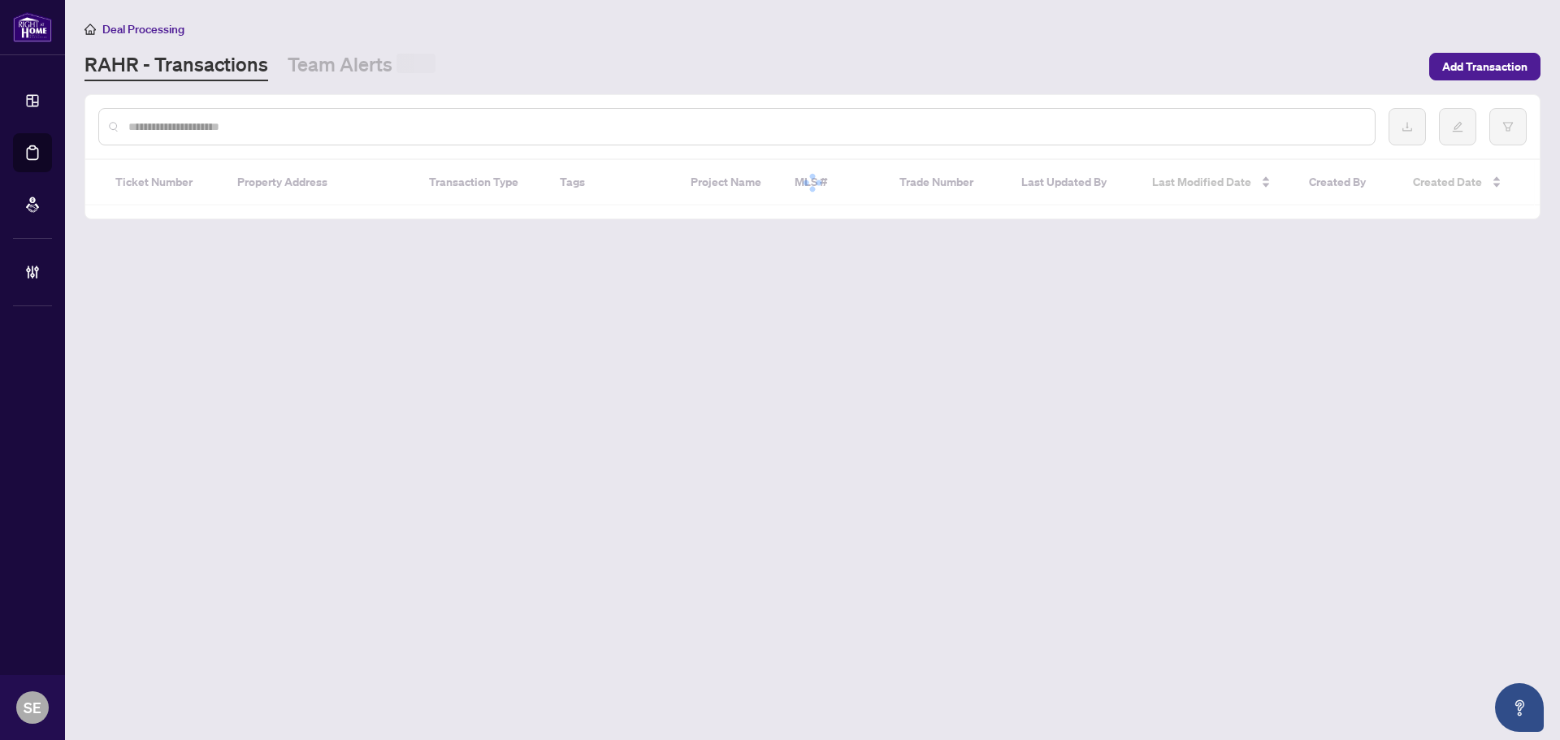
click at [403, 125] on input "text" at bounding box center [744, 127] width 1233 height 18
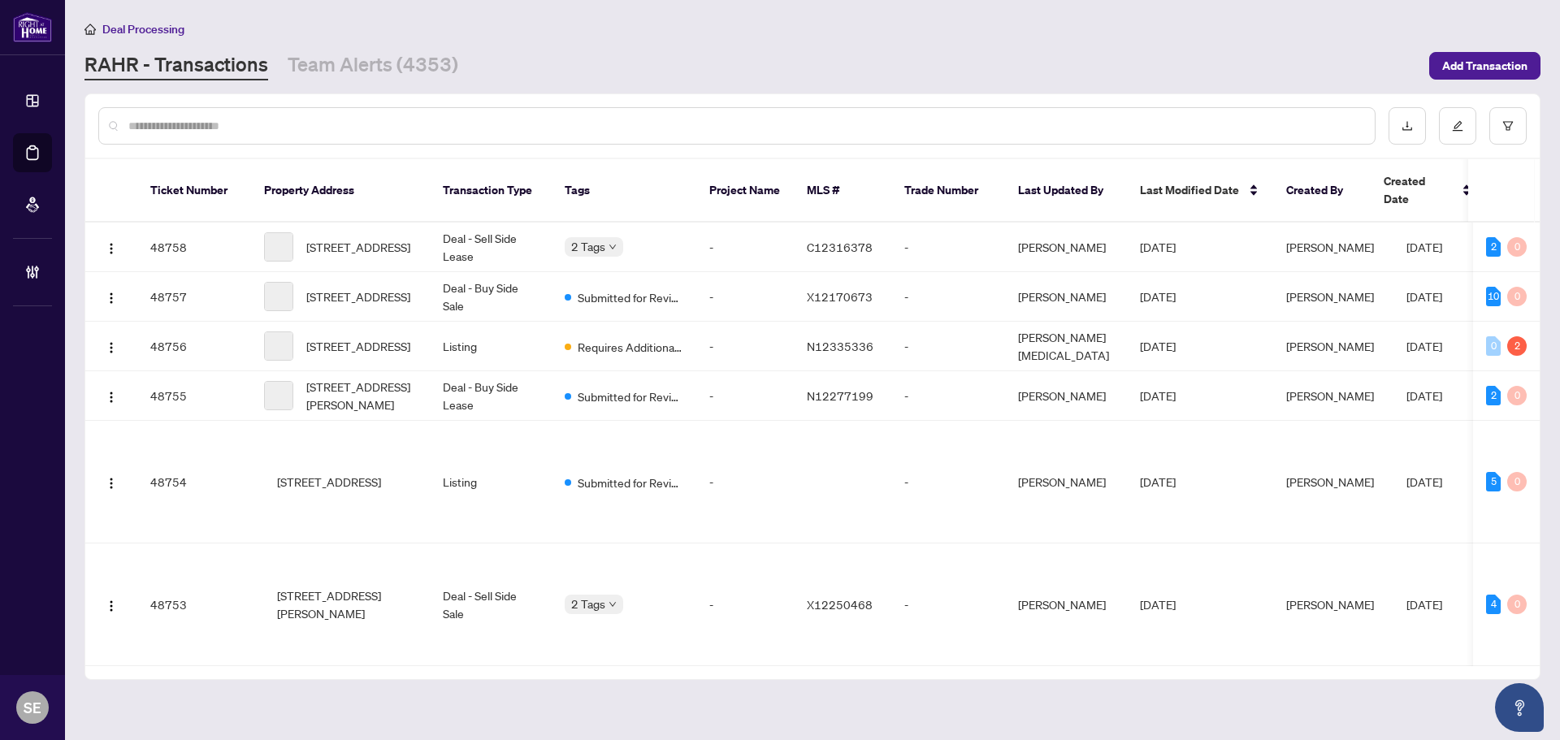
paste input "*******"
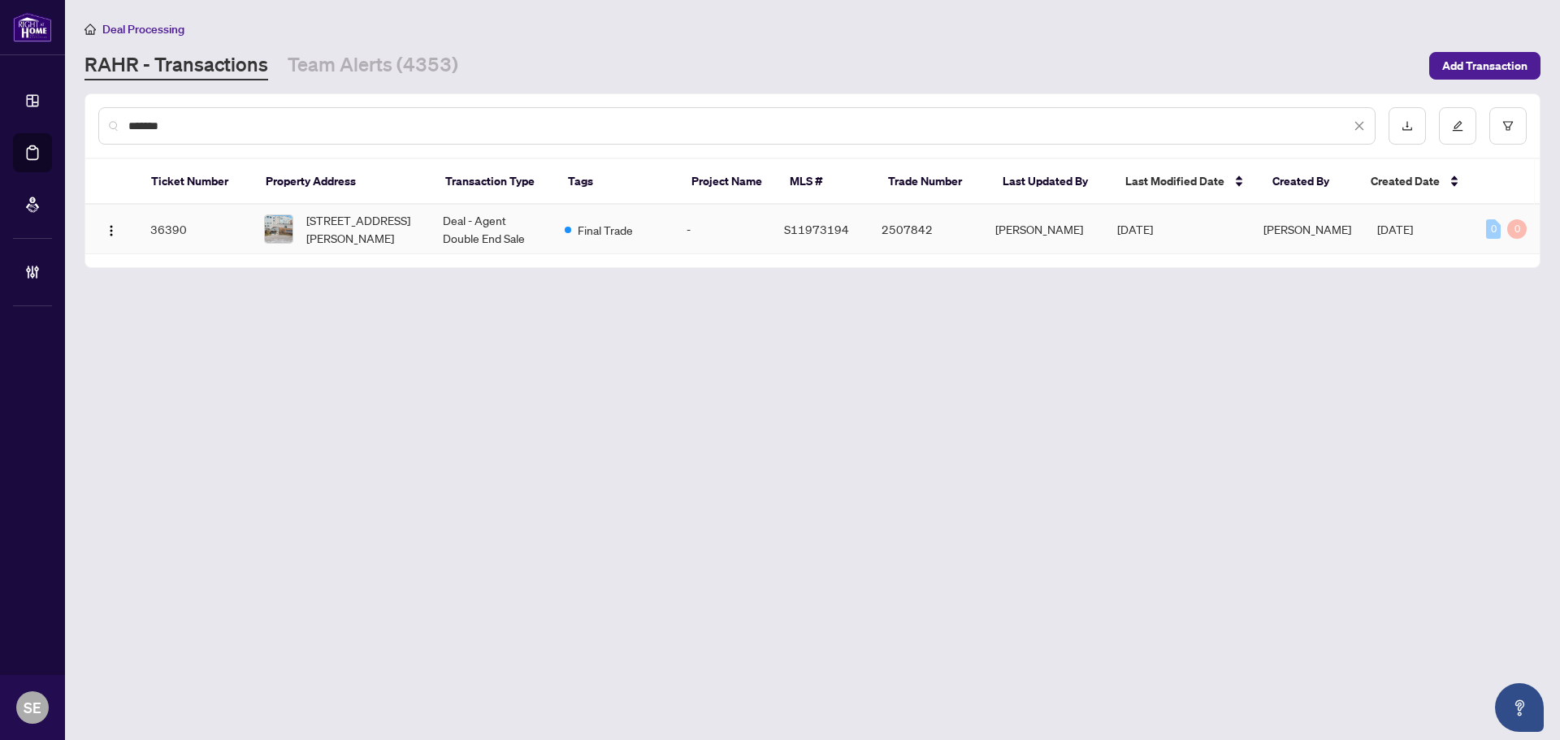
type input "*******"
click at [427, 219] on td "218-90 Dean Ave, Barrie, Ontario L4N 0M3, Canada" at bounding box center [340, 230] width 179 height 50
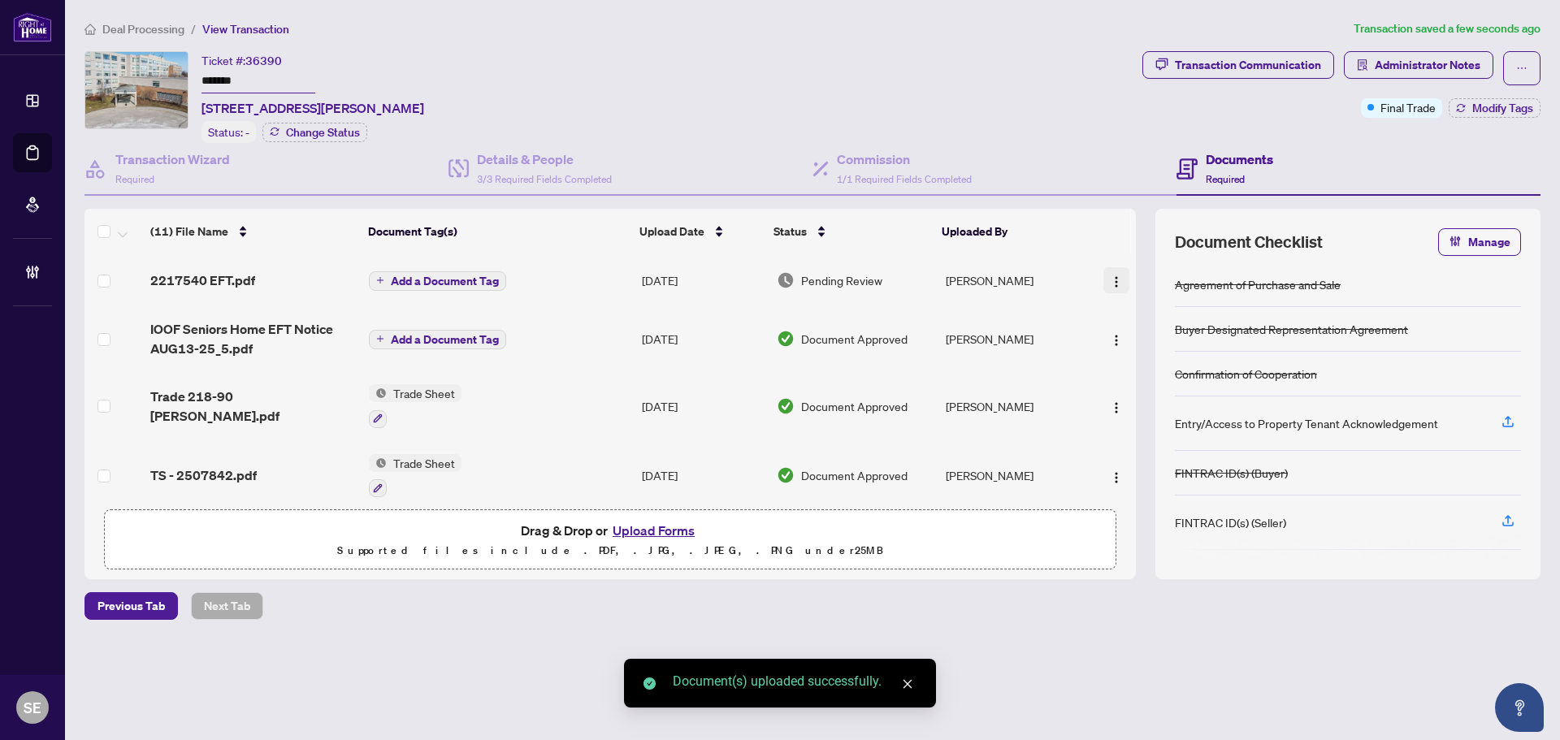
click at [1113, 271] on span "button" at bounding box center [1116, 280] width 13 height 18
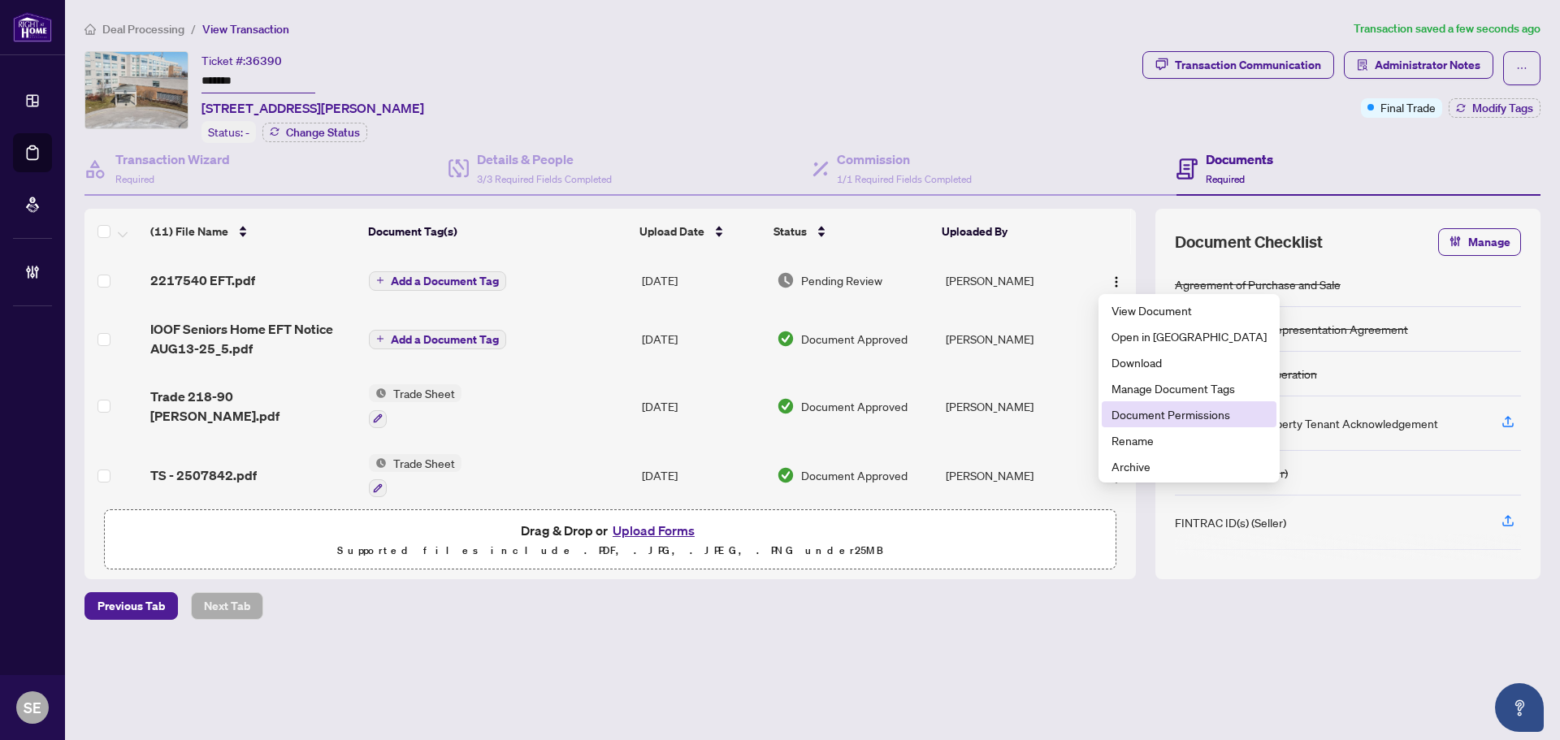
click at [1161, 418] on span "Document Permissions" at bounding box center [1188, 414] width 155 height 18
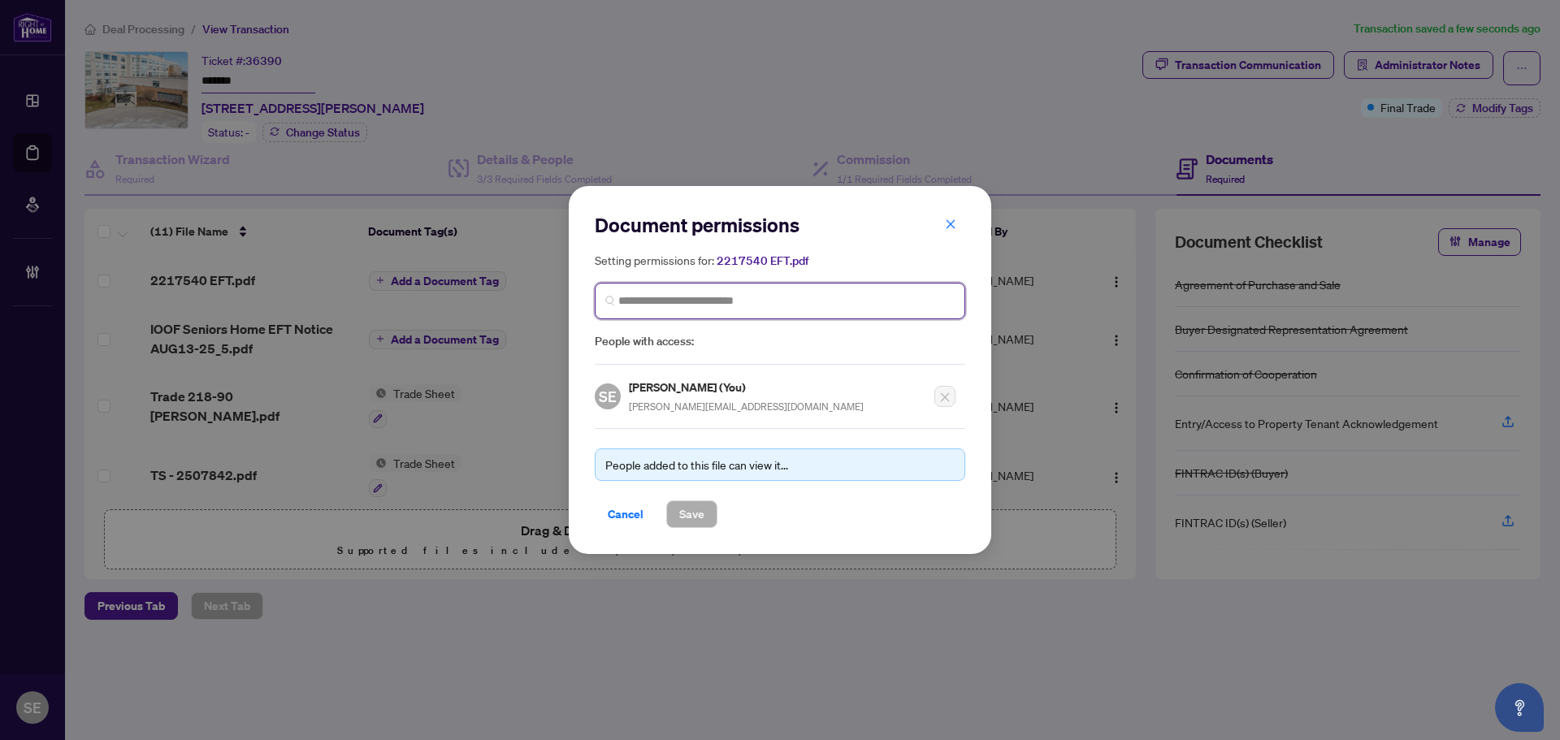
click at [661, 301] on input "search" at bounding box center [786, 300] width 336 height 17
type input "*****"
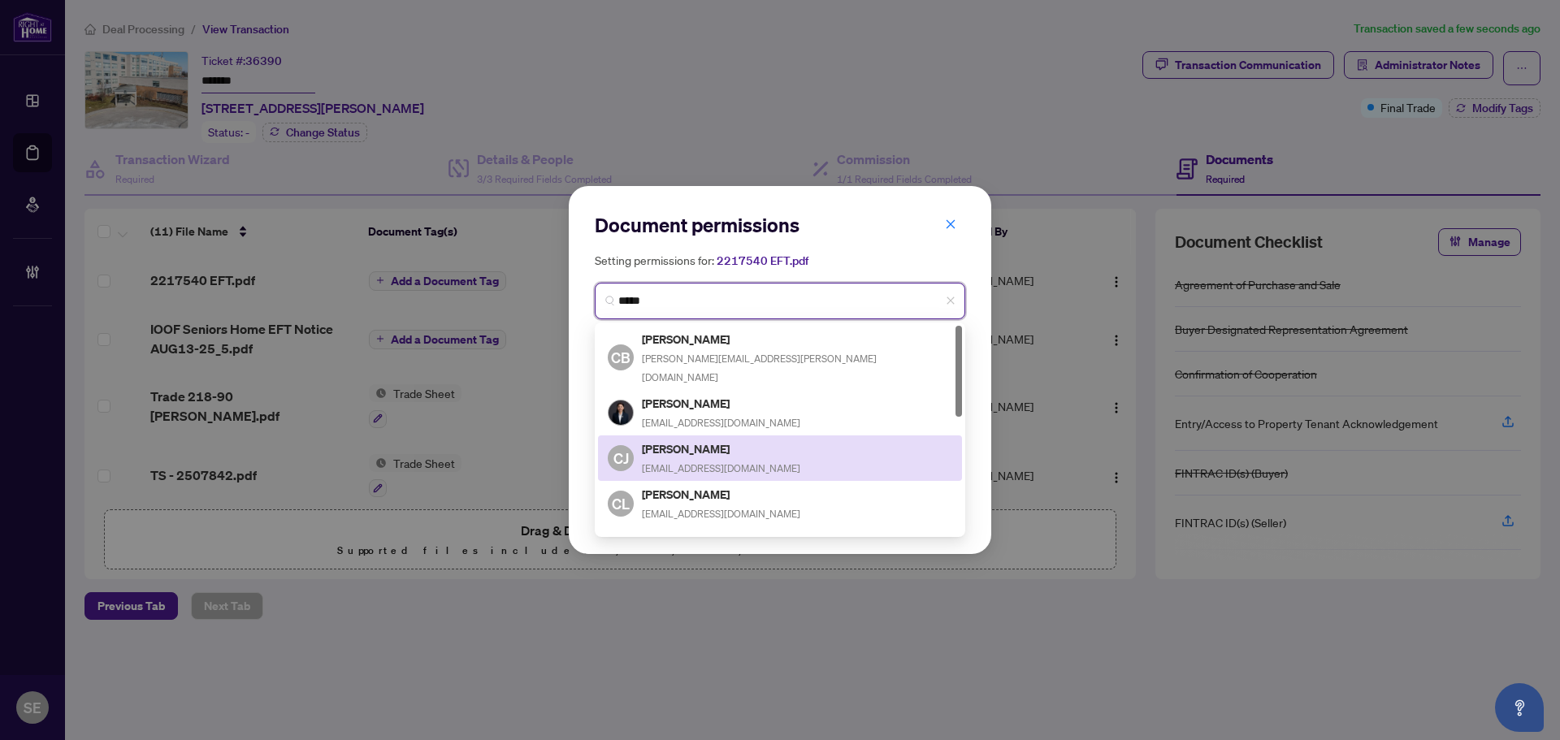
drag, startPoint x: 710, startPoint y: 443, endPoint x: 718, endPoint y: 468, distance: 26.5
click at [710, 462] on span "cindyjonesrealestate@gmail.com" at bounding box center [721, 468] width 158 height 12
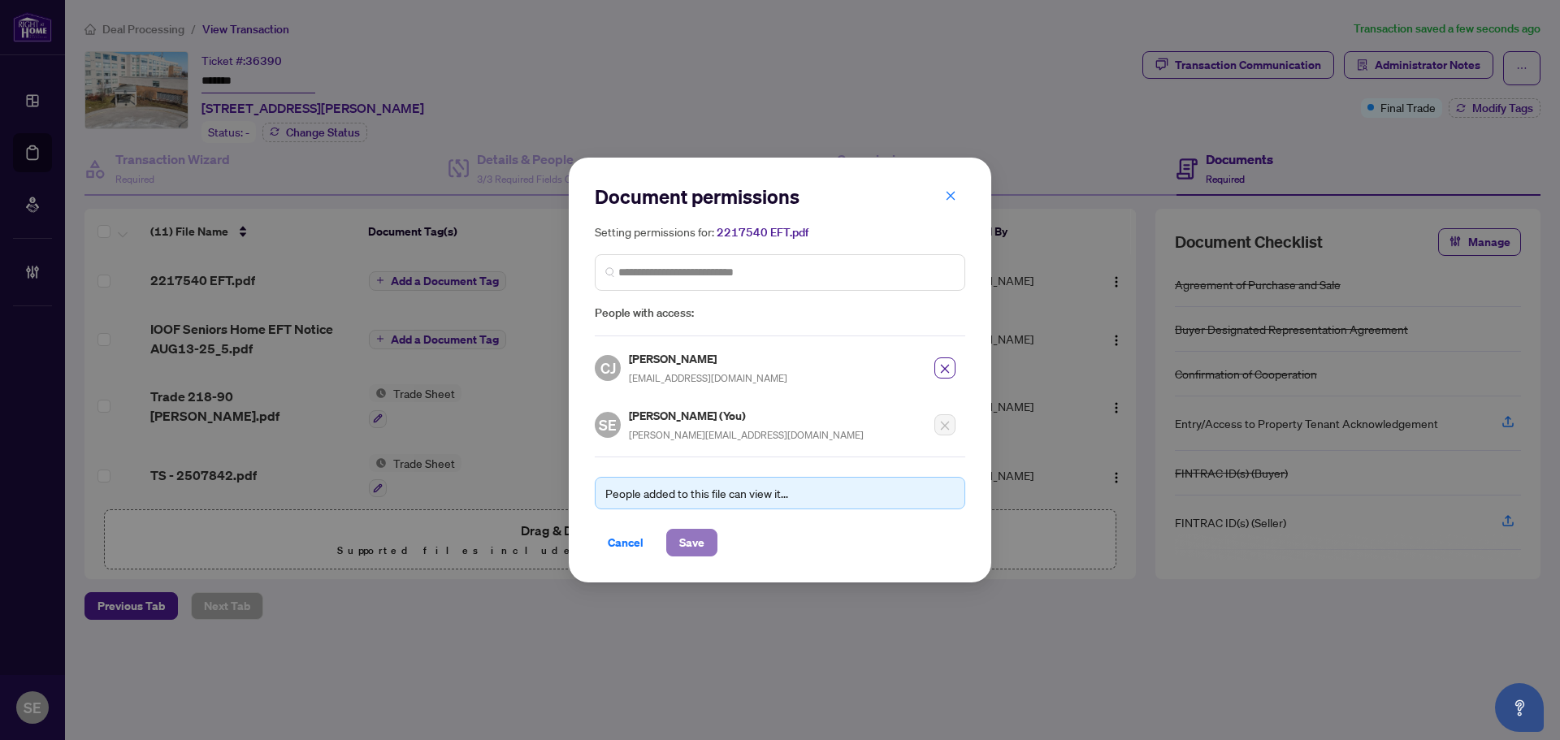
drag, startPoint x: 691, startPoint y: 542, endPoint x: 776, endPoint y: 705, distance: 184.3
click at [690, 542] on span "Save" at bounding box center [691, 543] width 25 height 26
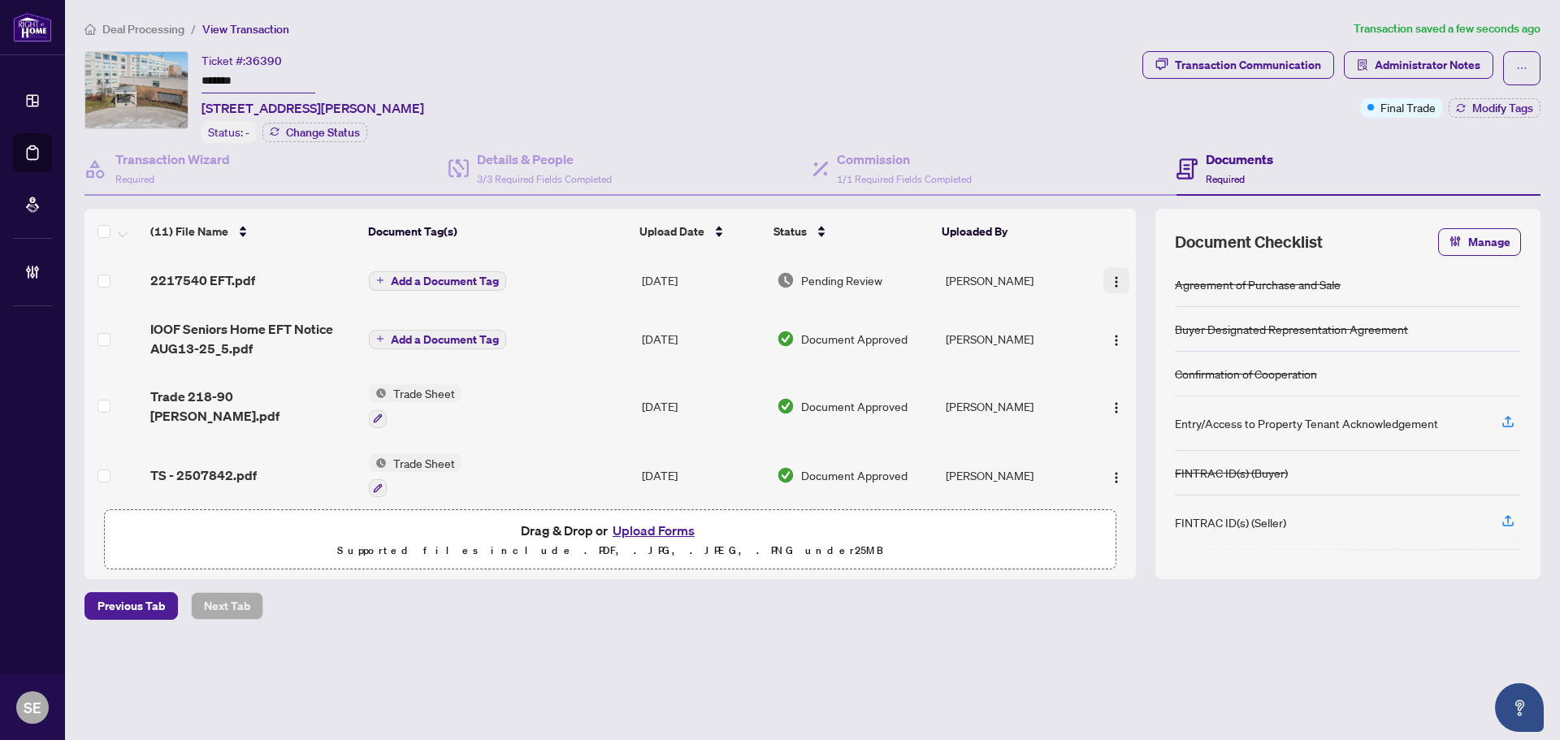
click at [1107, 267] on button "button" at bounding box center [1116, 280] width 26 height 26
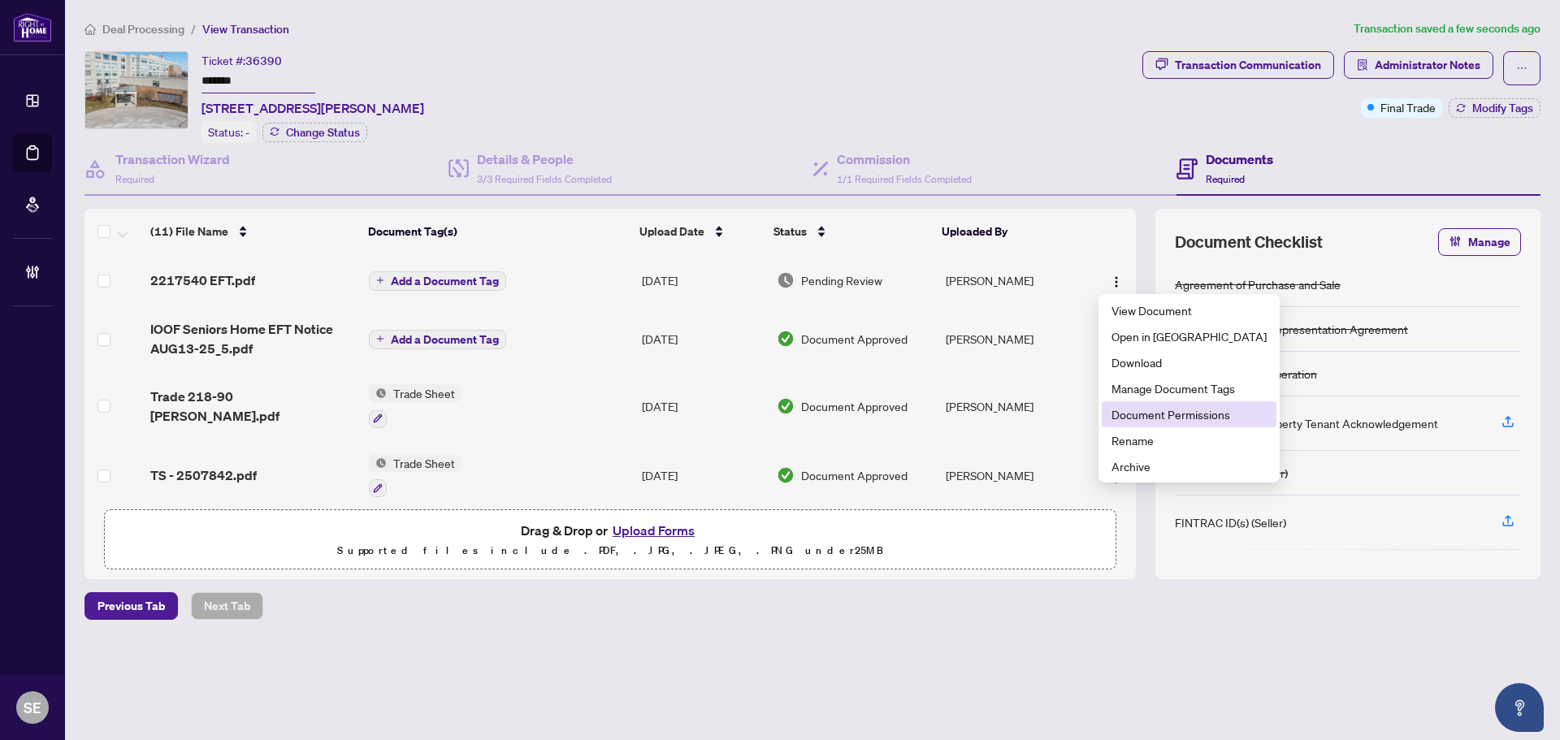
click at [1142, 415] on span "Document Permissions" at bounding box center [1188, 414] width 155 height 18
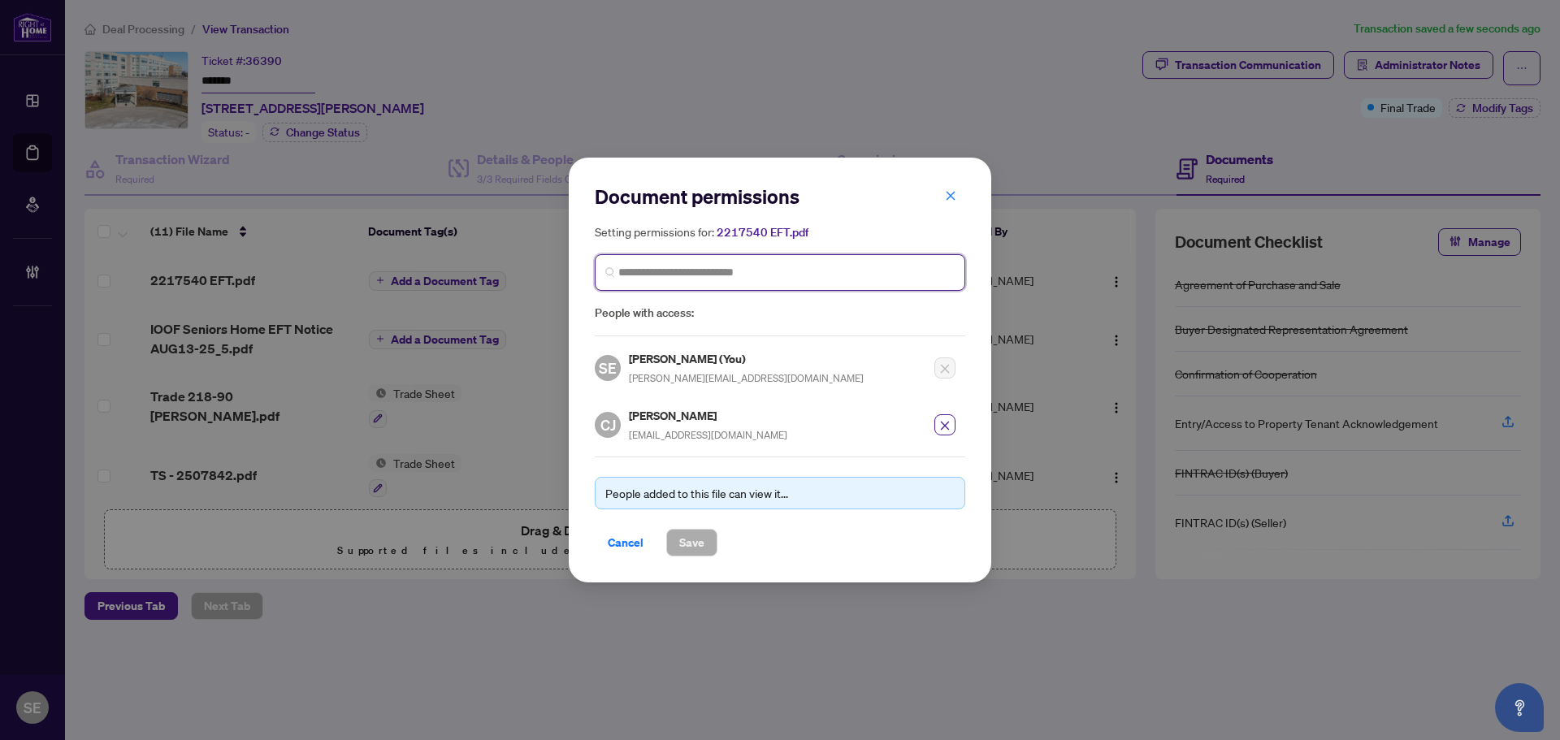
click at [683, 267] on input "search" at bounding box center [786, 272] width 336 height 17
type input "*****"
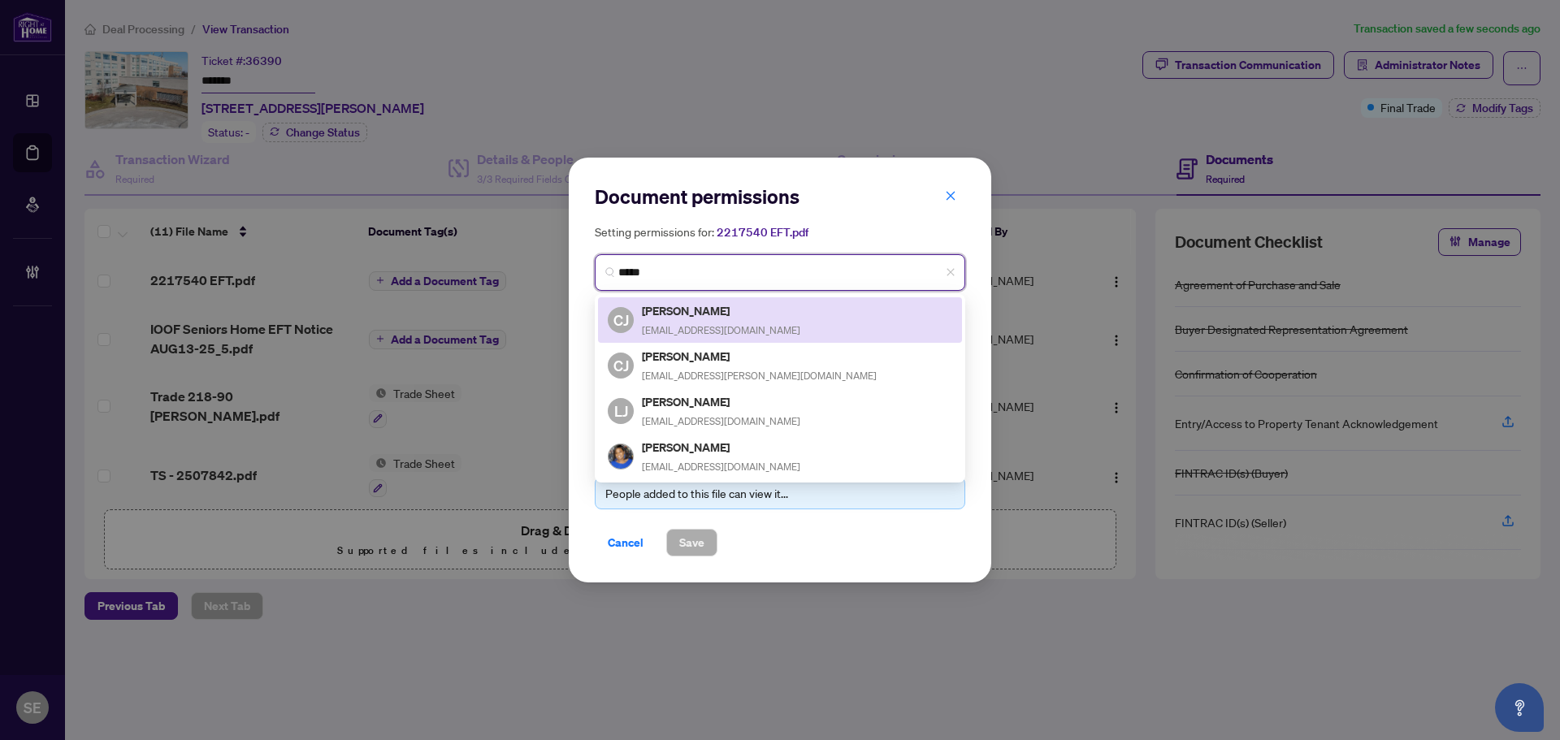
click at [728, 318] on h5 "Cindy Jones" at bounding box center [721, 310] width 158 height 19
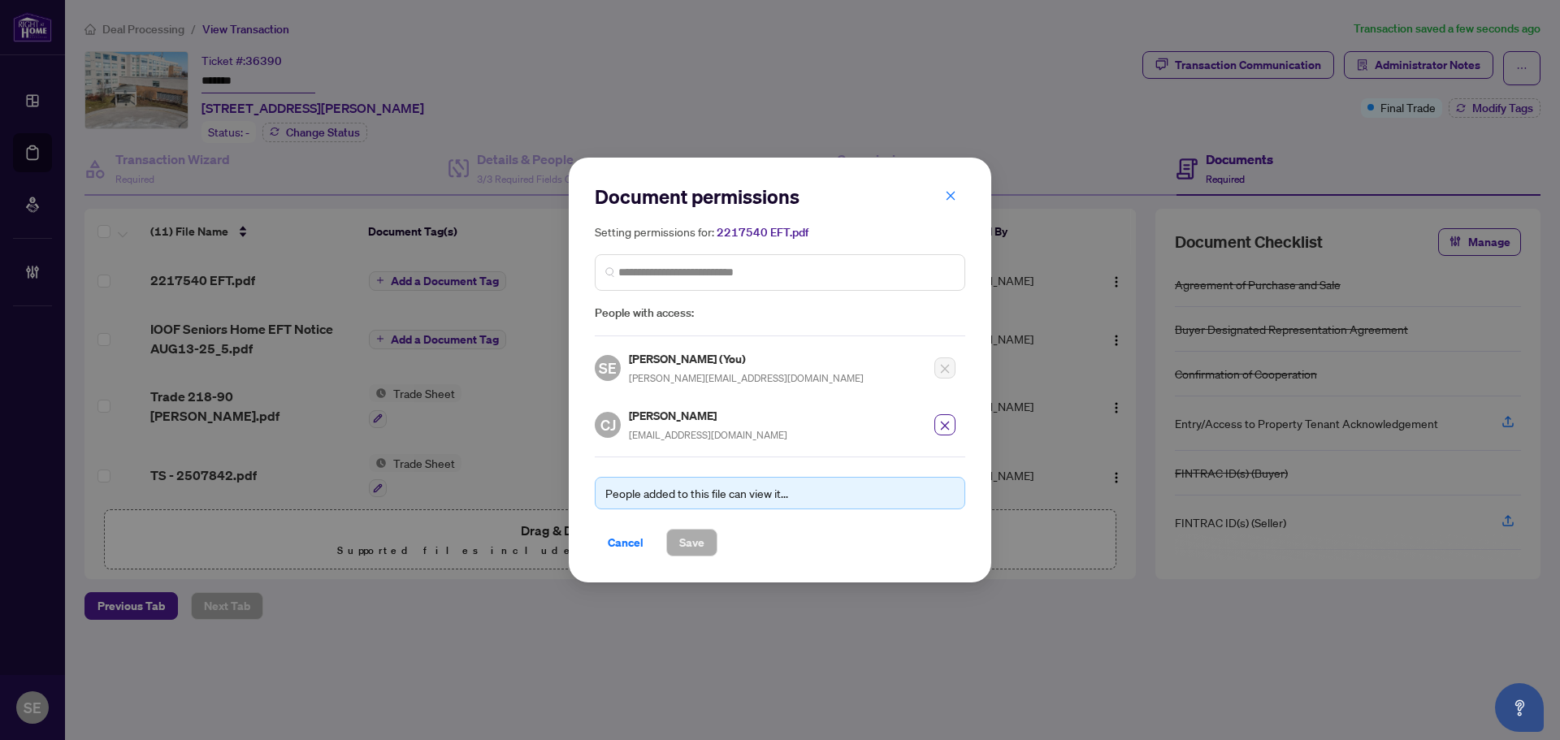
drag, startPoint x: 635, startPoint y: 541, endPoint x: 663, endPoint y: 550, distance: 29.0
click at [635, 540] on span "Cancel" at bounding box center [626, 543] width 36 height 26
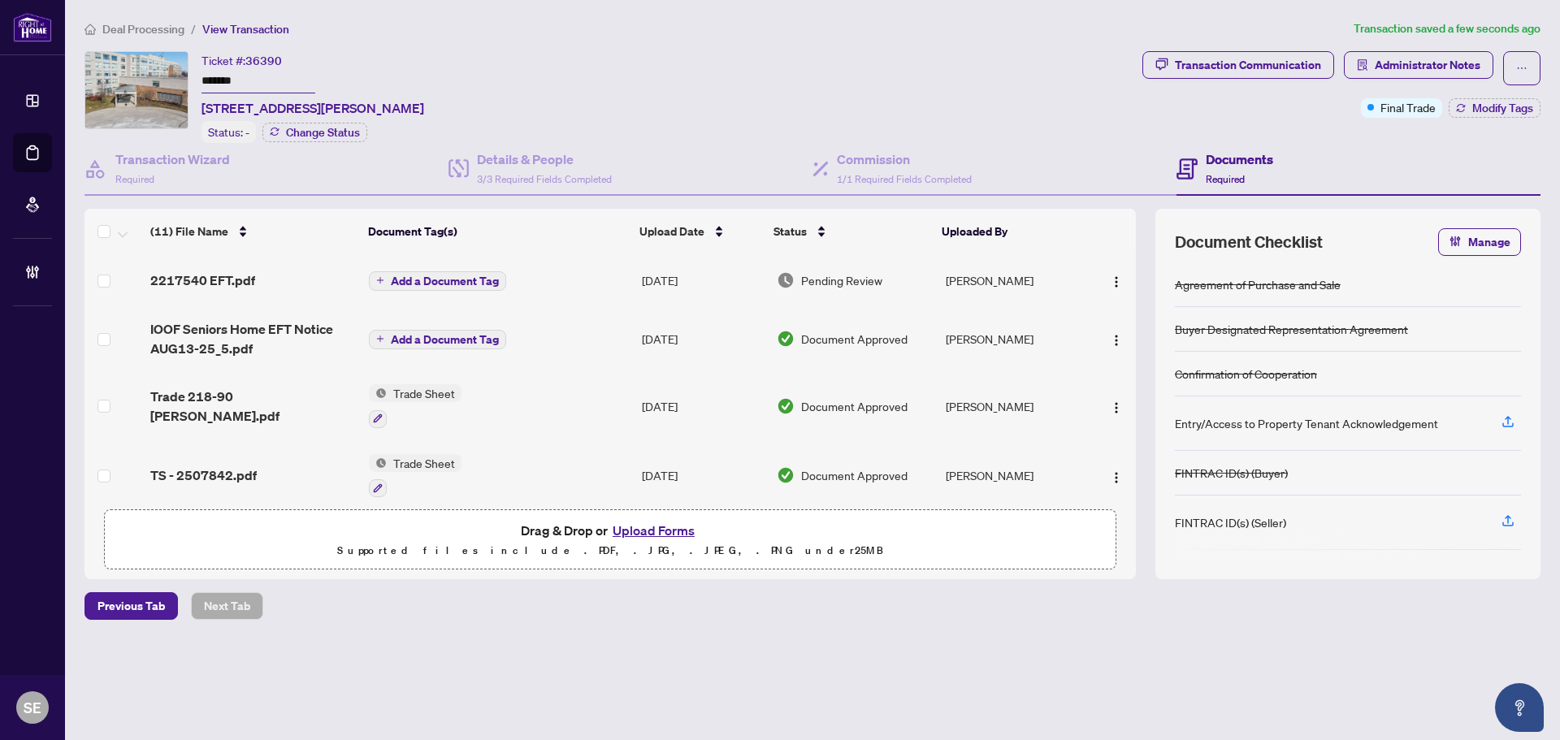
click at [1028, 265] on td "Sarah Emisch" at bounding box center [1013, 280] width 149 height 52
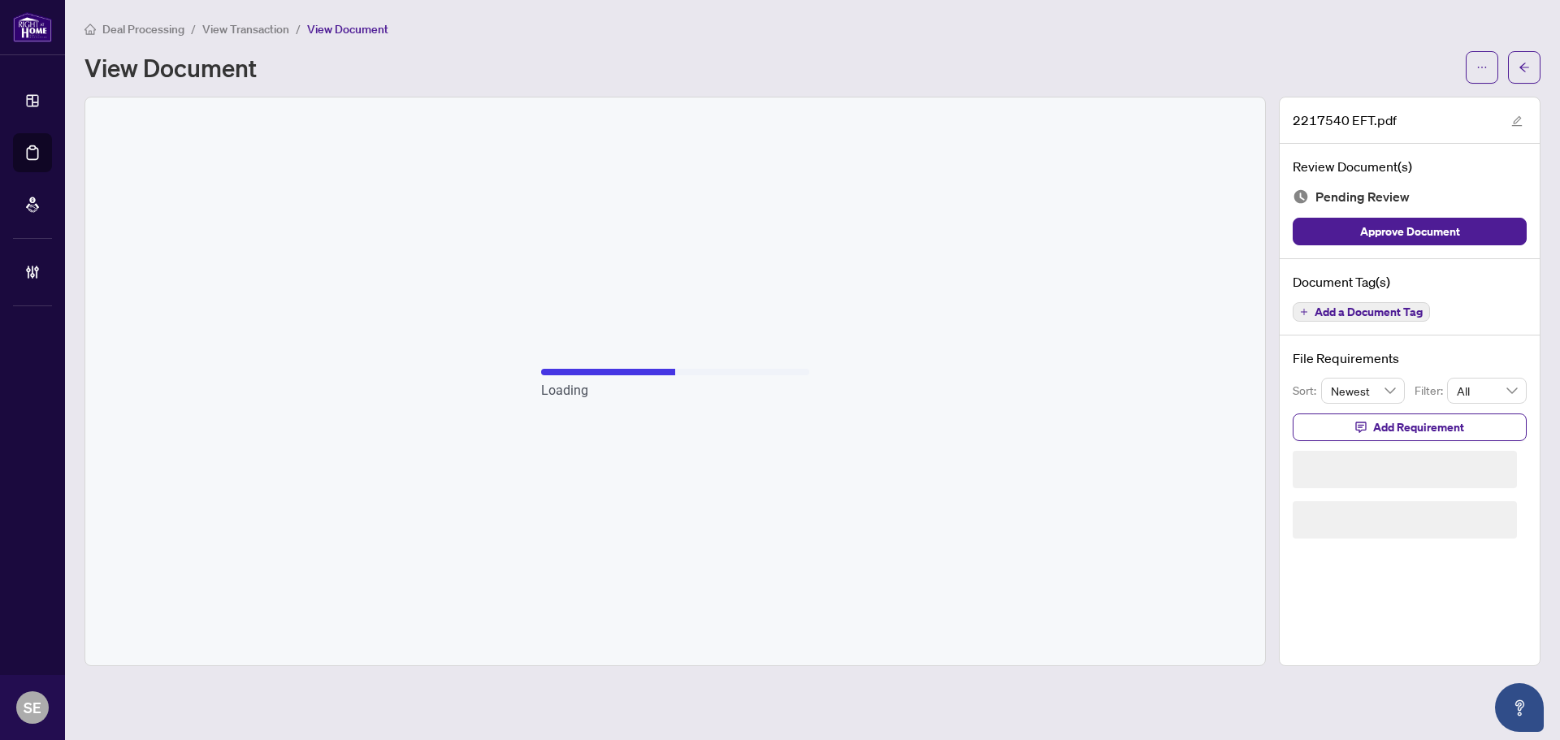
click at [1429, 225] on span "Approve Document" at bounding box center [1410, 232] width 100 height 26
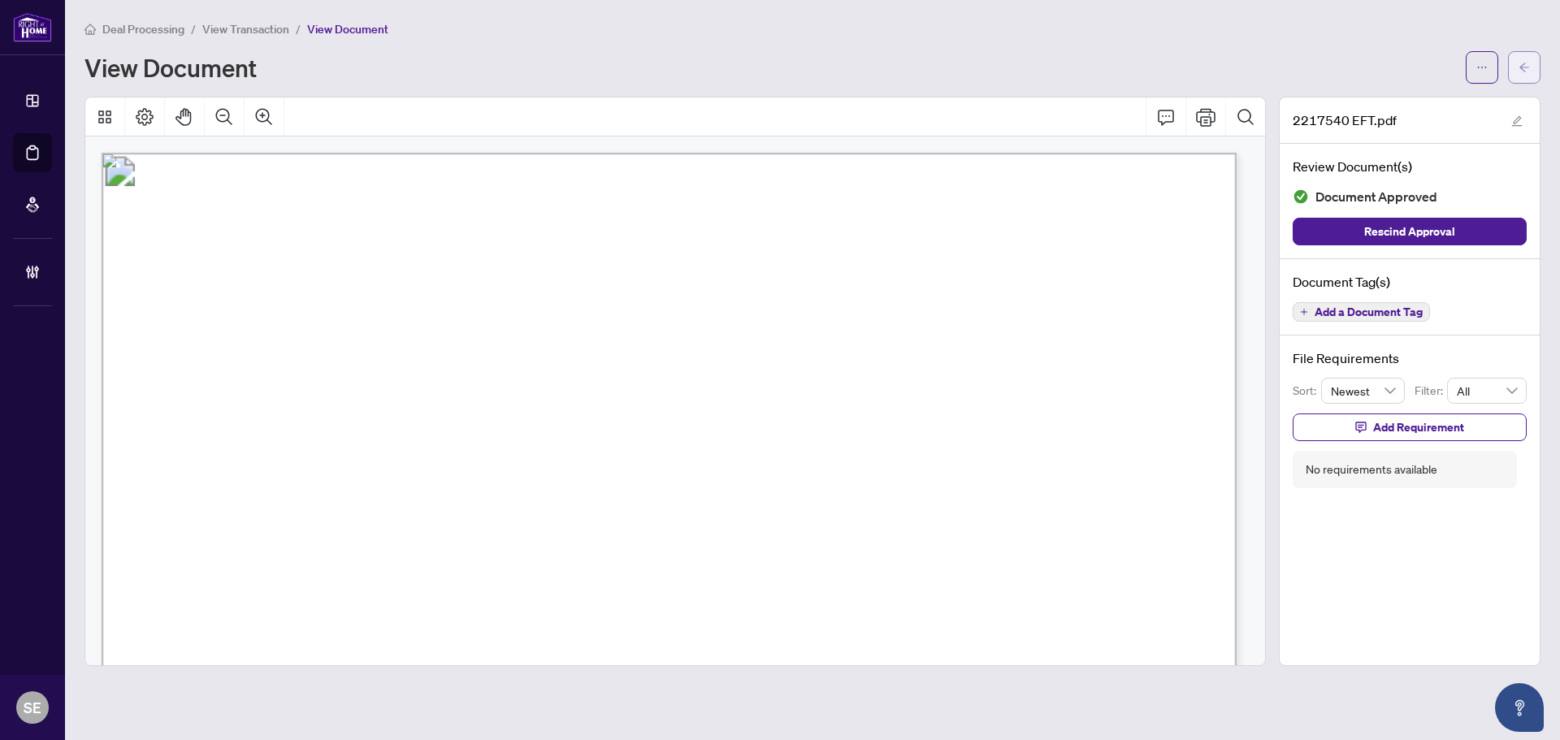
click at [1528, 68] on icon "arrow-left" at bounding box center [1524, 67] width 11 height 11
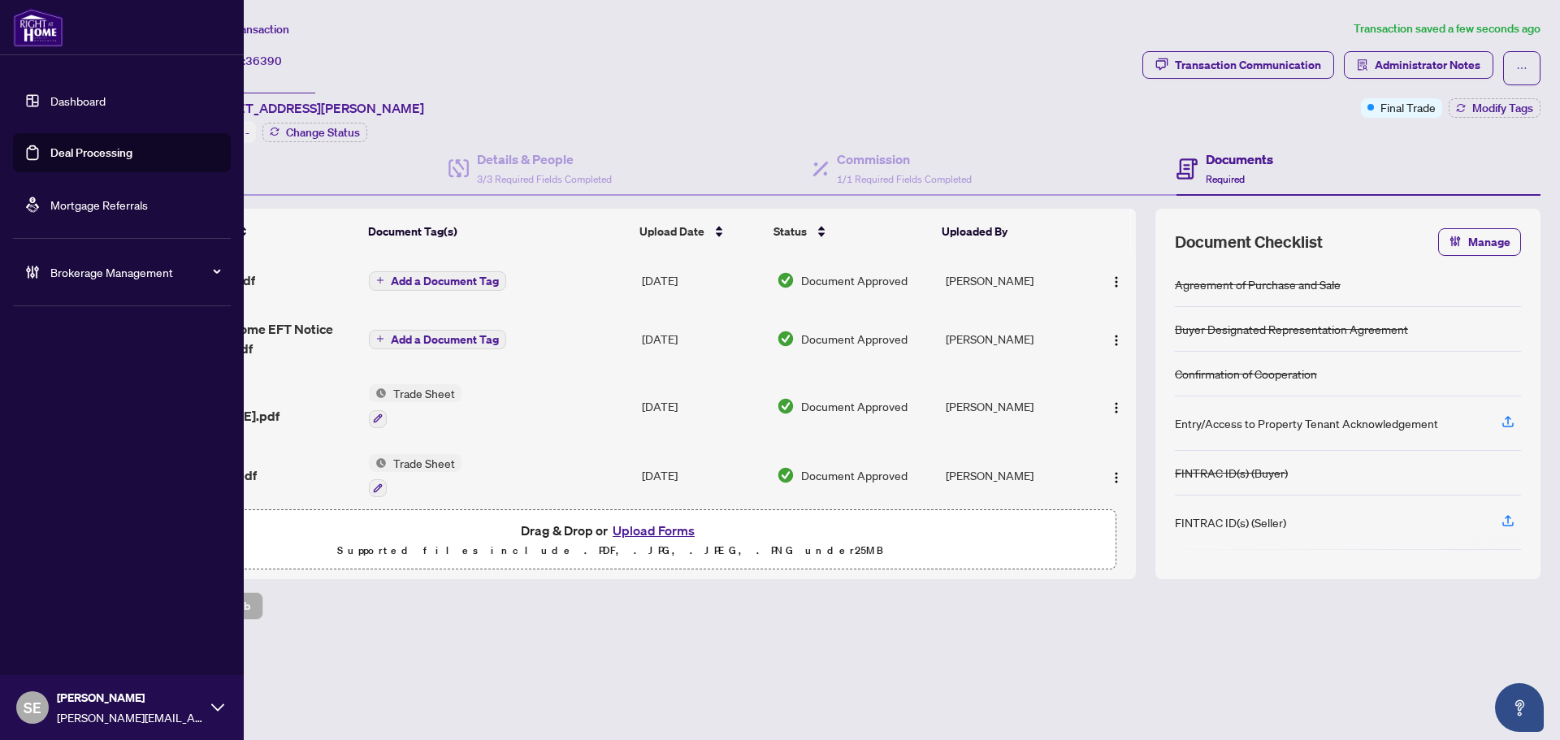
click at [70, 159] on link "Deal Processing" at bounding box center [91, 152] width 82 height 15
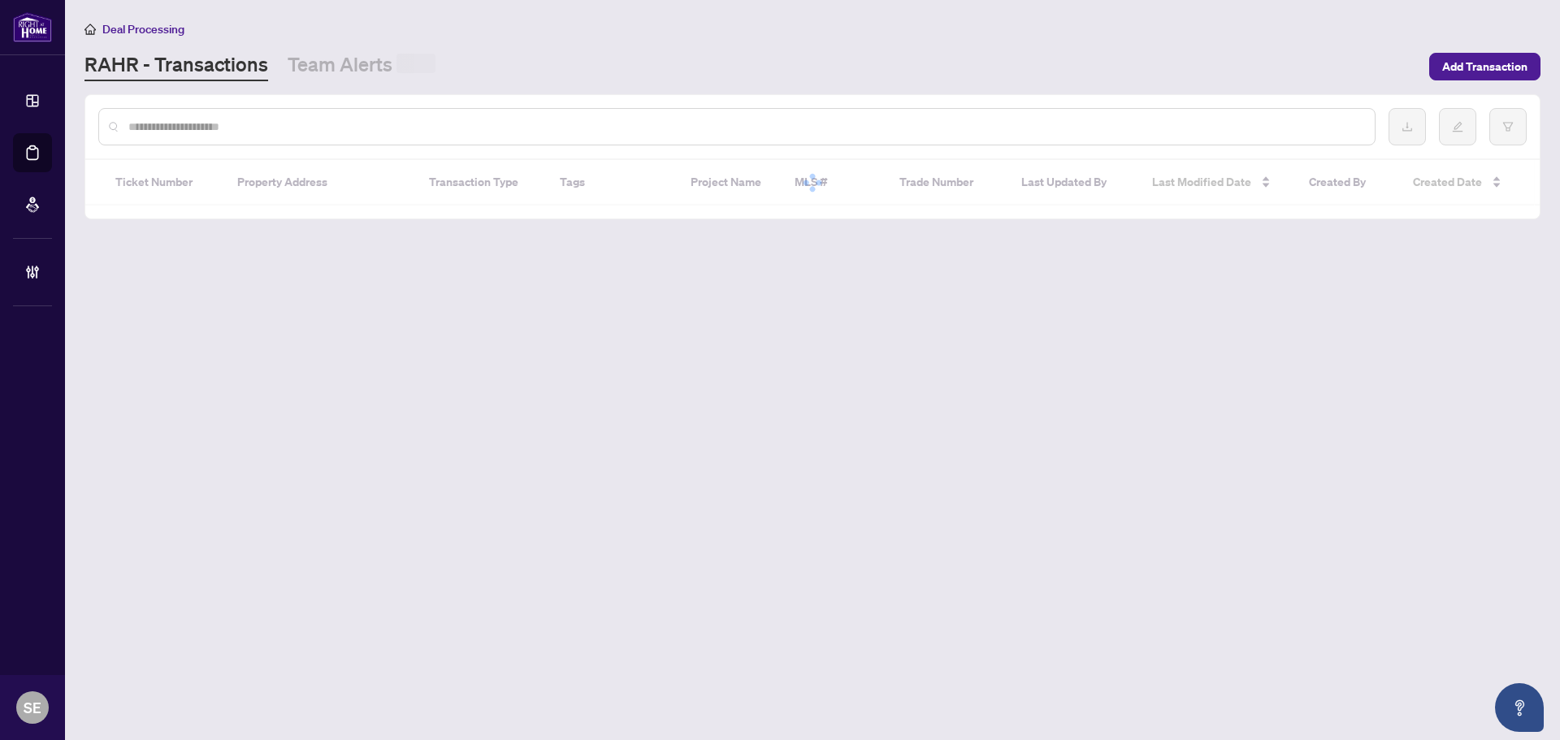
click at [381, 129] on input "text" at bounding box center [744, 127] width 1233 height 18
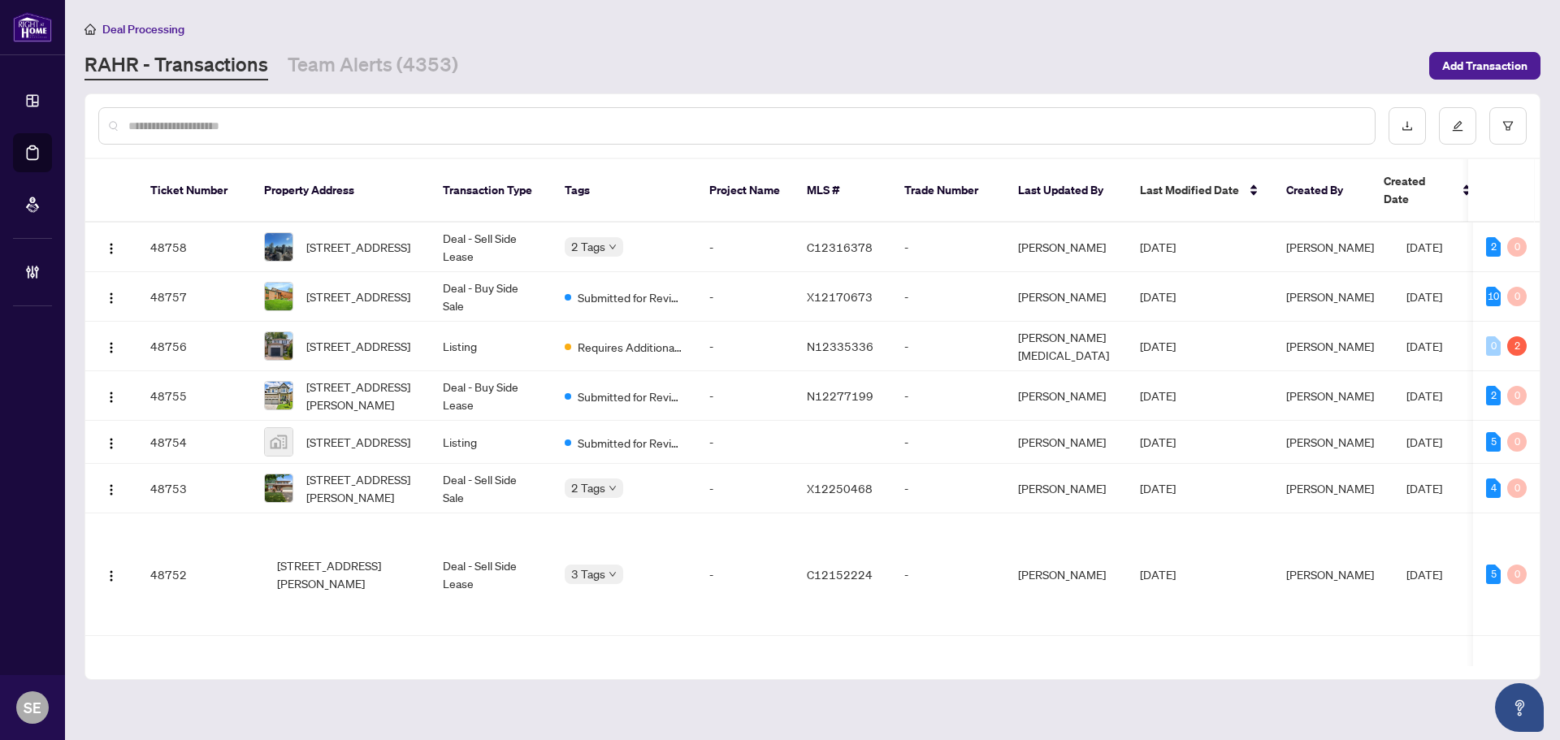
paste input "*******"
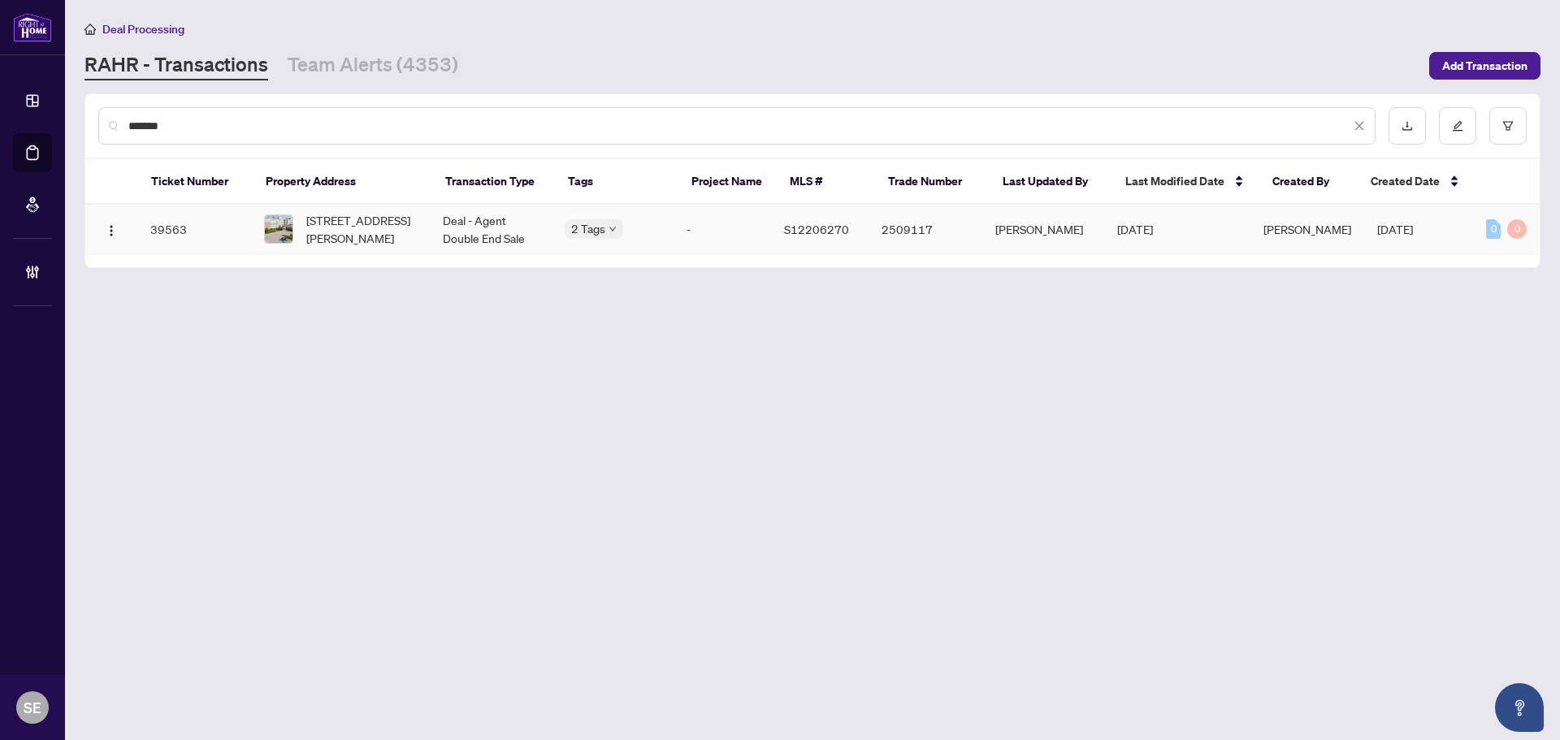
type input "*******"
click at [430, 229] on td "109-90 Dean Ave, Barrie, Ontario L4N 0M3, Canada" at bounding box center [340, 230] width 179 height 50
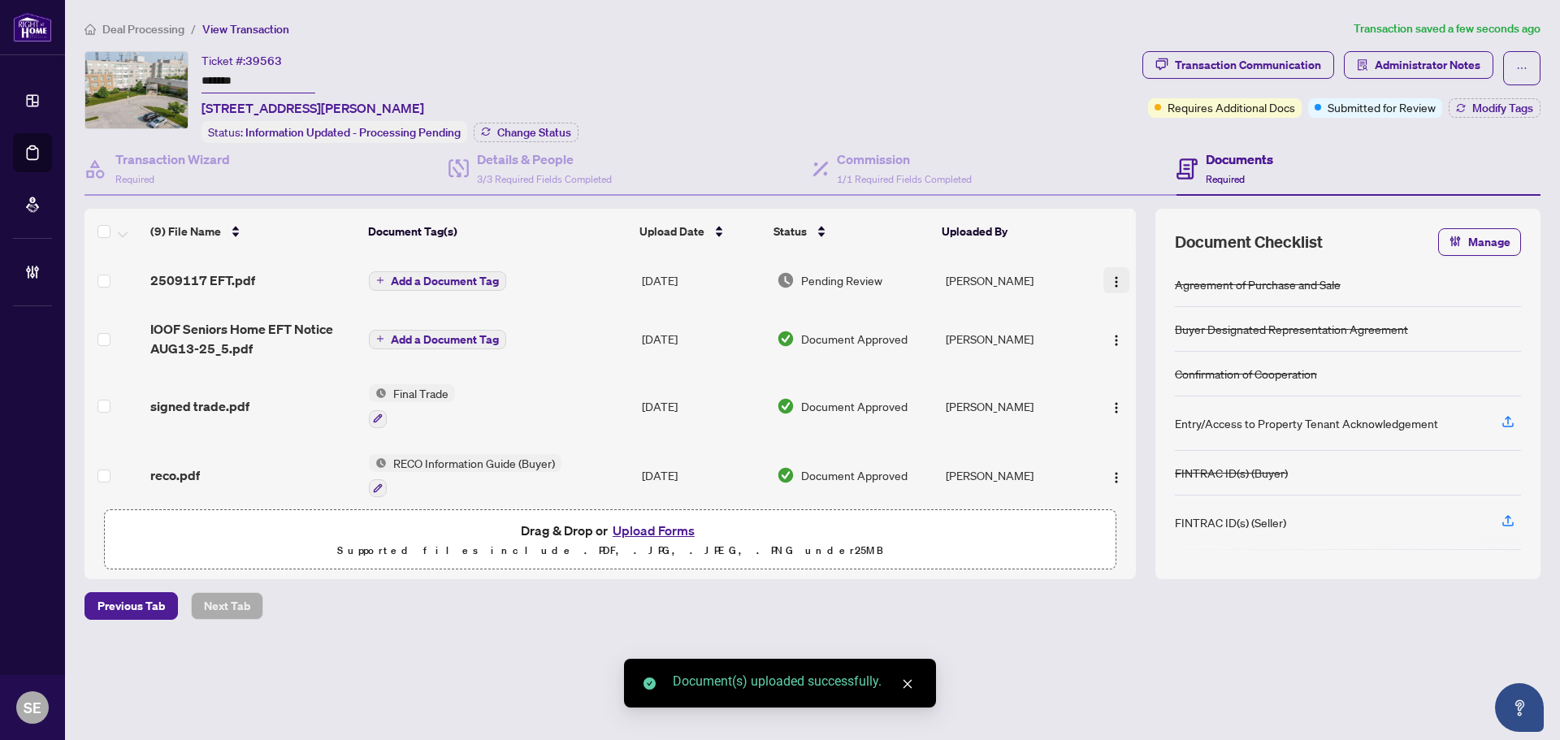
click at [1112, 278] on img "button" at bounding box center [1116, 281] width 13 height 13
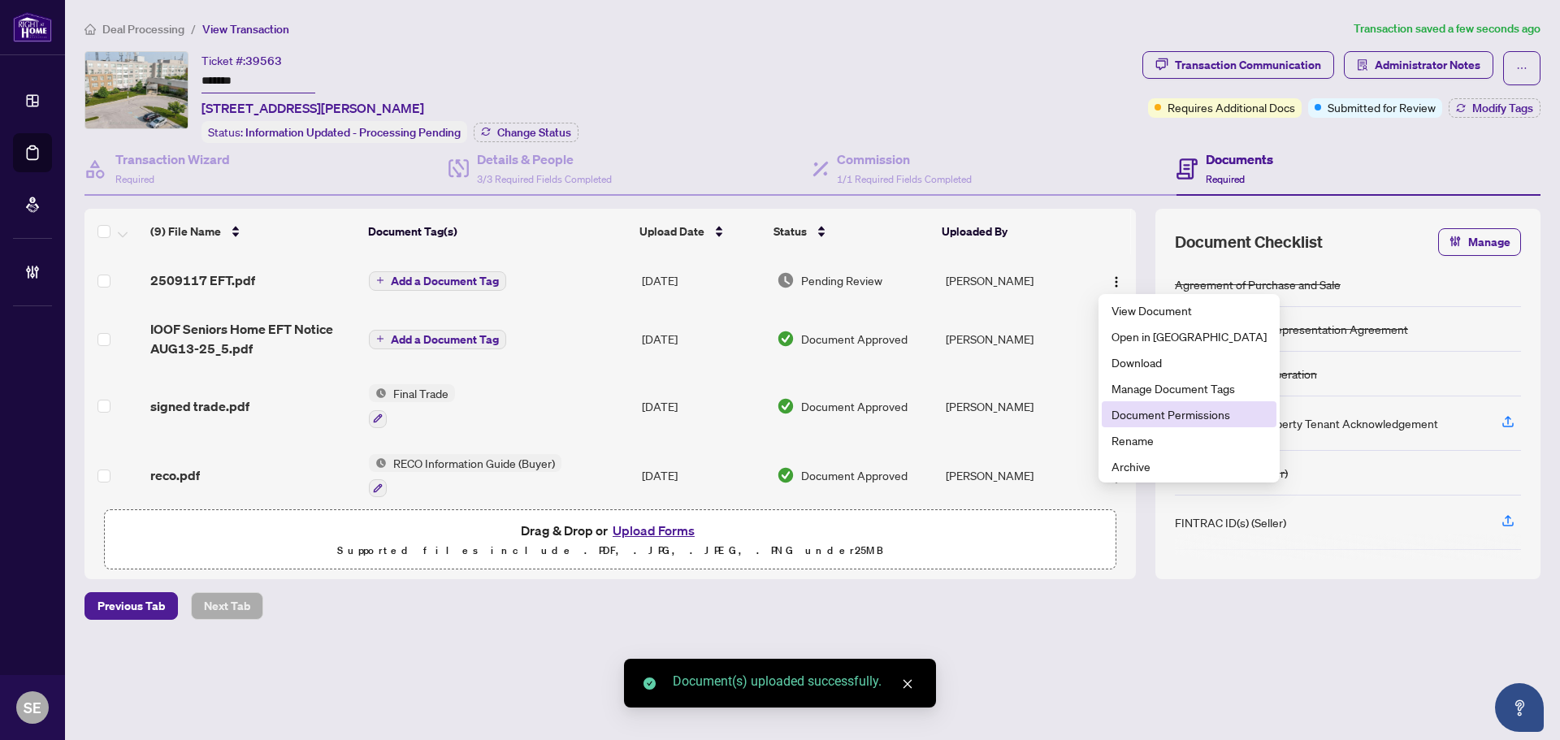
click at [1155, 417] on span "Document Permissions" at bounding box center [1188, 414] width 155 height 18
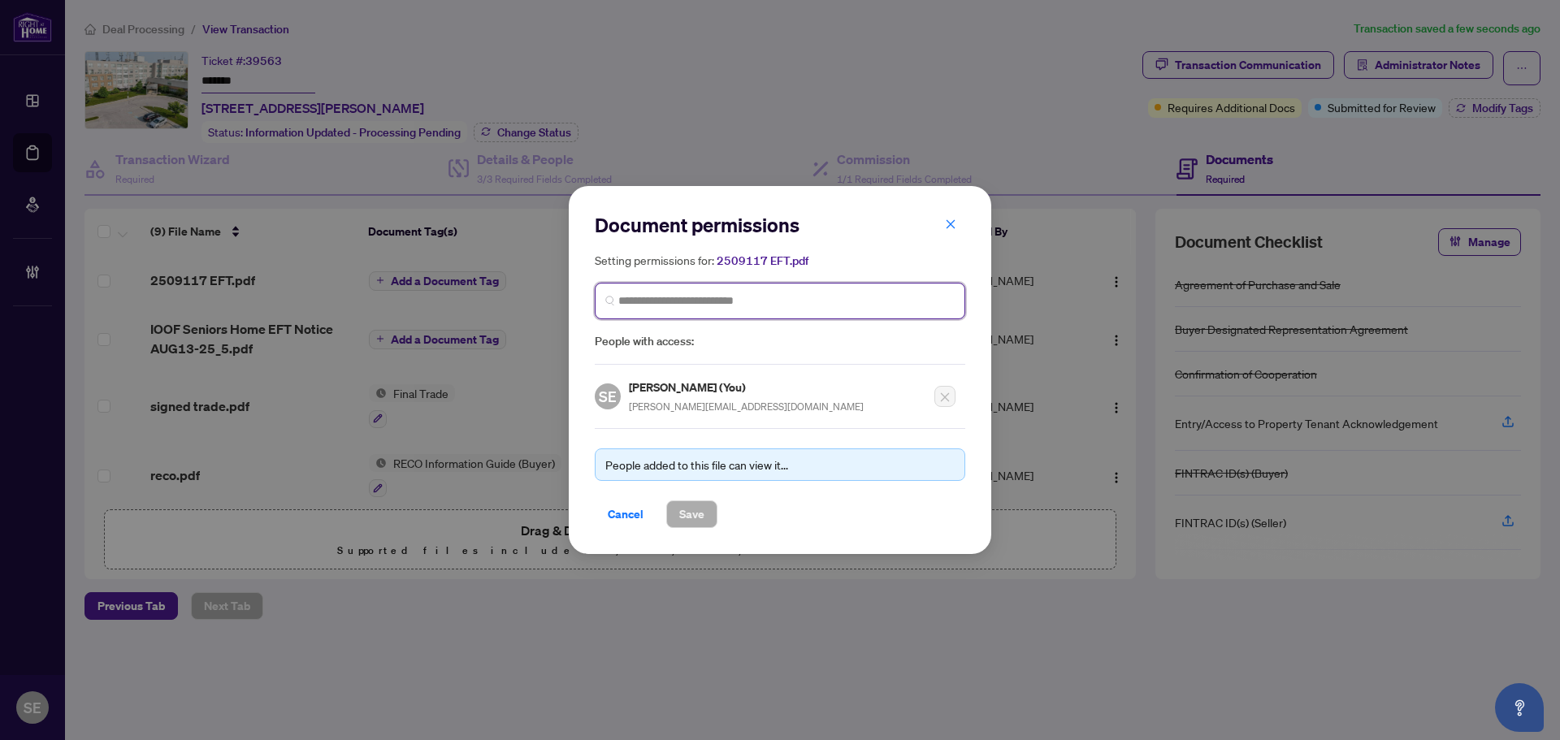
click at [643, 305] on input "search" at bounding box center [786, 300] width 336 height 17
type input "*****"
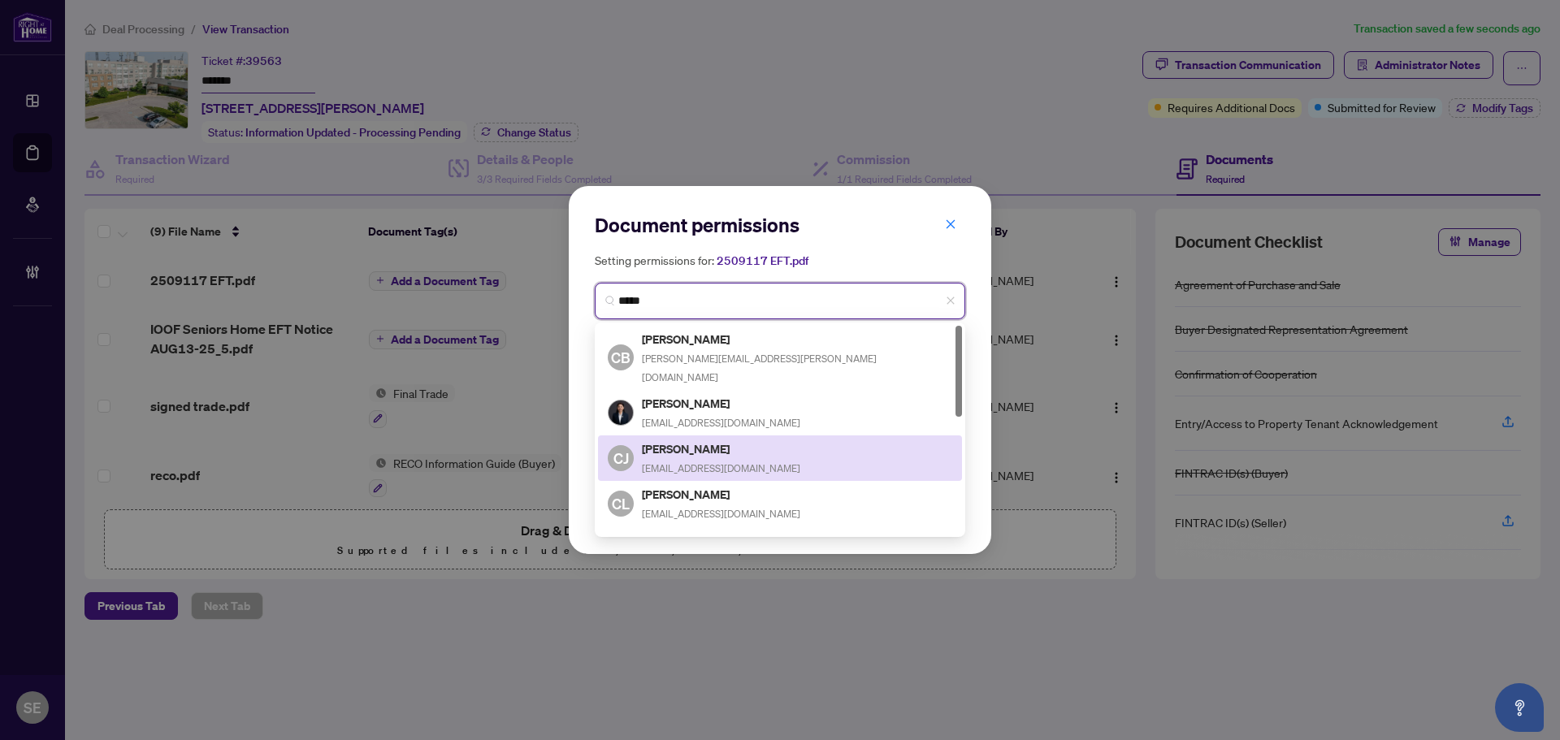
click at [743, 440] on h5 "Cindy Jones" at bounding box center [721, 449] width 158 height 19
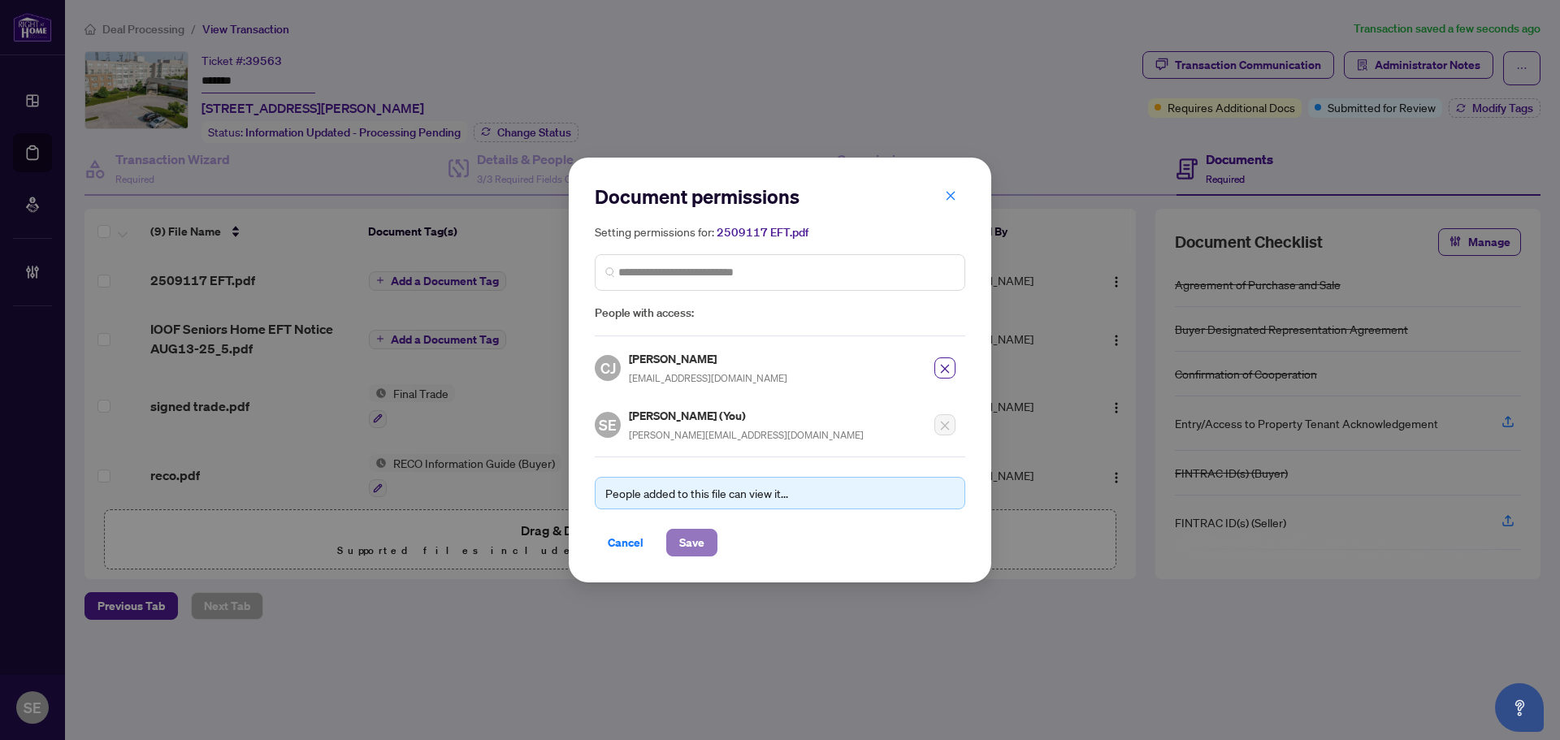
click at [696, 546] on span "Save" at bounding box center [691, 543] width 25 height 26
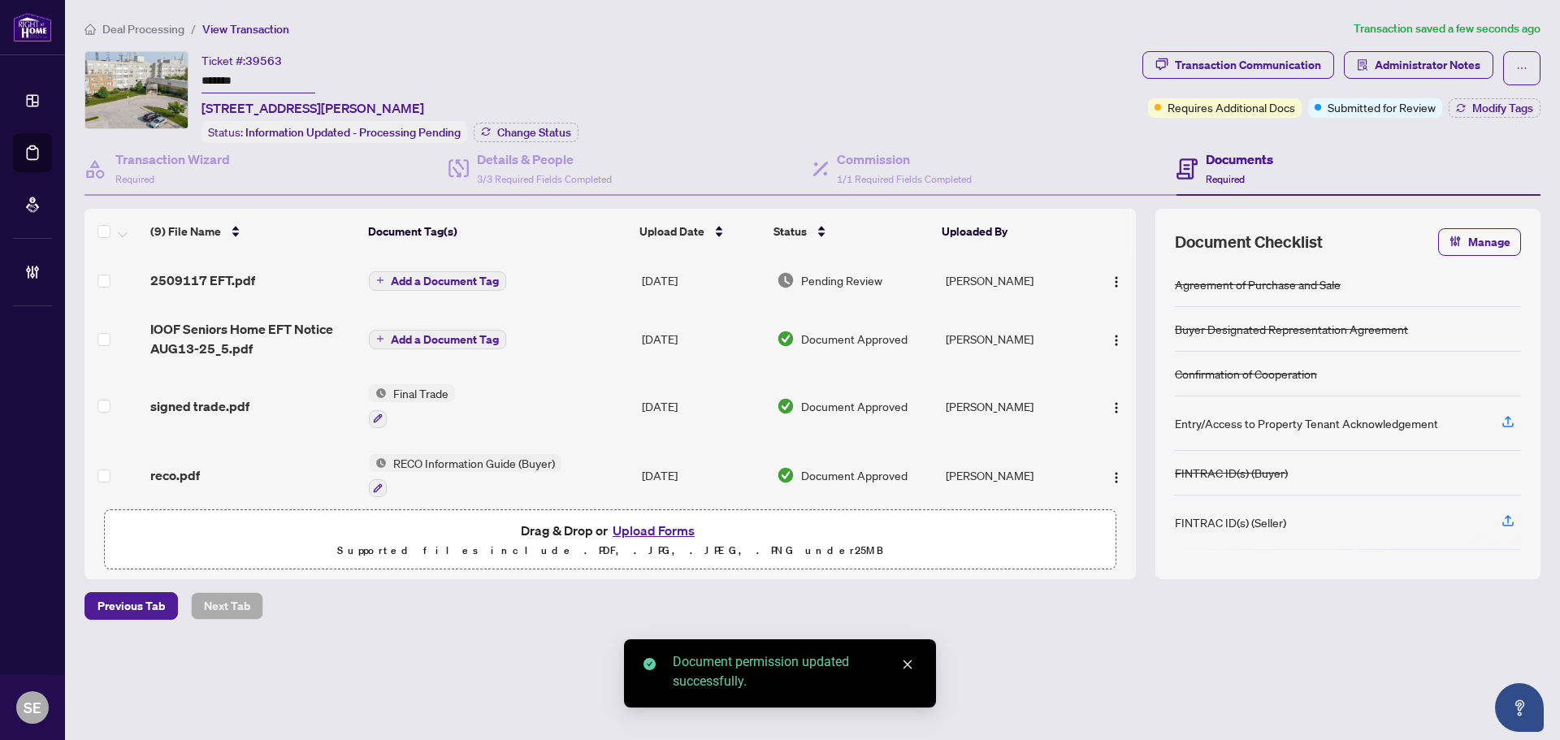
click at [951, 269] on td "Sarah Emisch" at bounding box center [1013, 280] width 149 height 52
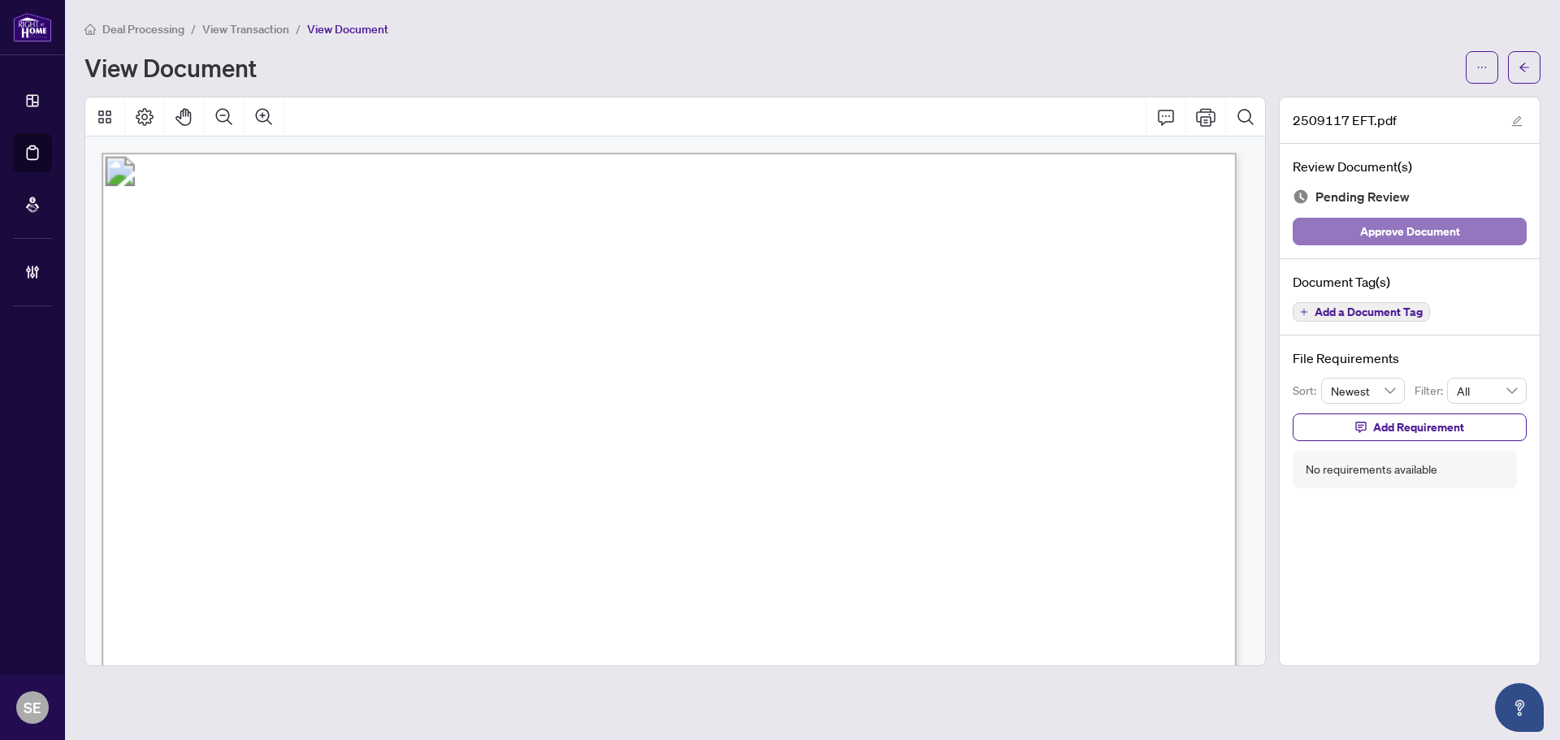
click at [1473, 228] on button "Approve Document" at bounding box center [1410, 232] width 234 height 28
click at [1518, 63] on button "button" at bounding box center [1524, 67] width 32 height 32
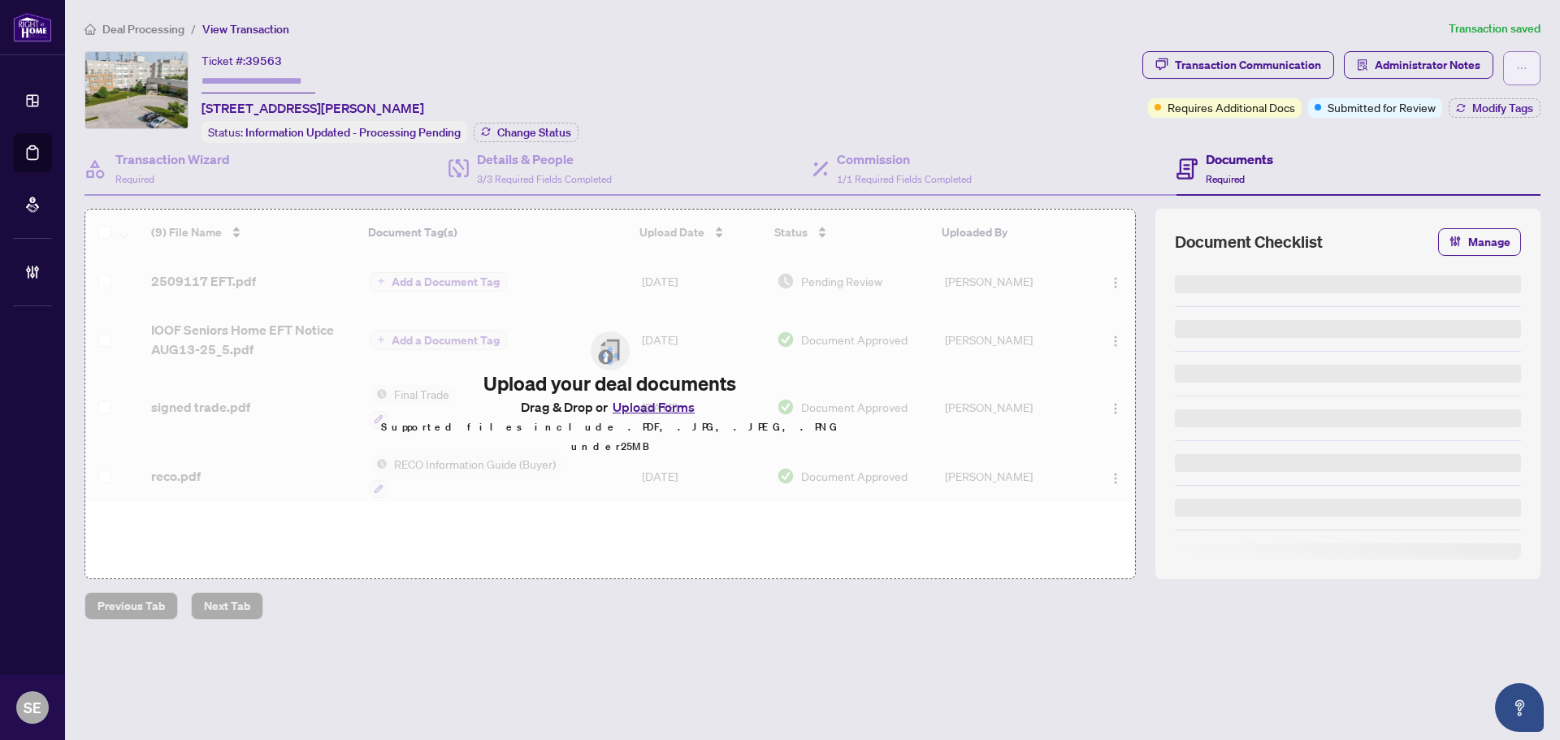
type input "*******"
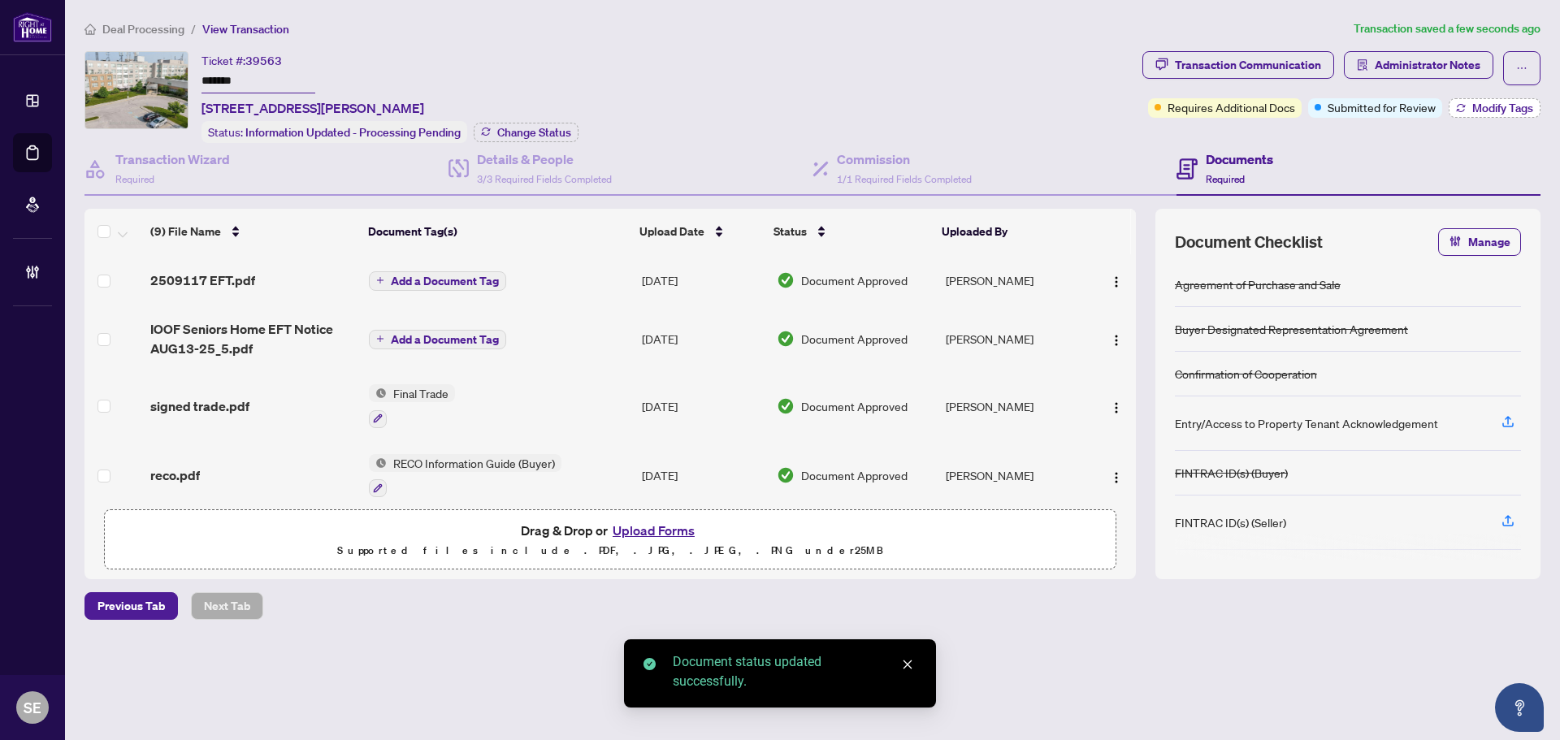
click at [1514, 104] on span "Modify Tags" at bounding box center [1502, 107] width 61 height 11
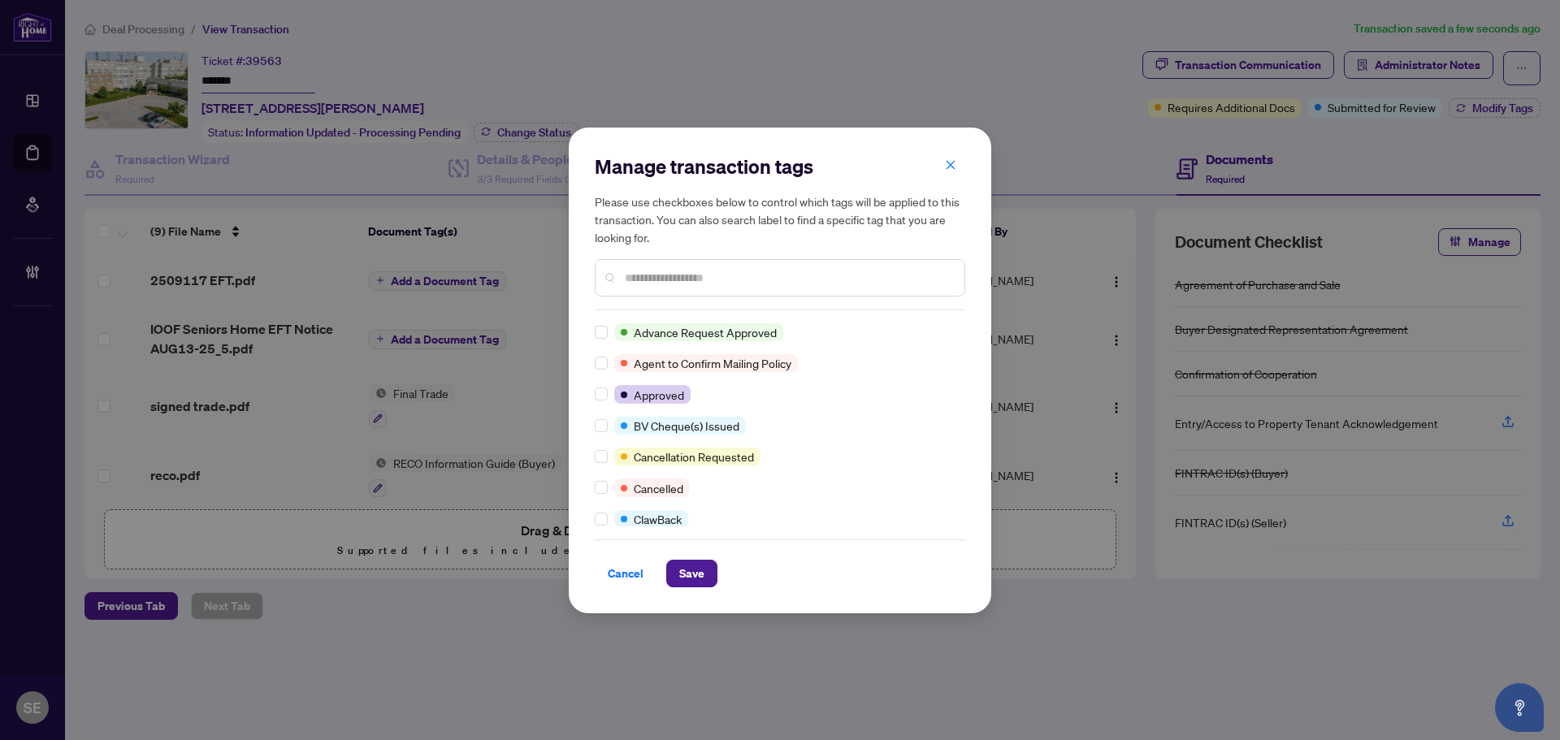
click at [643, 286] on input "text" at bounding box center [788, 278] width 327 height 18
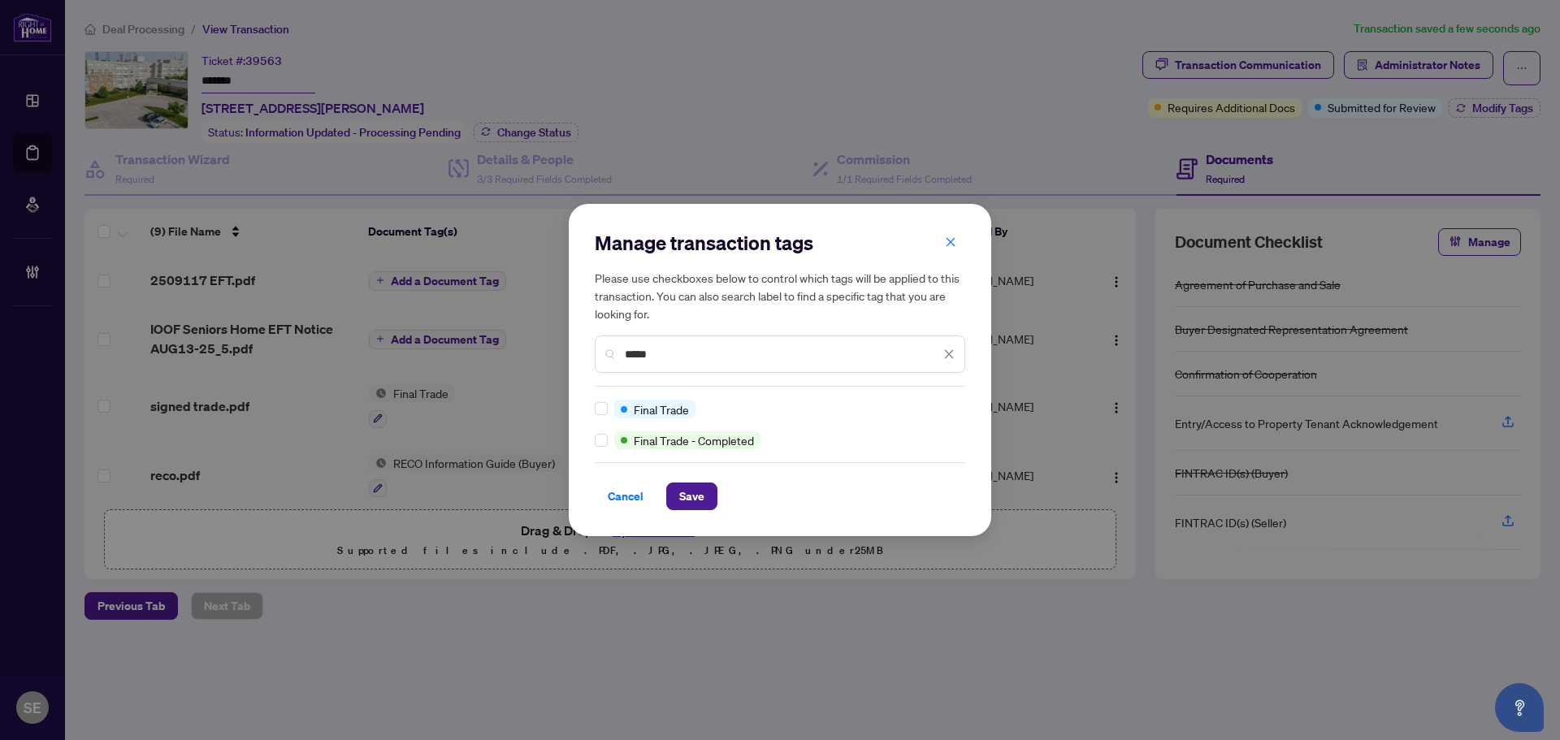
type input "*****"
click at [592, 401] on div "Manage transaction tags Please use checkboxes below to control which tags will …" at bounding box center [780, 370] width 422 height 332
click at [668, 490] on button "Save" at bounding box center [691, 497] width 51 height 28
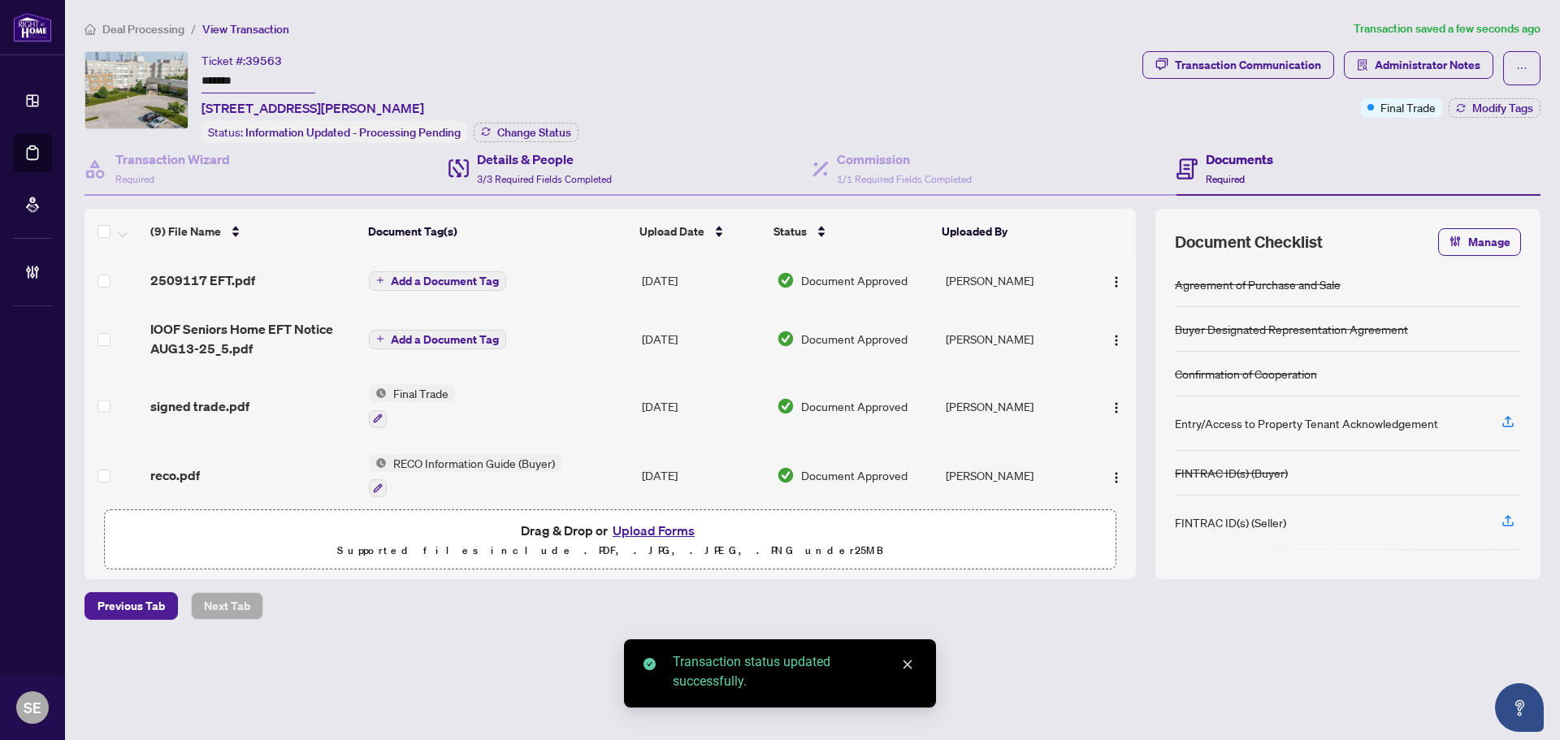
click at [538, 143] on div "Details & People 3/3 Required Fields Completed" at bounding box center [630, 169] width 364 height 53
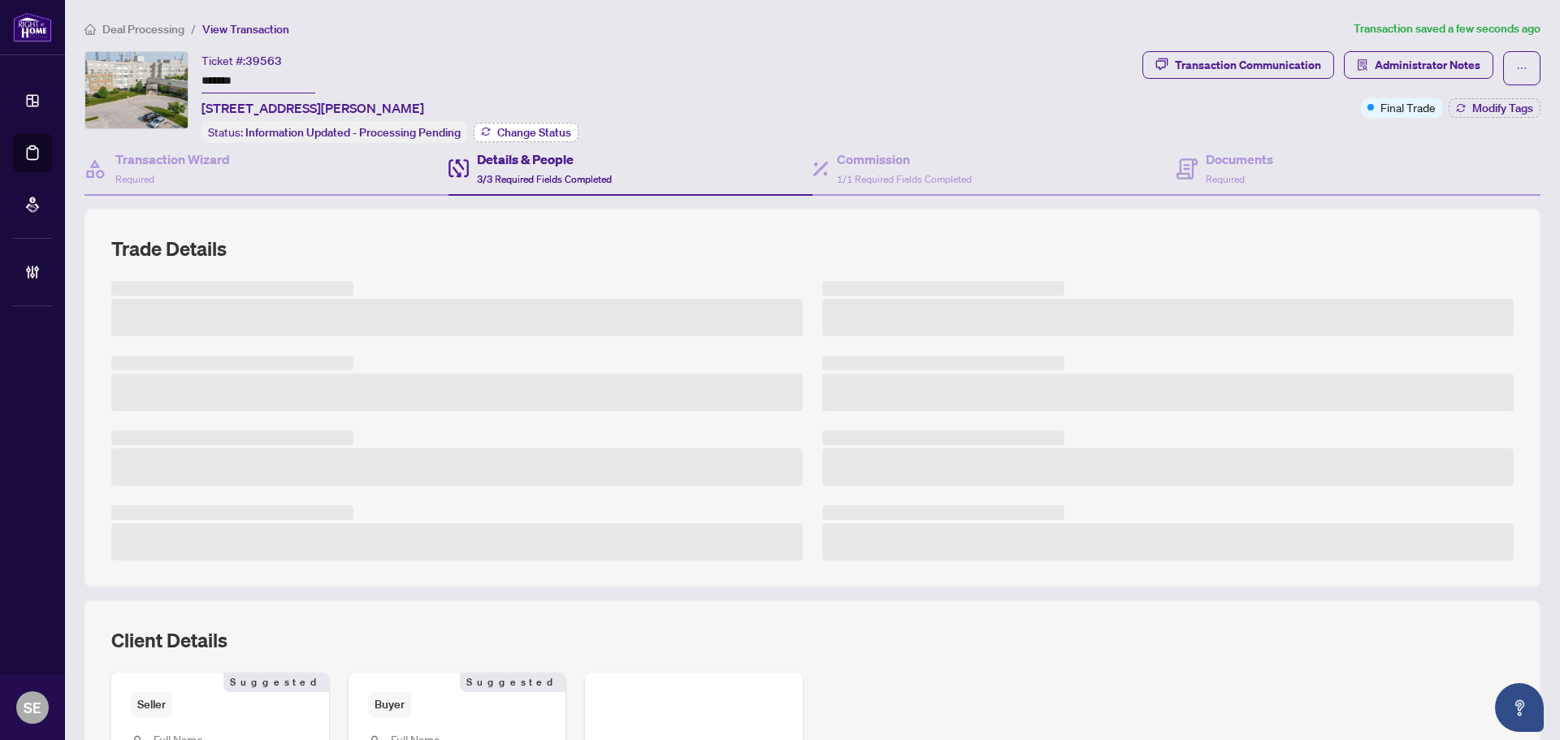
click at [527, 123] on button "Change Status" at bounding box center [526, 132] width 105 height 19
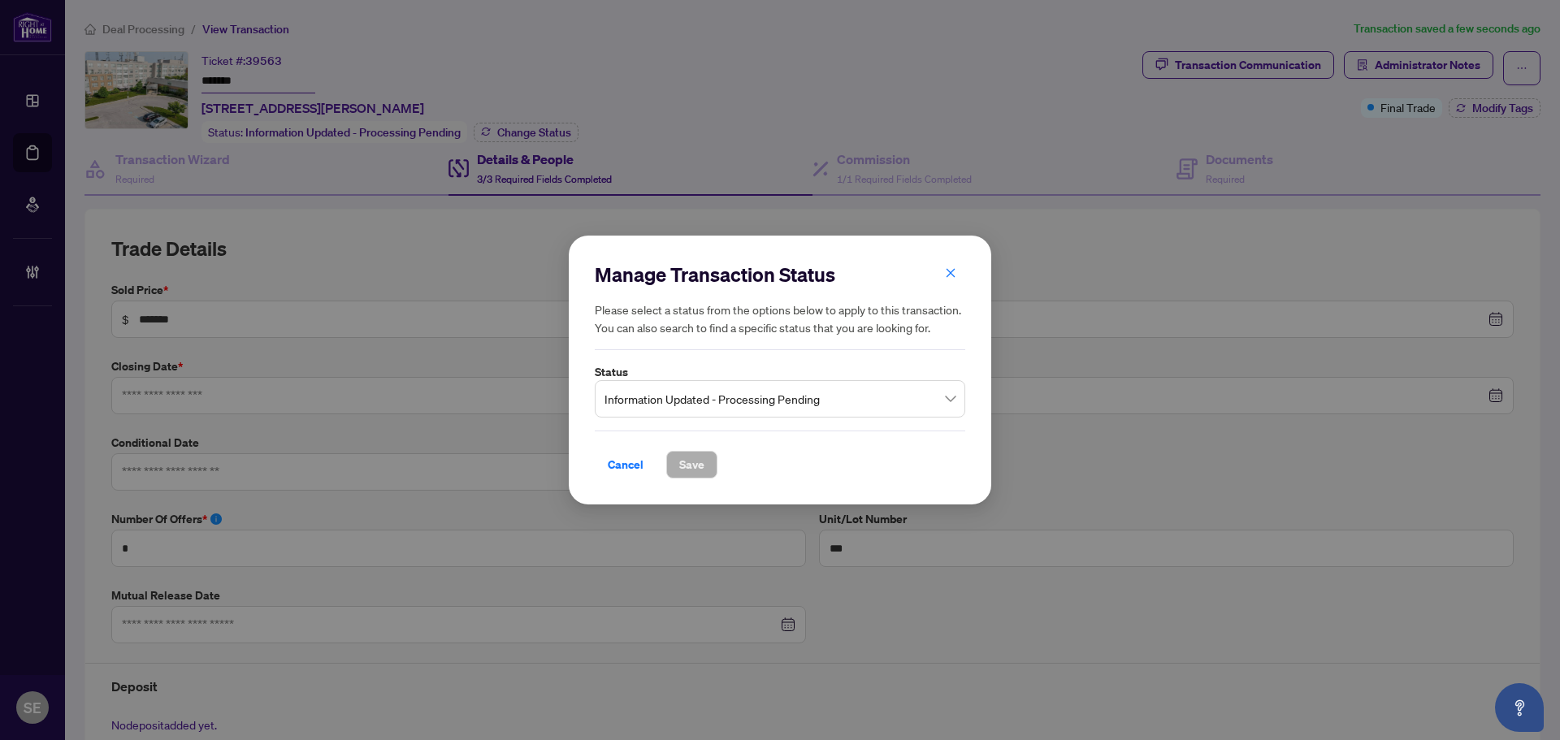
type input "**********"
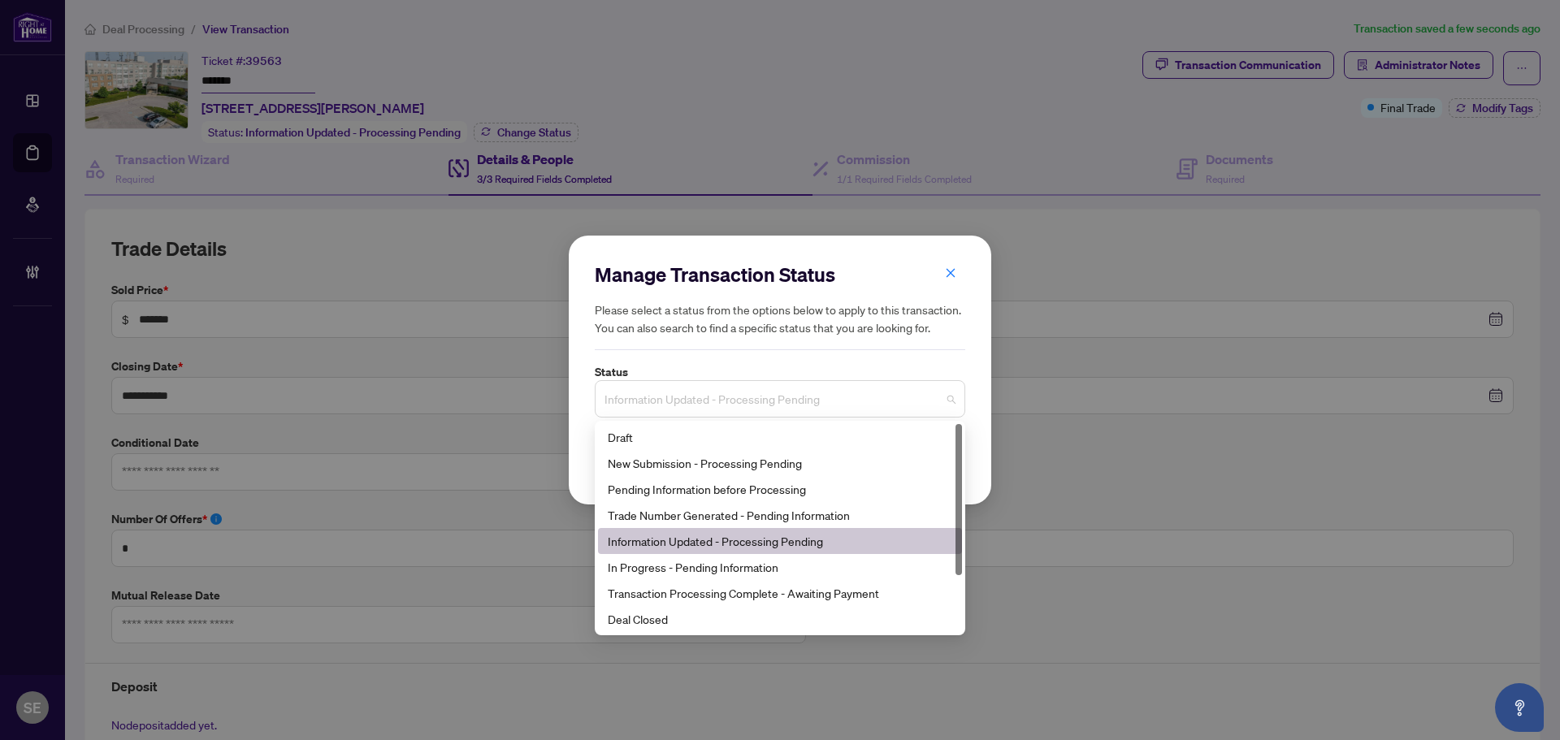
click at [695, 406] on span "Information Updated - Processing Pending" at bounding box center [779, 398] width 351 height 31
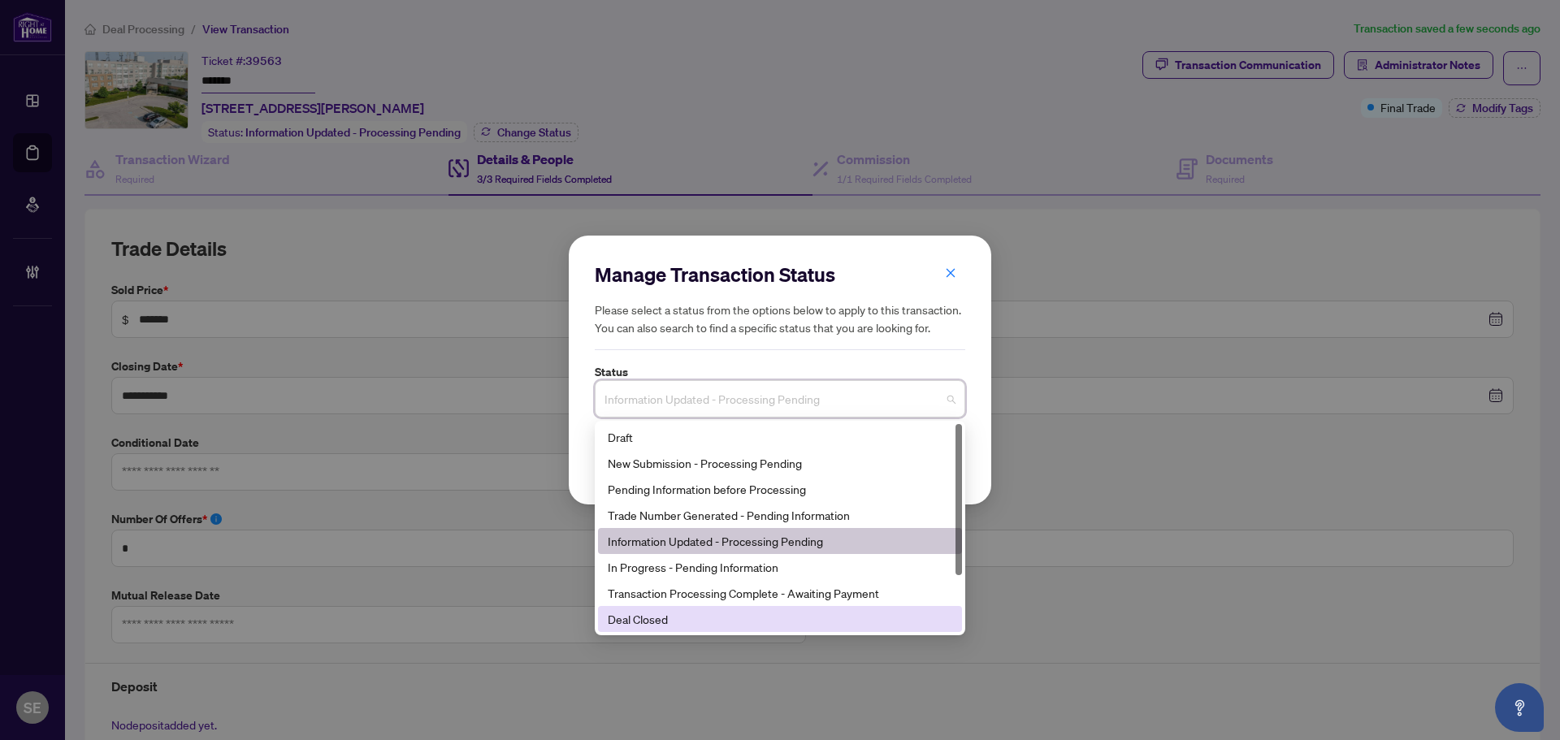
click at [697, 609] on div "Deal Closed" at bounding box center [780, 619] width 364 height 26
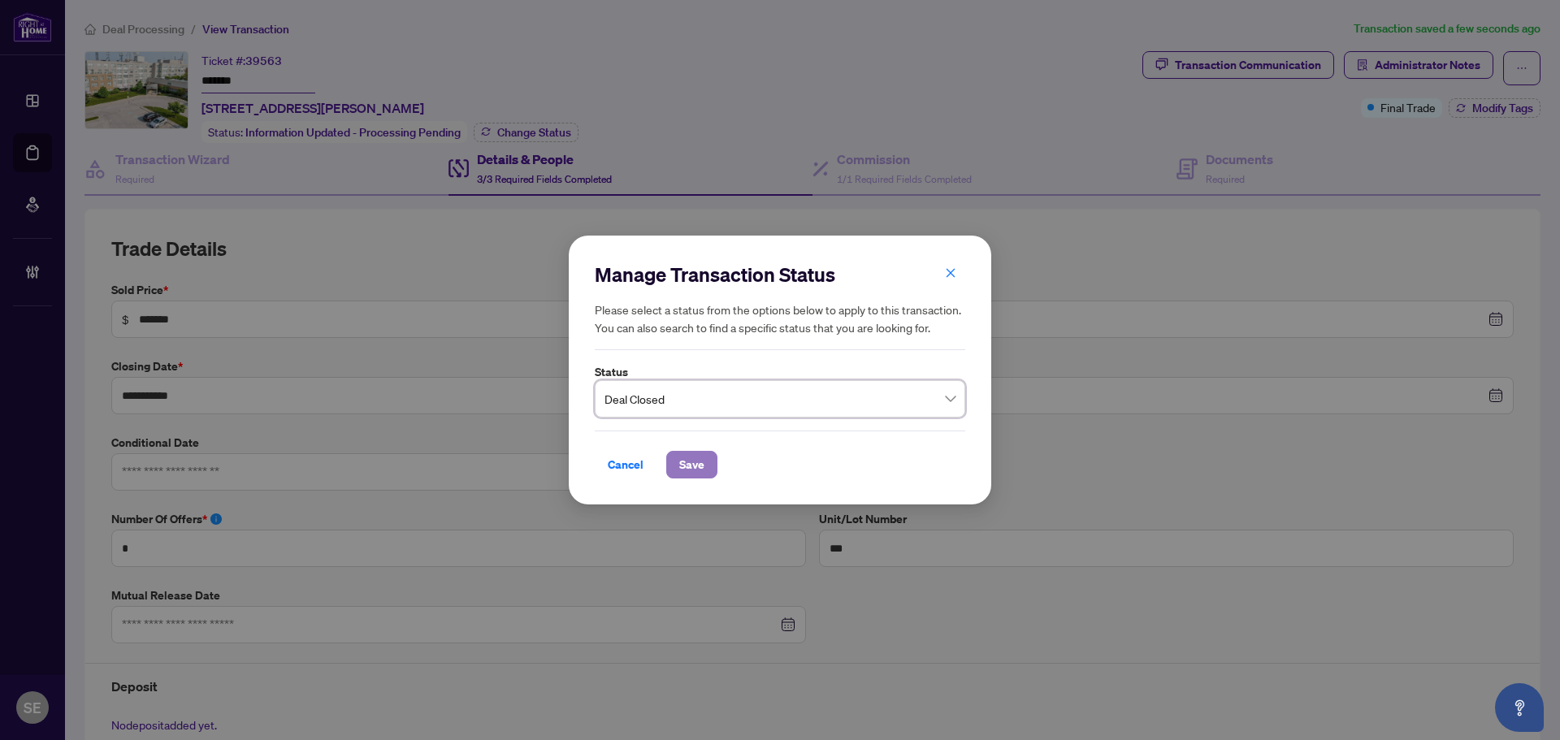
click at [697, 463] on span "Save" at bounding box center [691, 465] width 25 height 26
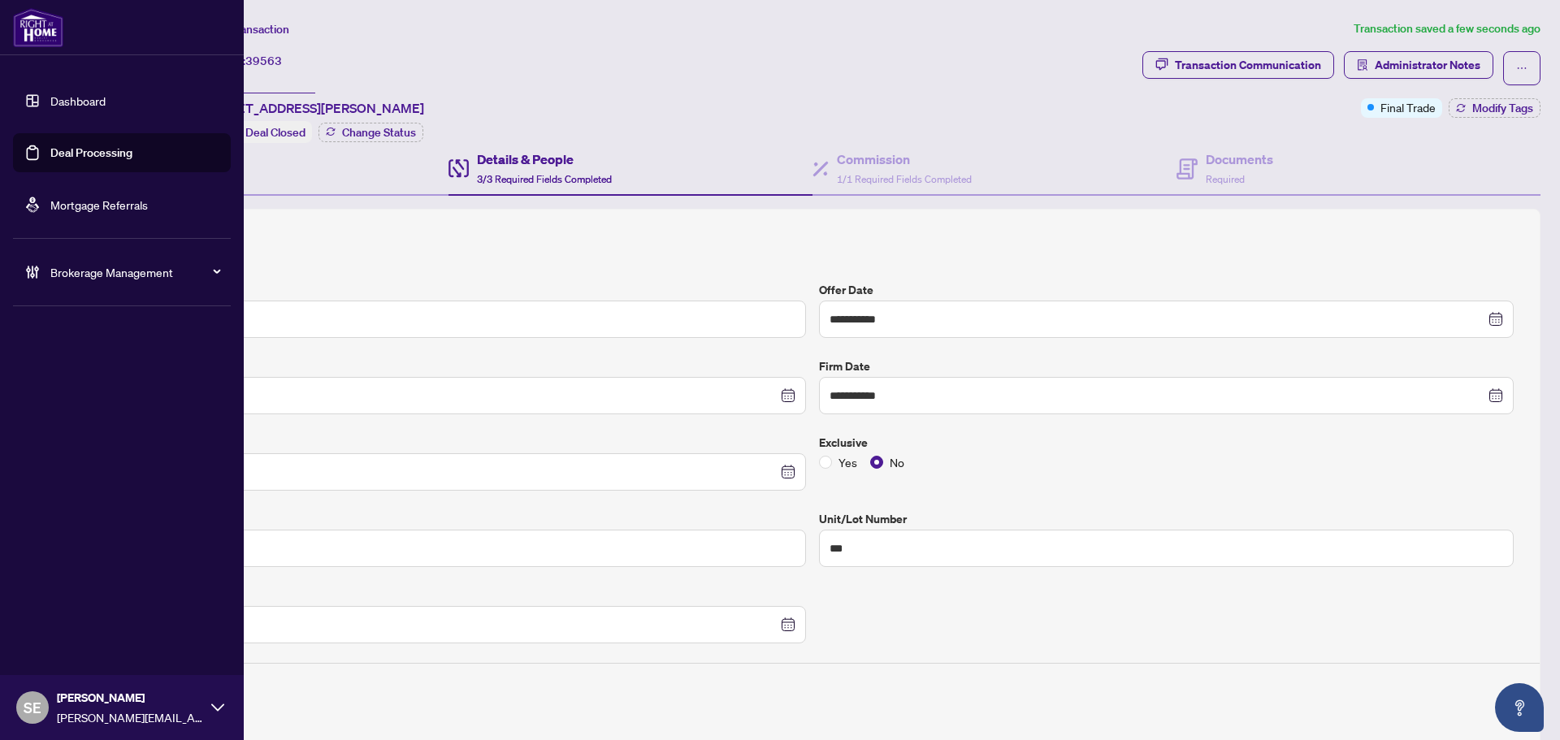
click at [50, 149] on link "Deal Processing" at bounding box center [91, 152] width 82 height 15
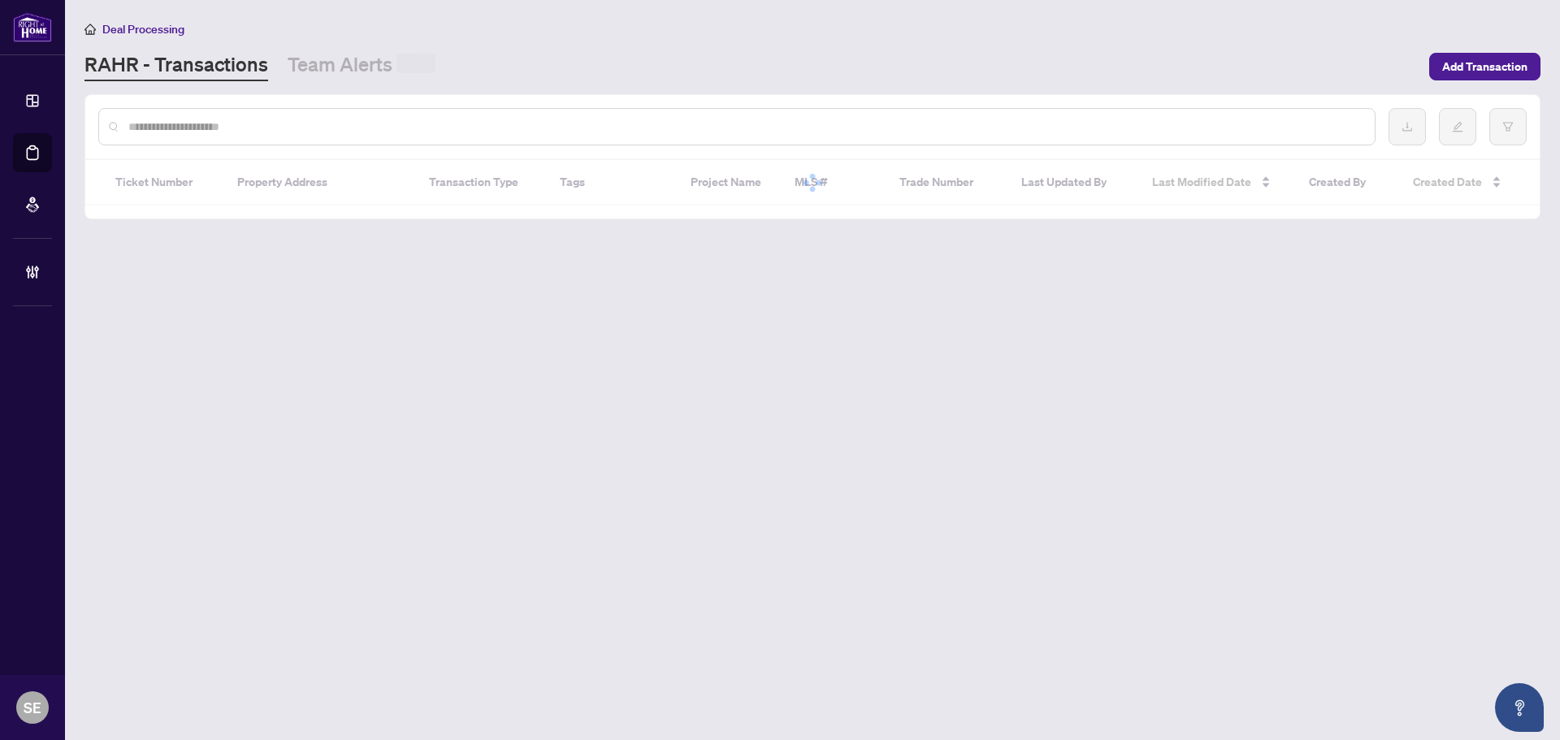
click at [470, 127] on input "text" at bounding box center [744, 127] width 1233 height 18
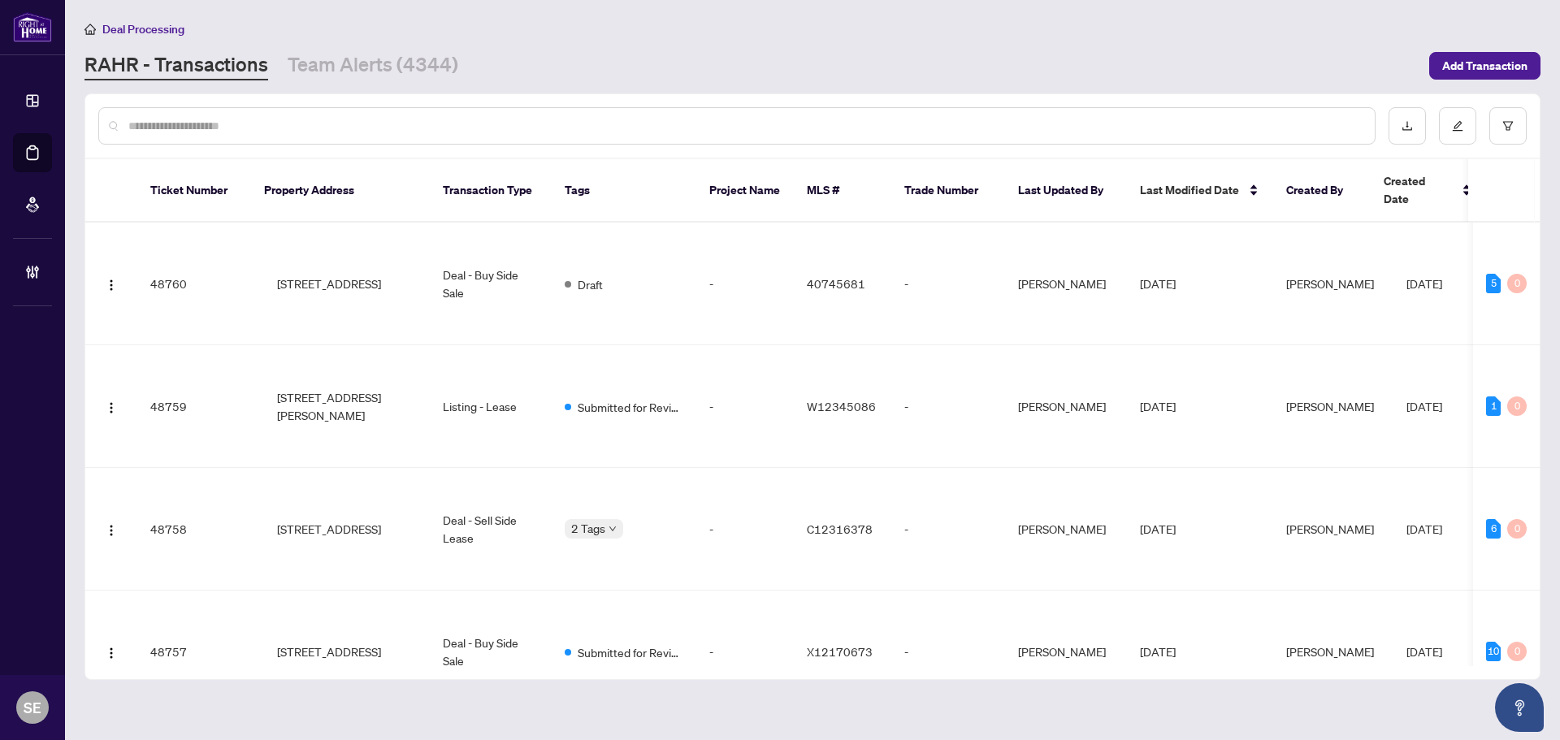
paste input "*******"
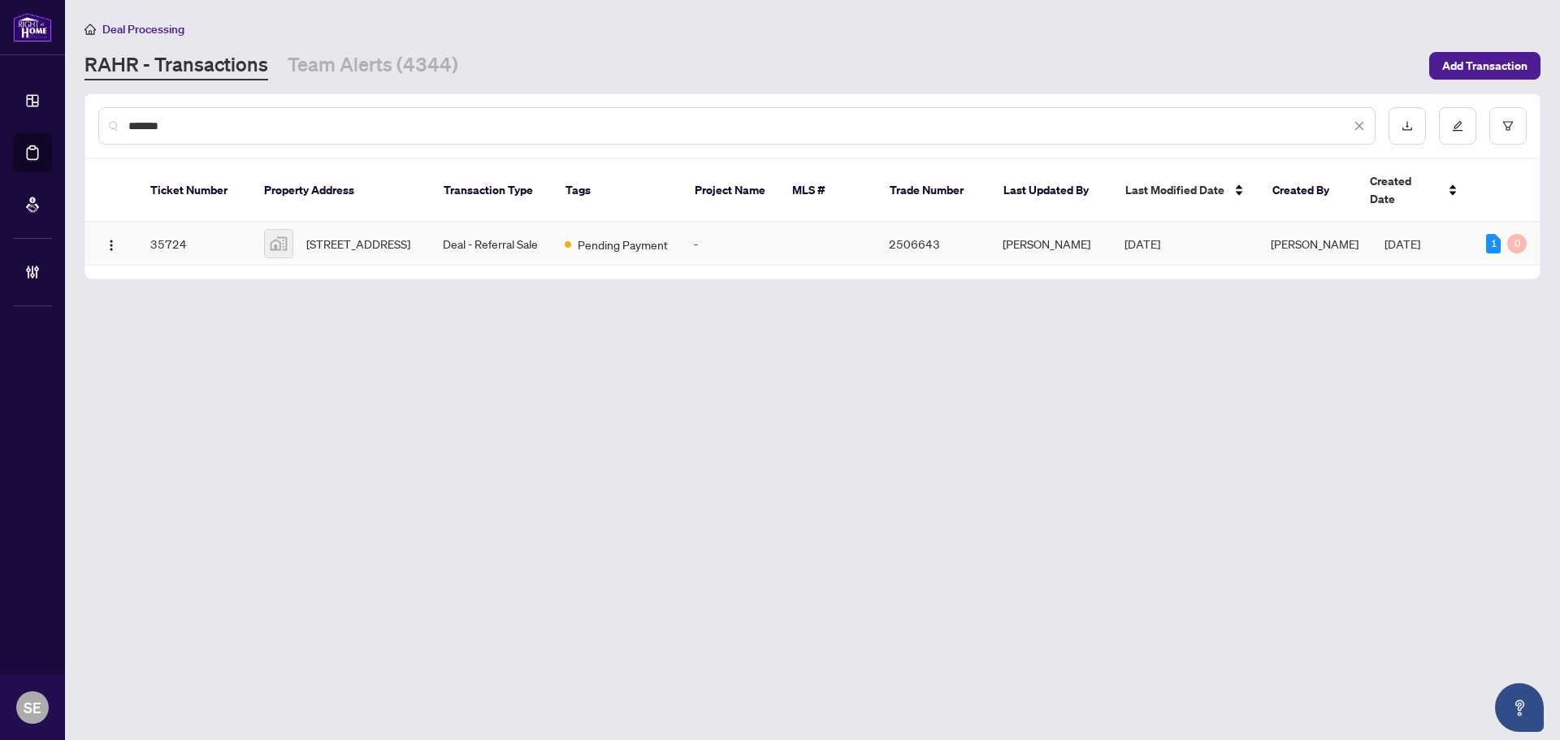
type input "*******"
click at [456, 231] on td "Deal - Referral Sale" at bounding box center [491, 244] width 122 height 43
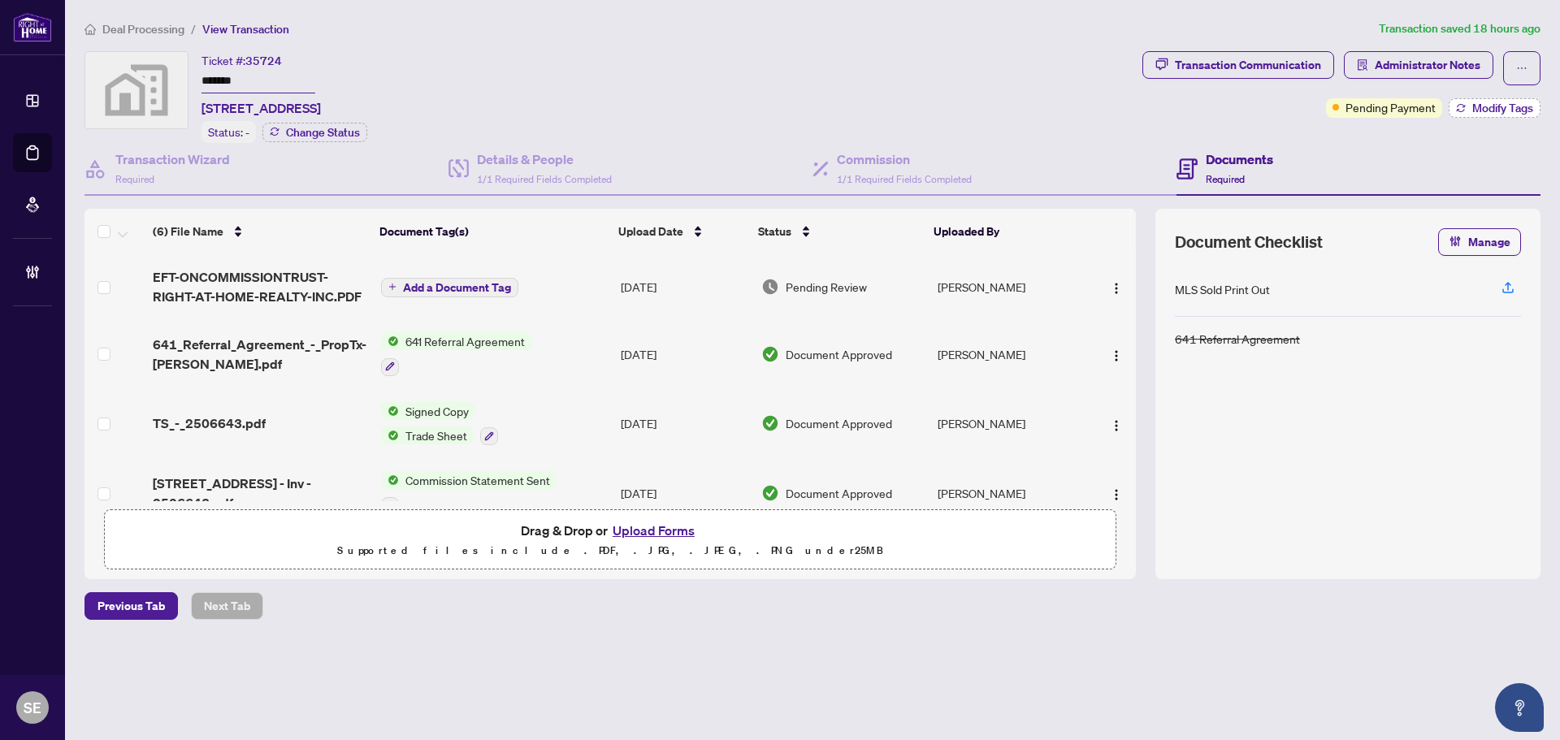
click at [1511, 111] on span "Modify Tags" at bounding box center [1502, 107] width 61 height 11
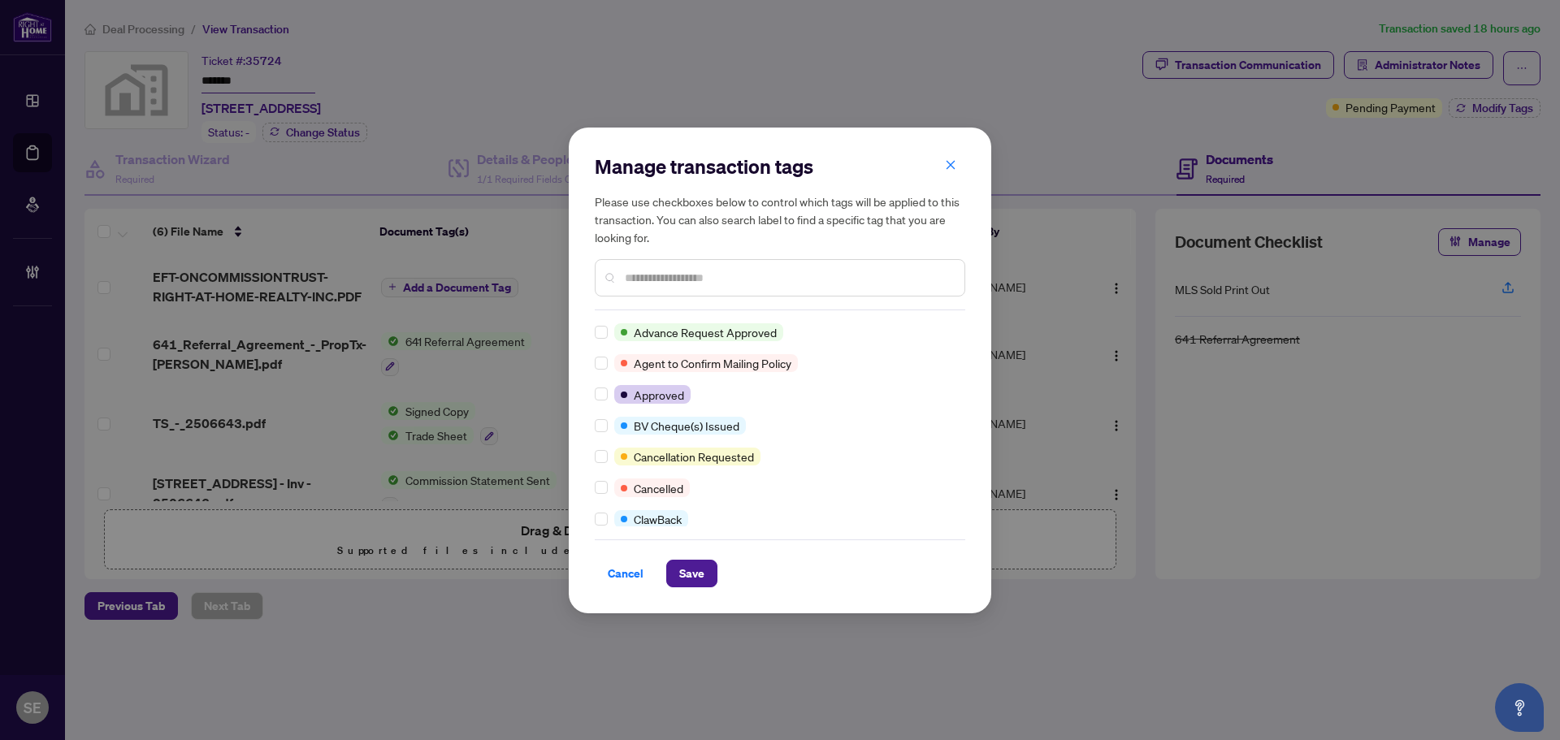
click at [677, 278] on input "text" at bounding box center [788, 278] width 327 height 18
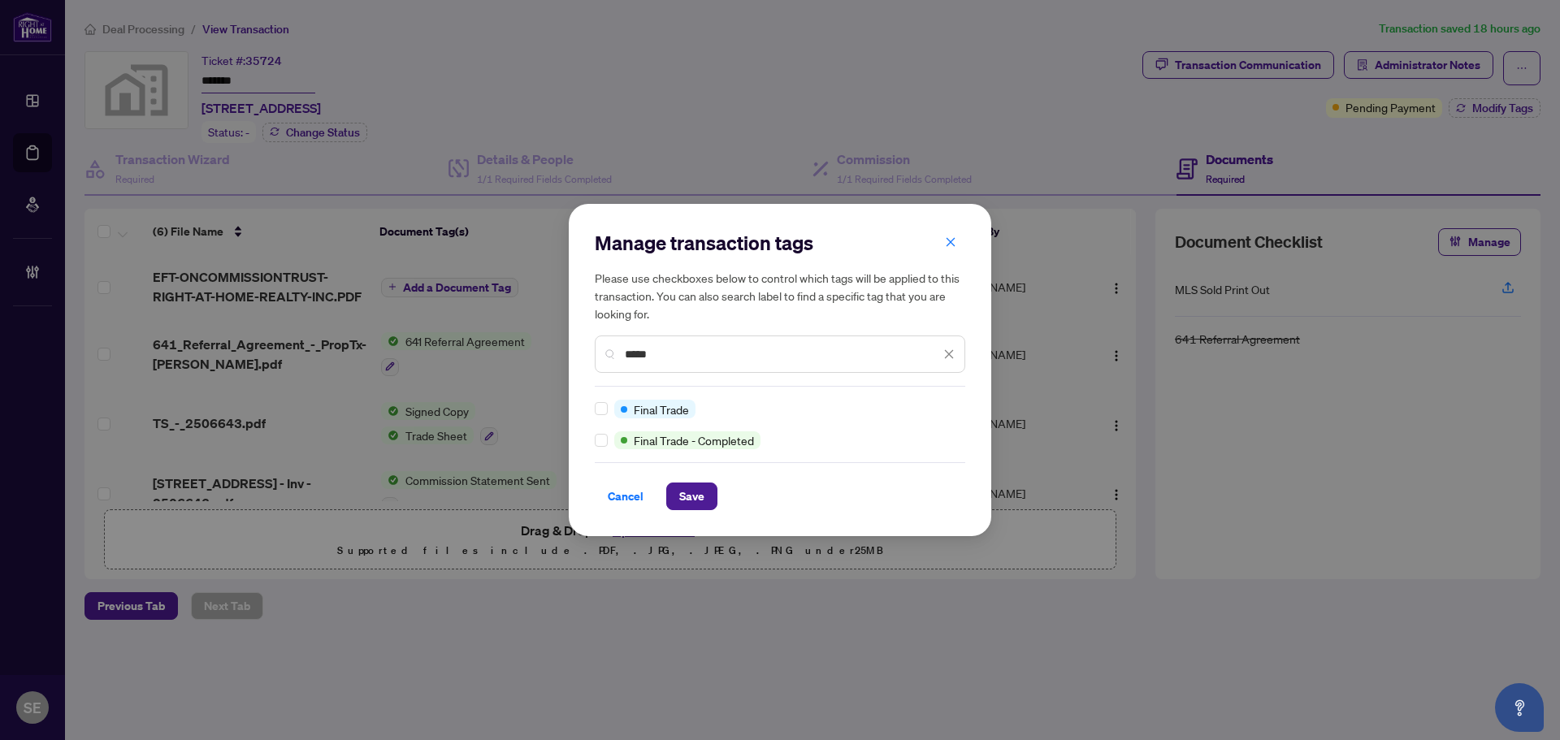
type input "*****"
click at [704, 499] on span "Save" at bounding box center [691, 496] width 25 height 26
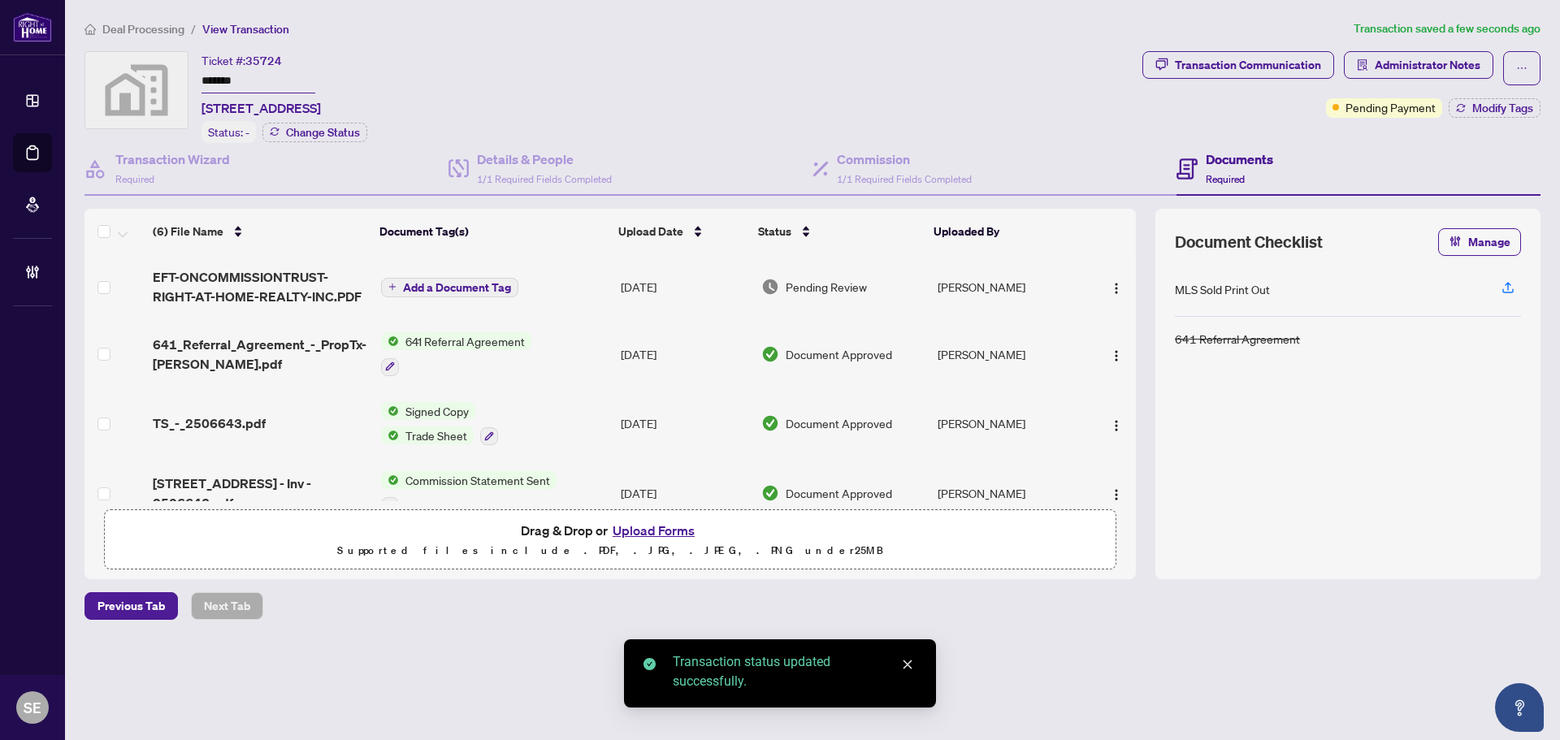
click at [967, 282] on td "Sarah Emisch" at bounding box center [1008, 286] width 155 height 65
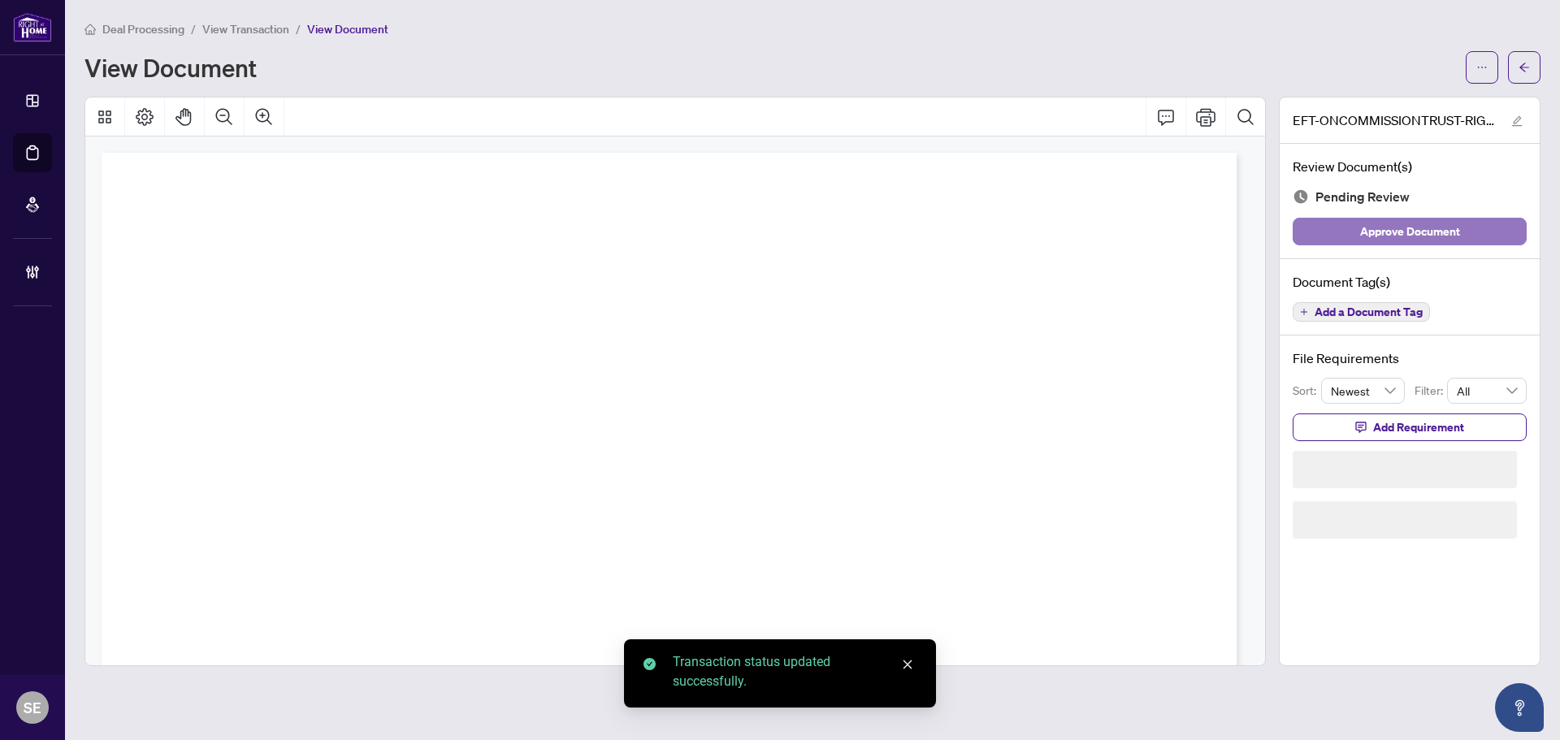
click at [1389, 230] on span "Approve Document" at bounding box center [1410, 232] width 100 height 26
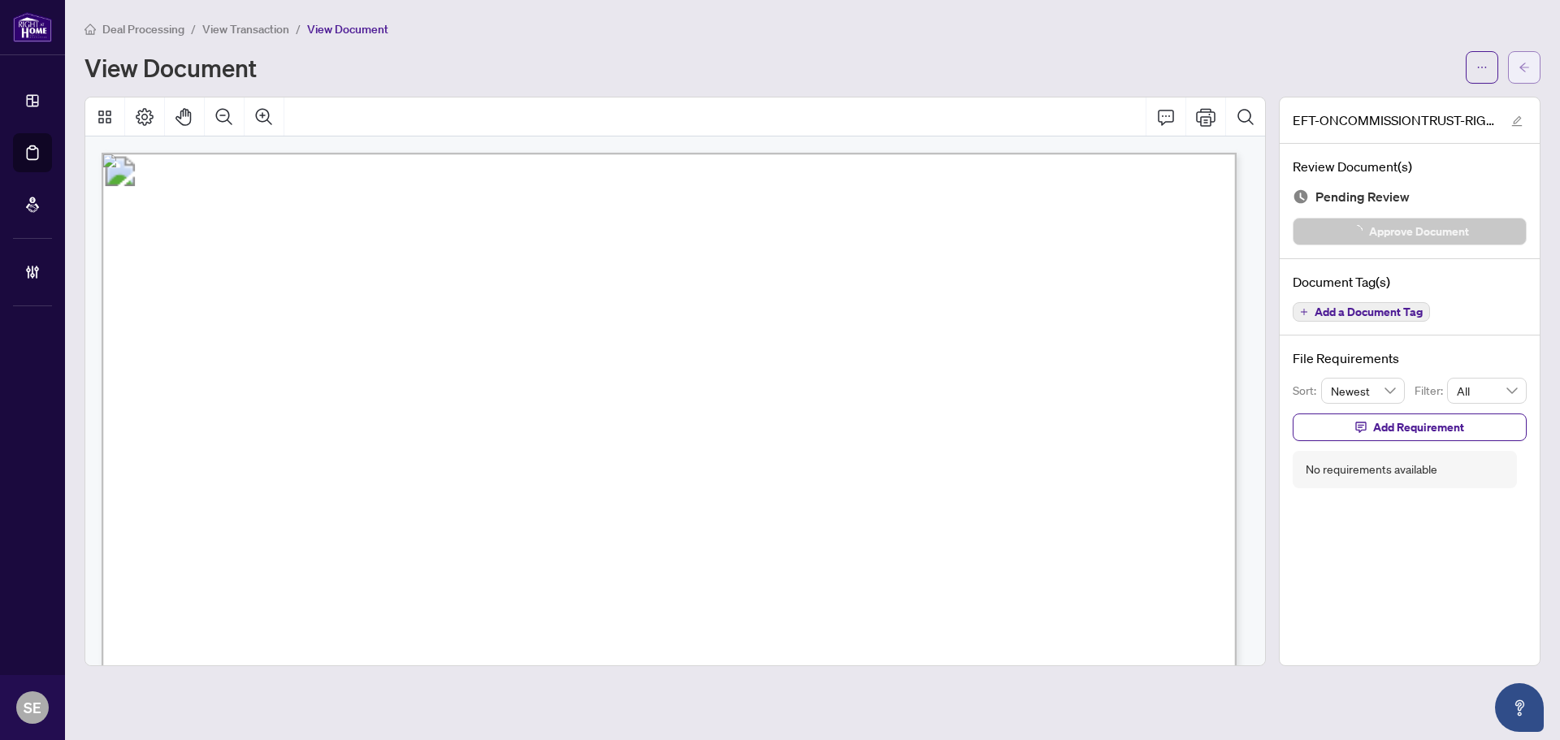
click at [1520, 59] on span "button" at bounding box center [1524, 67] width 11 height 26
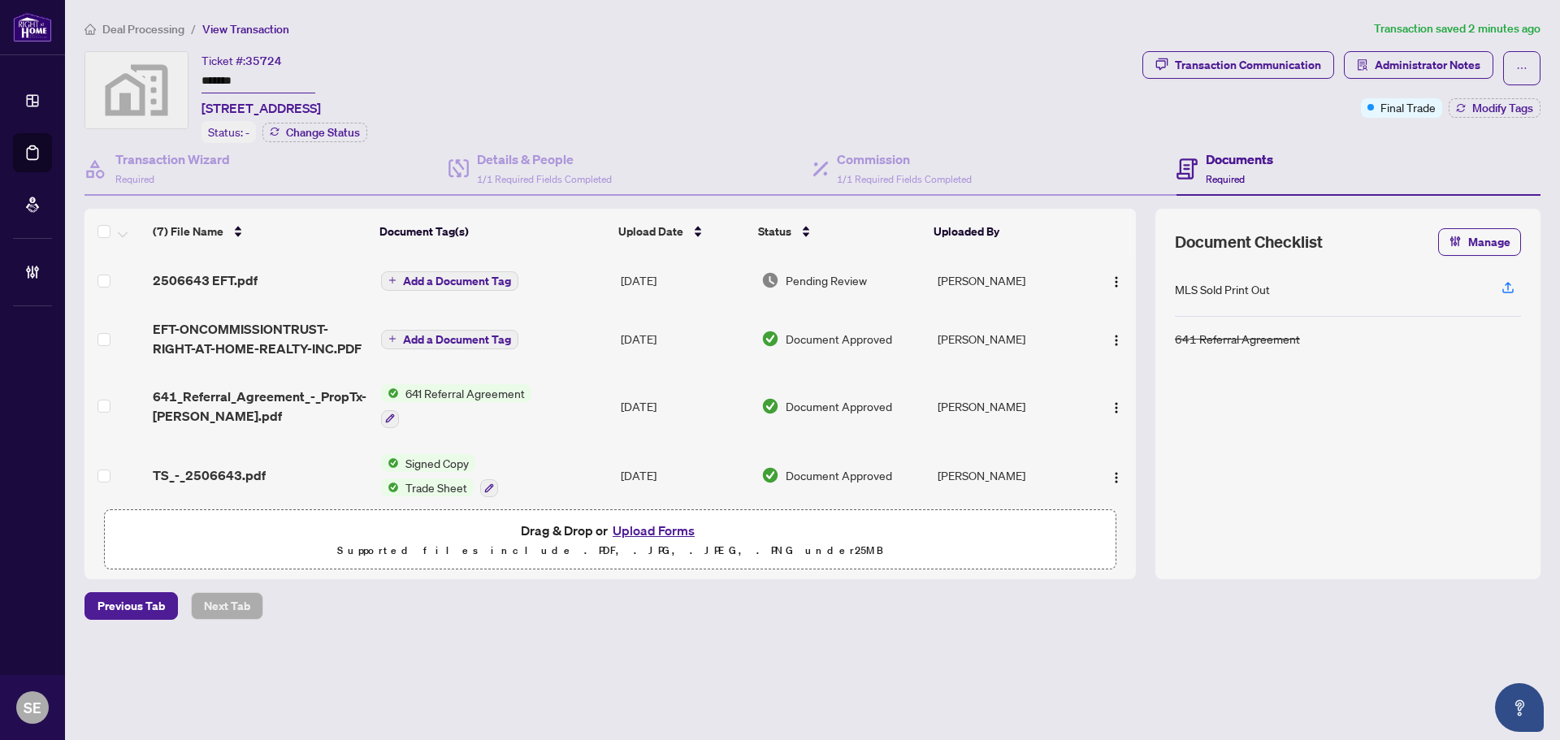
click at [736, 271] on td "Aug/15/2025" at bounding box center [684, 280] width 141 height 52
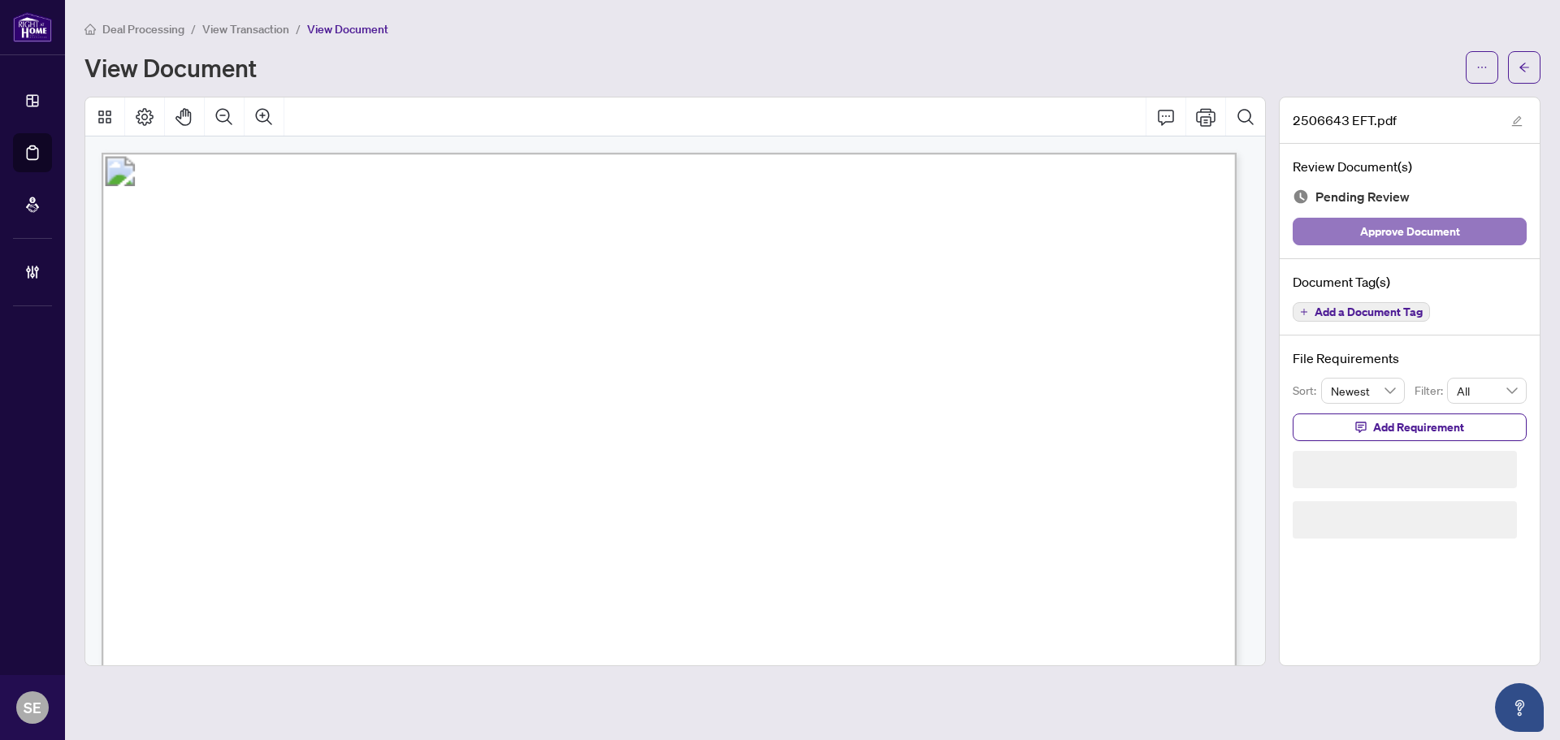
click at [1466, 228] on button "Approve Document" at bounding box center [1410, 232] width 234 height 28
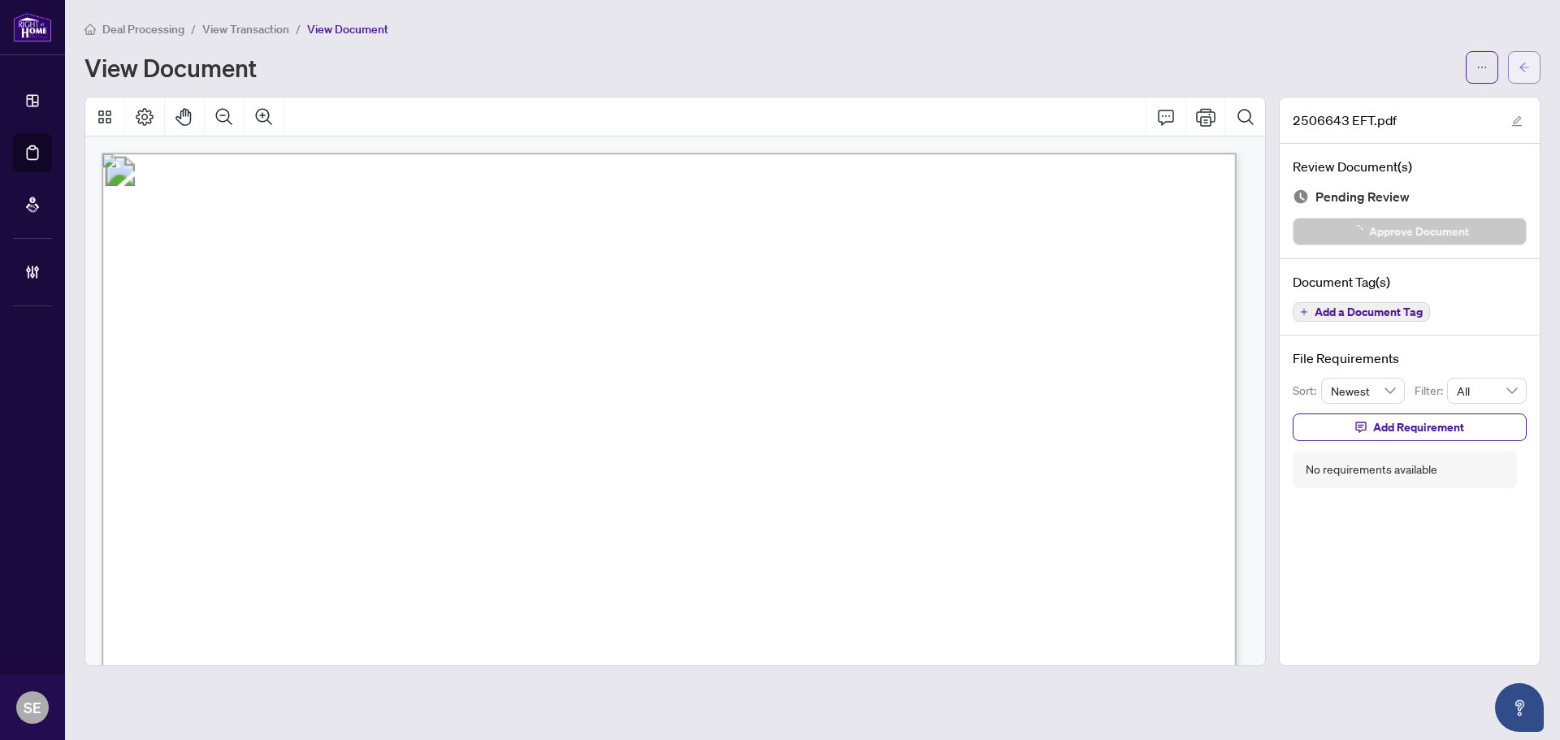
click at [1534, 54] on button "button" at bounding box center [1524, 67] width 32 height 32
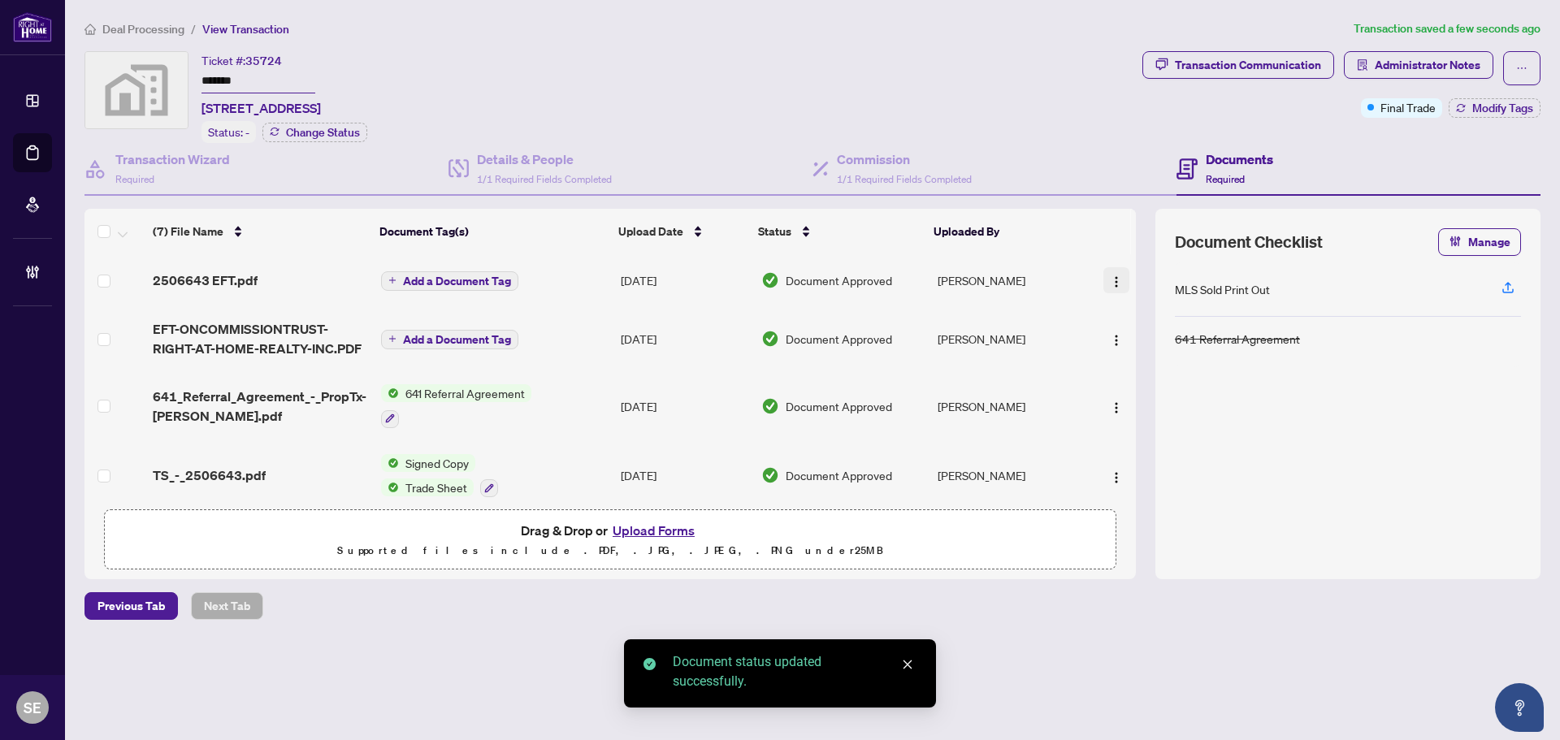
click at [1110, 275] on img "button" at bounding box center [1116, 281] width 13 height 13
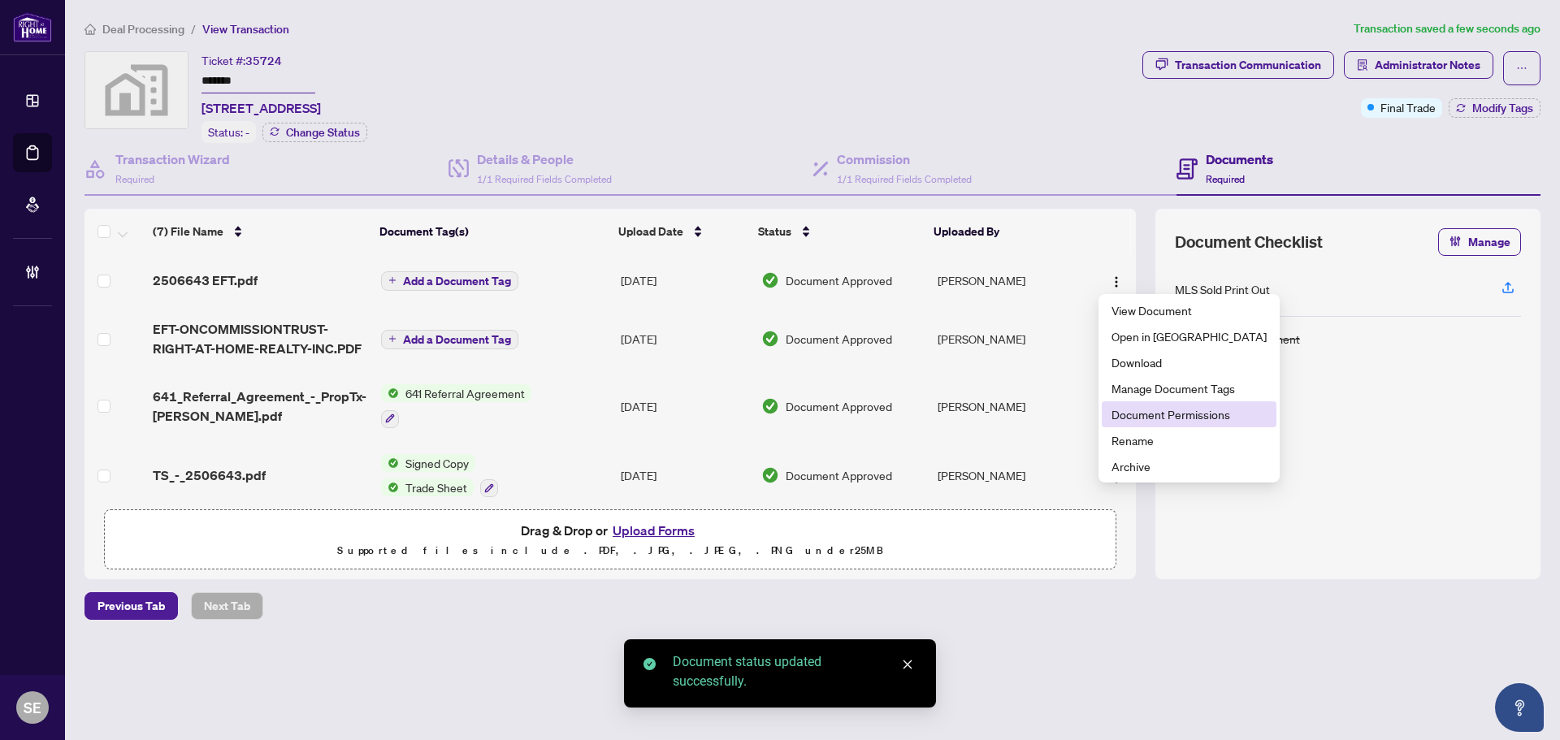
click at [1186, 412] on span "Document Permissions" at bounding box center [1188, 414] width 155 height 18
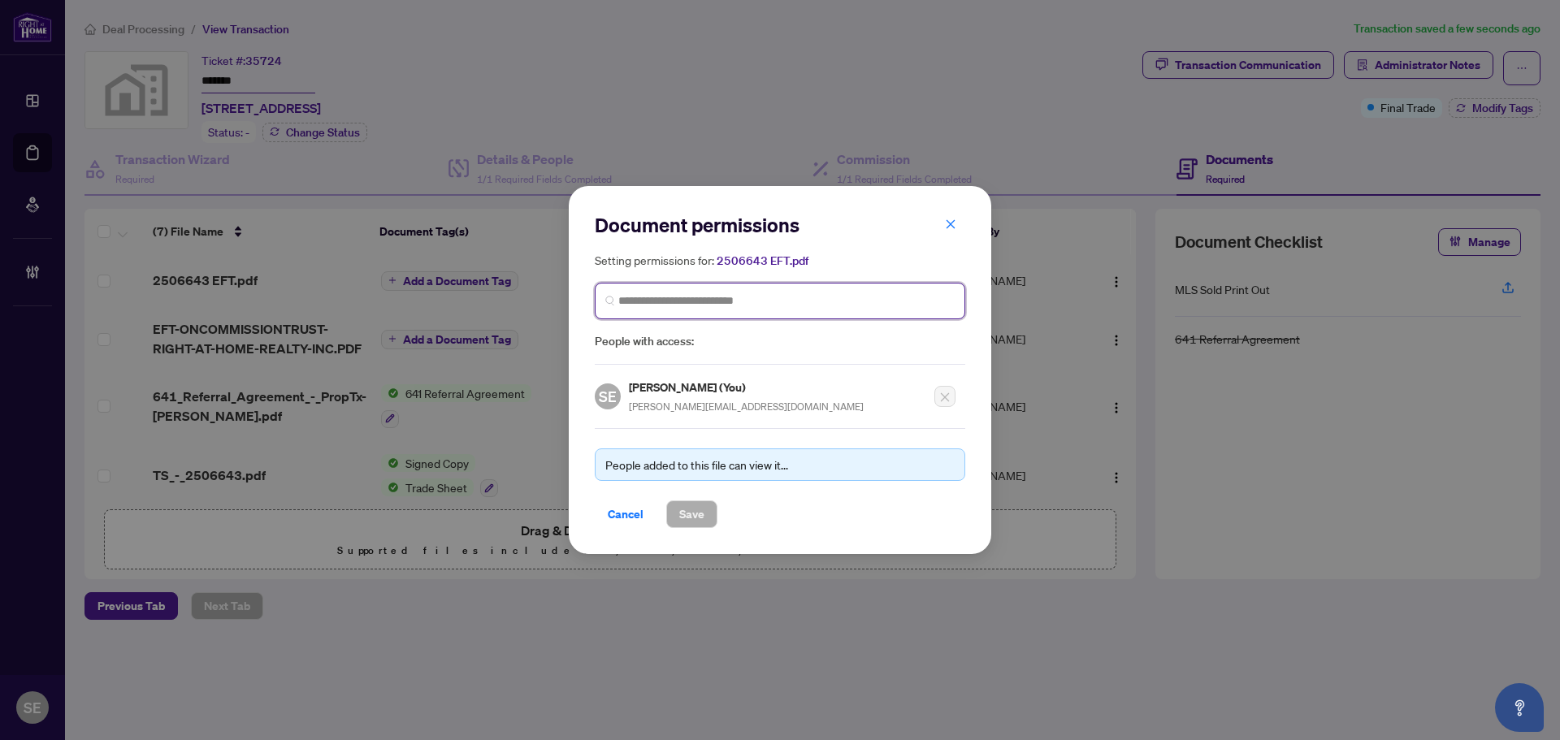
click at [678, 304] on input "search" at bounding box center [786, 300] width 336 height 17
click at [674, 305] on input "search" at bounding box center [786, 300] width 336 height 17
type input "******"
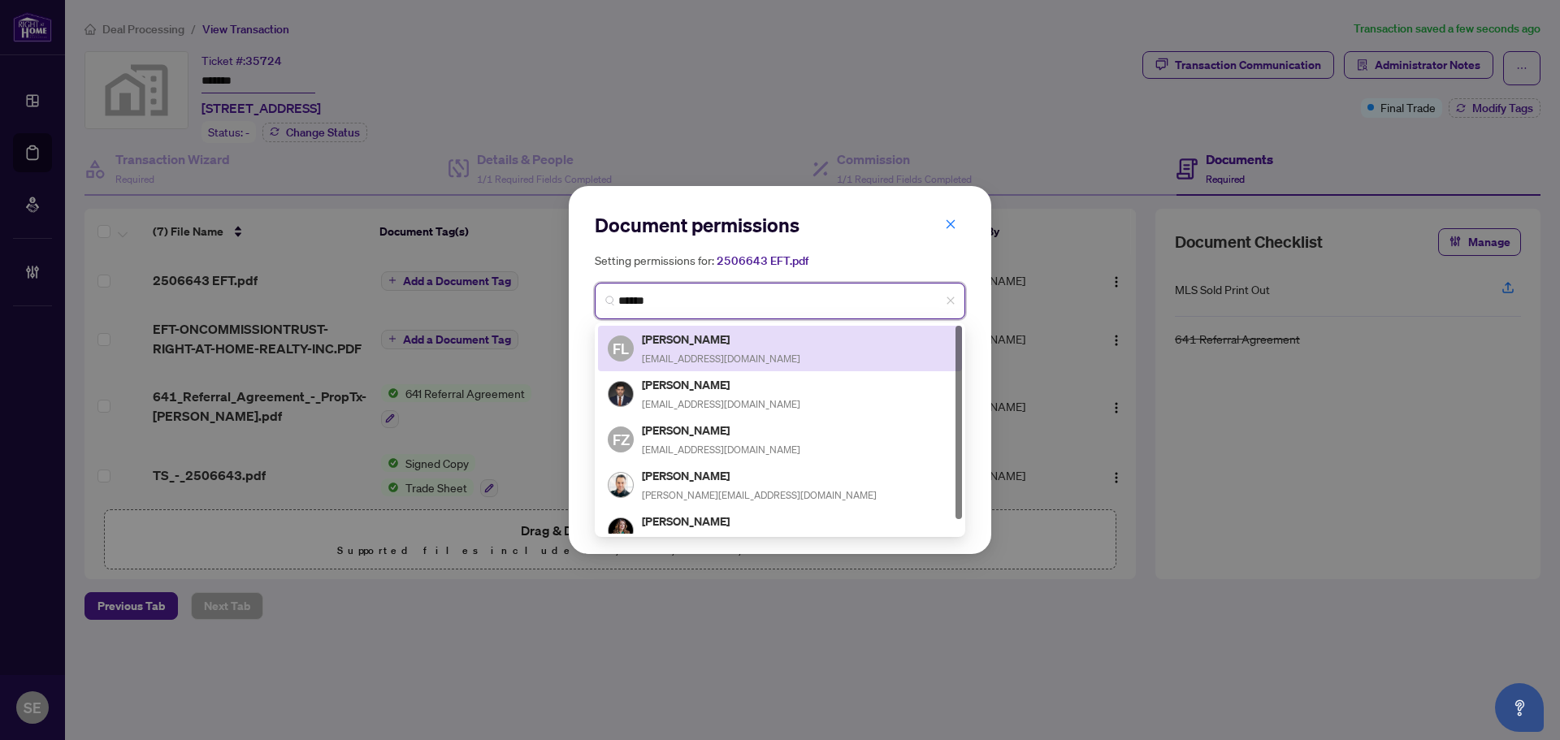
click at [734, 349] on div "Farzad Lahouti farzadrealtor@gmail.com" at bounding box center [721, 348] width 158 height 37
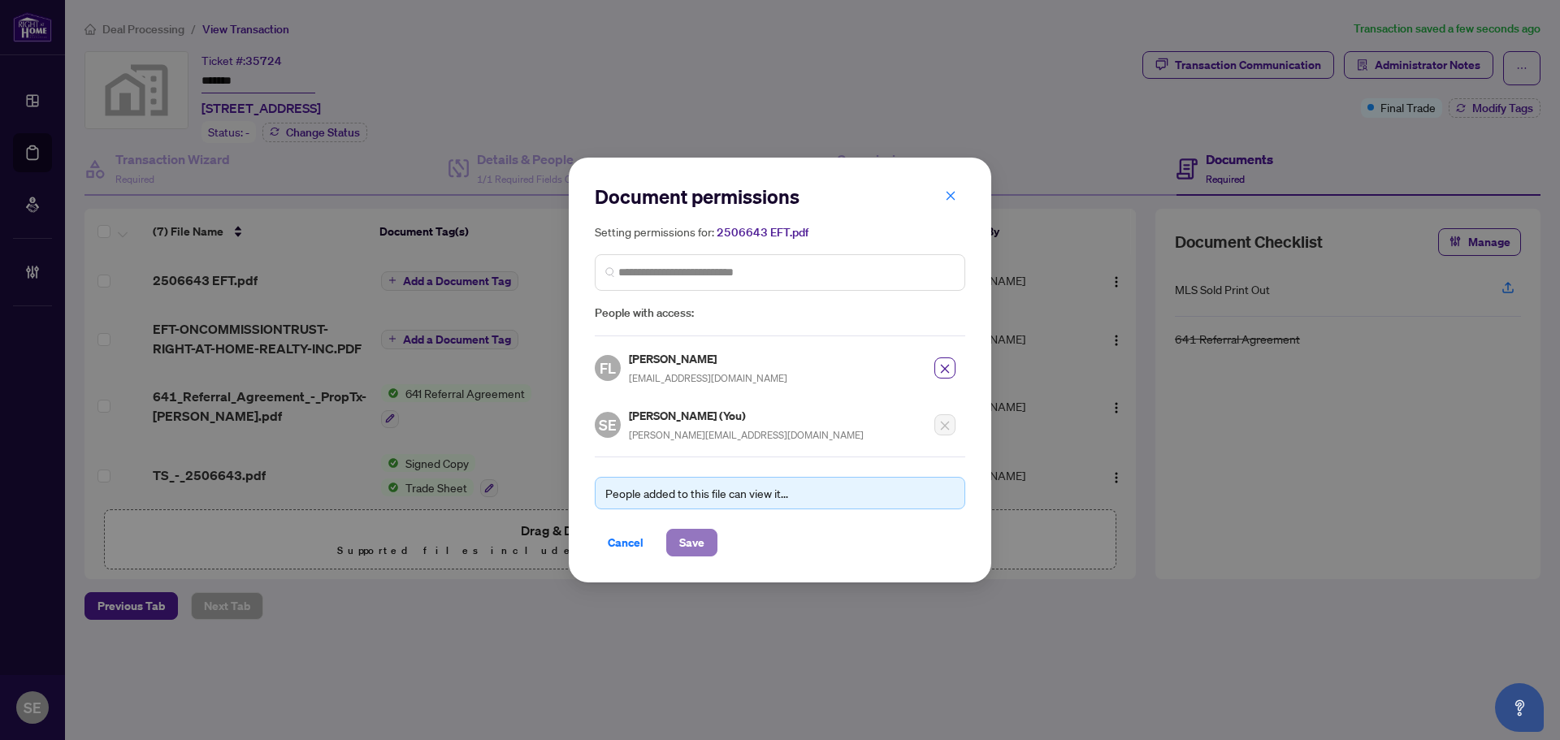
click at [703, 544] on span "Save" at bounding box center [691, 543] width 25 height 26
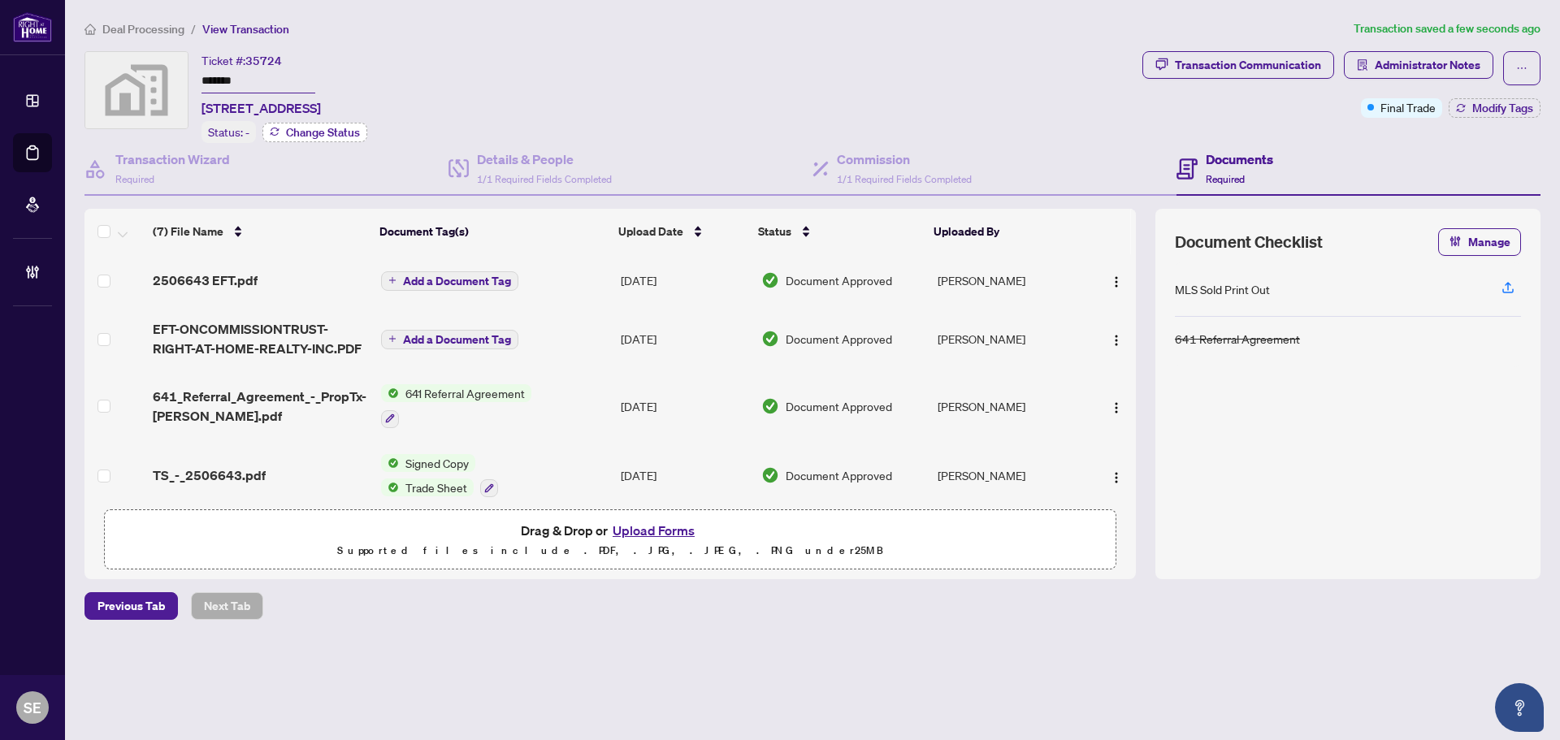
click at [328, 127] on span "Change Status" at bounding box center [323, 132] width 74 height 11
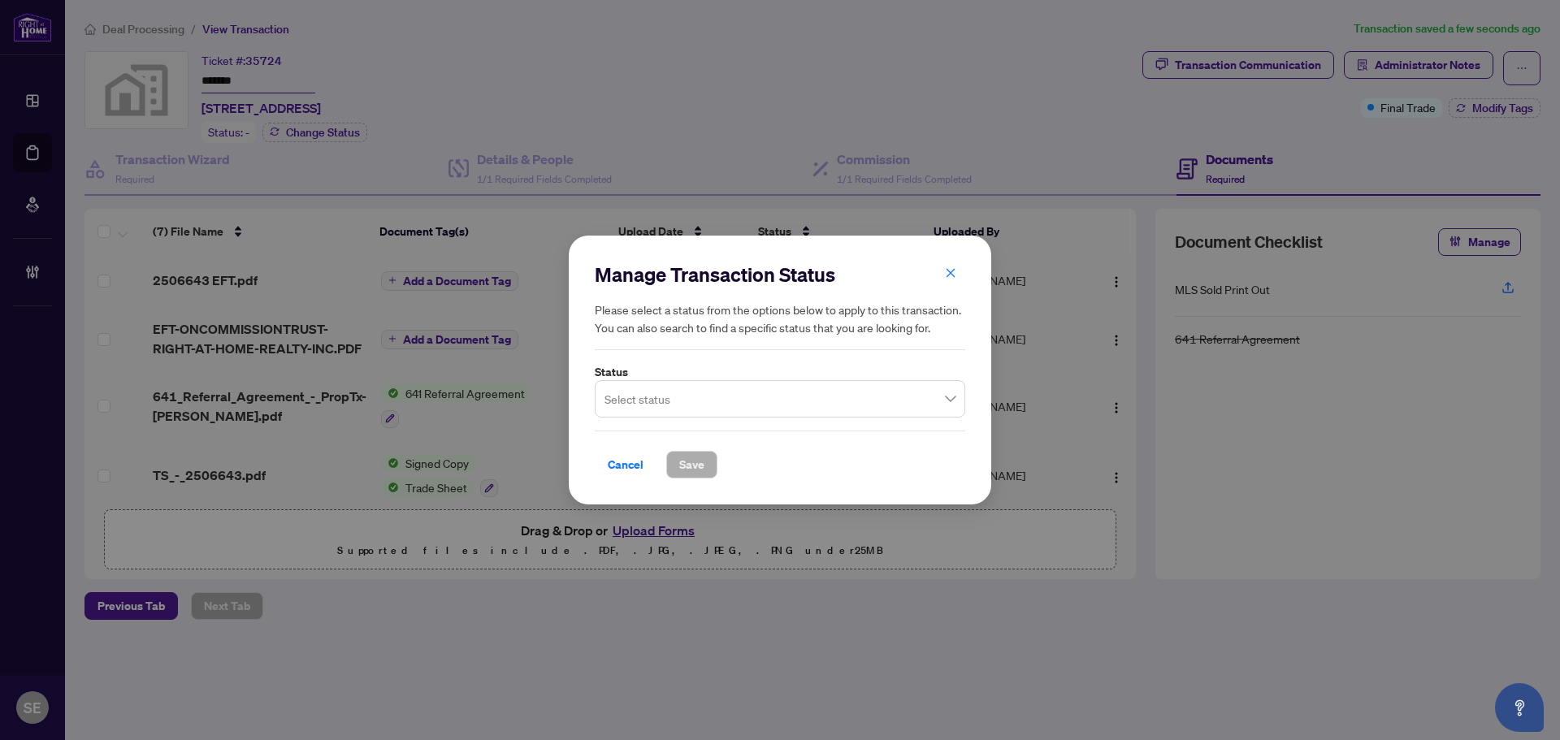
click at [769, 405] on input "search" at bounding box center [772, 401] width 336 height 36
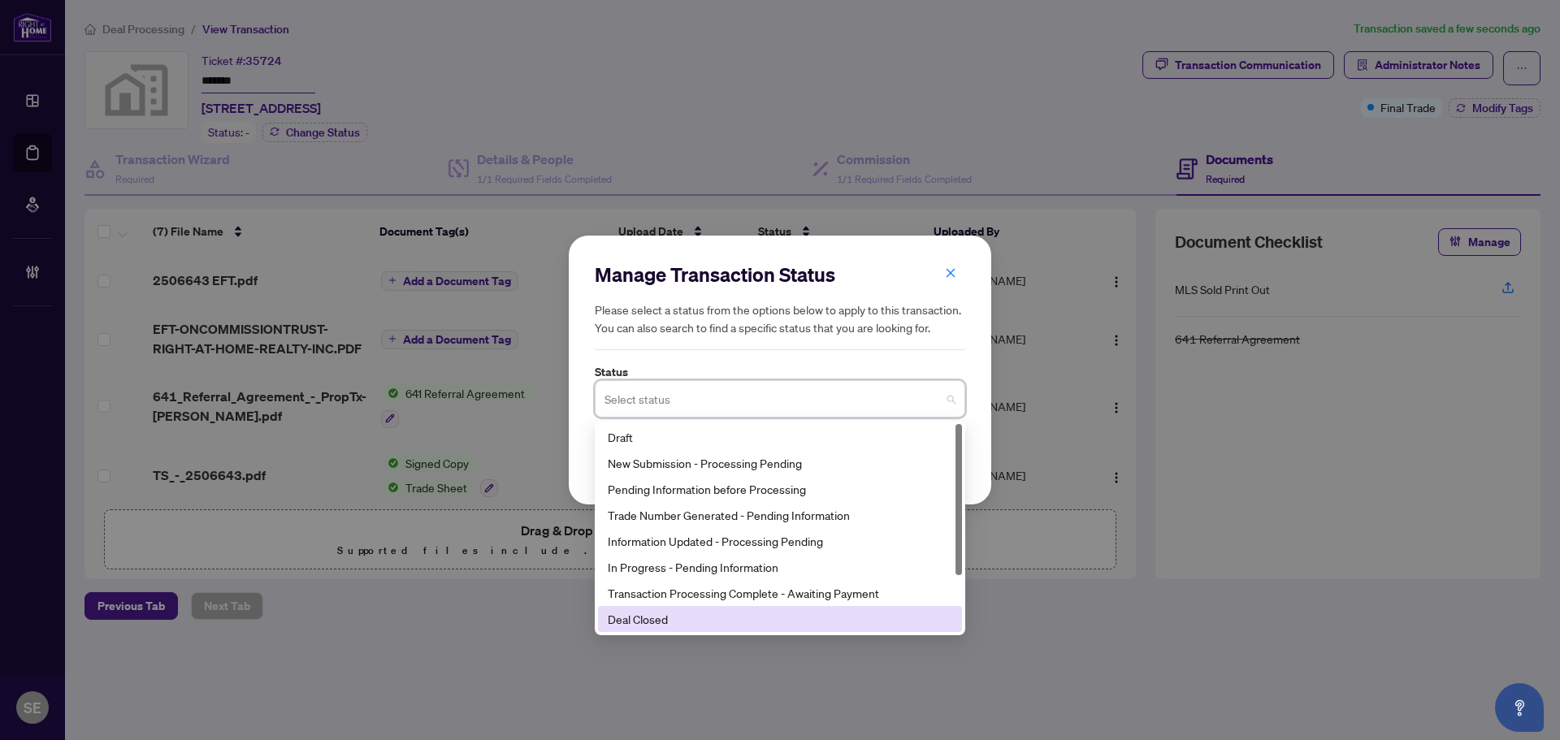
click at [706, 609] on div "Deal Closed" at bounding box center [780, 619] width 364 height 26
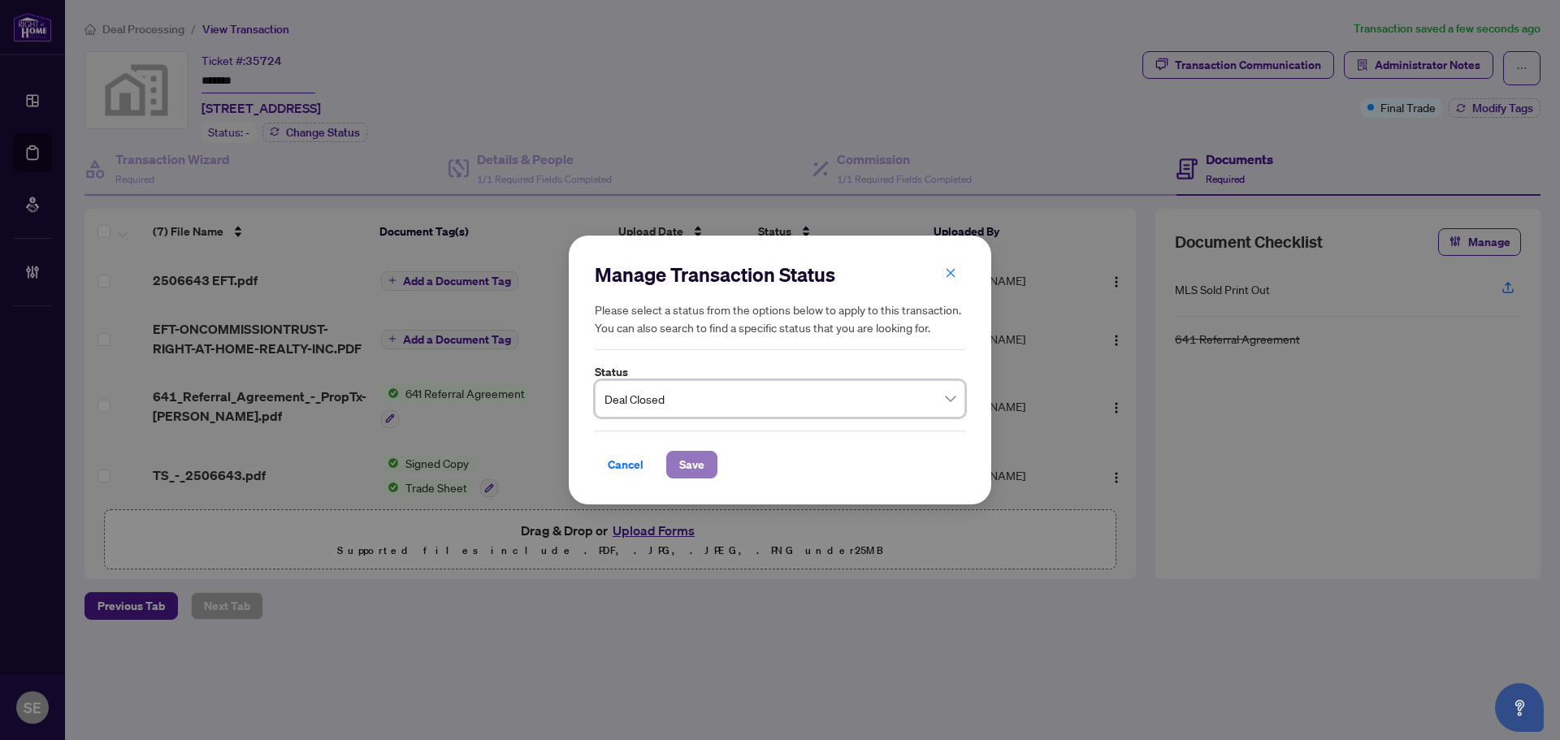
click at [698, 462] on span "Save" at bounding box center [691, 465] width 25 height 26
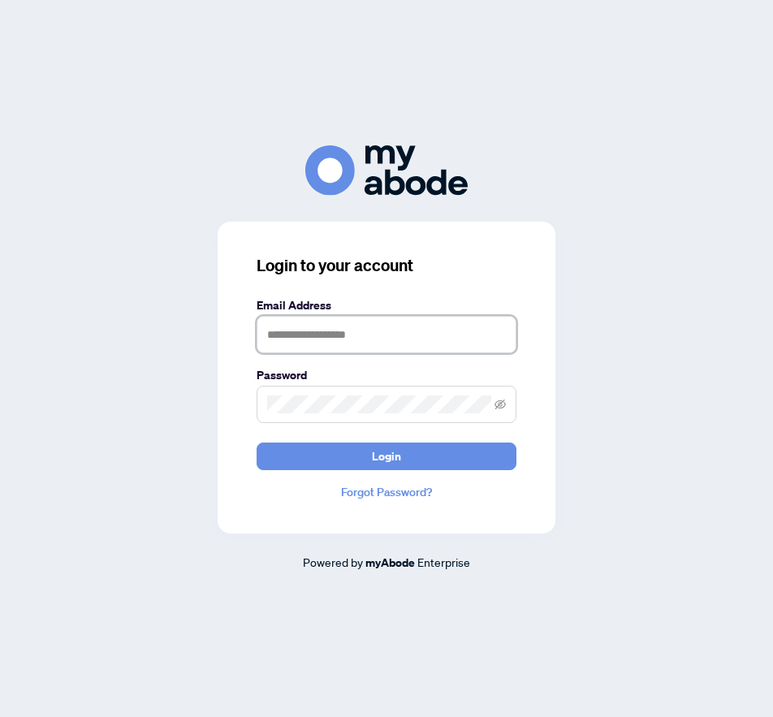
type input "**********"
click at [437, 324] on input "**********" at bounding box center [387, 334] width 260 height 37
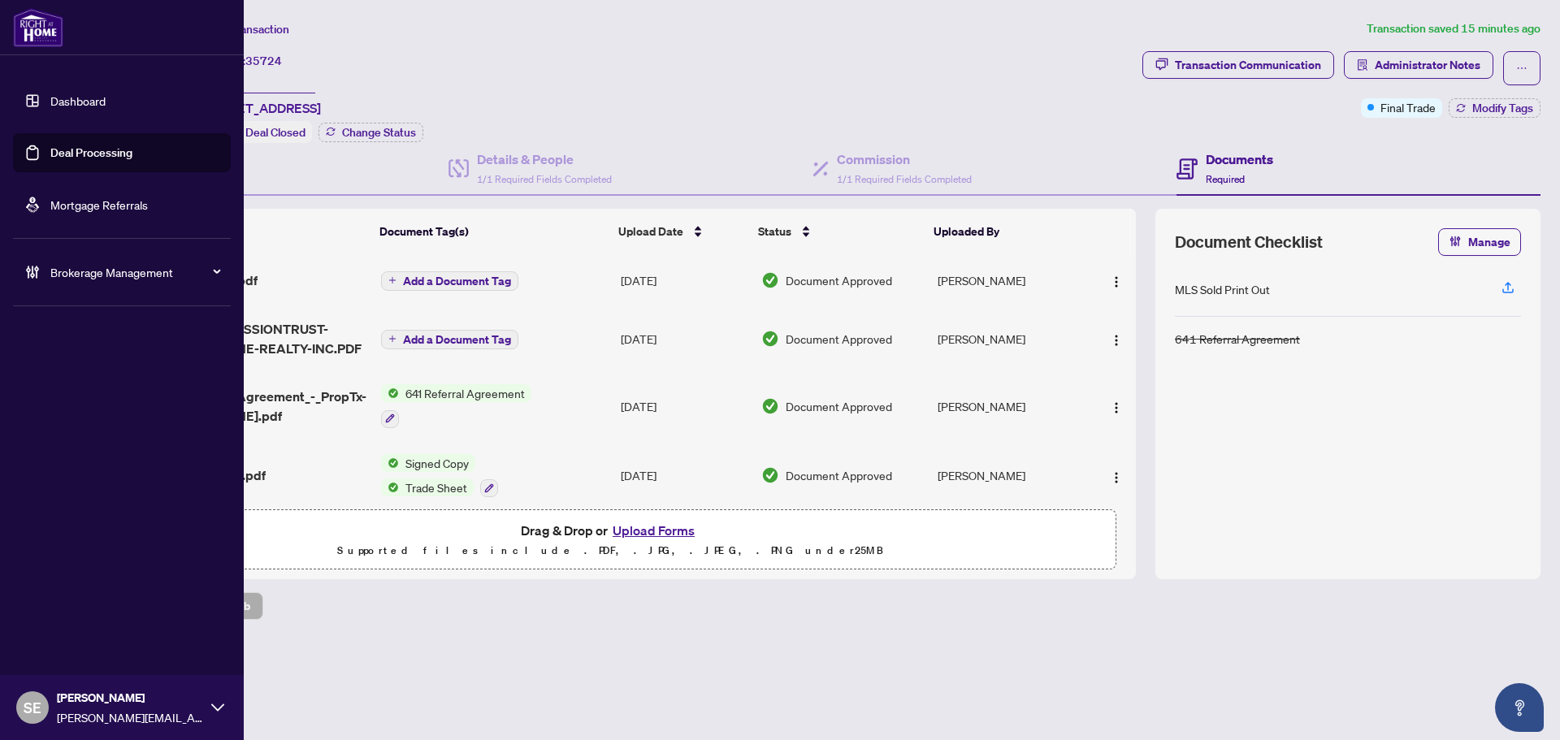
drag, startPoint x: 66, startPoint y: 149, endPoint x: 204, endPoint y: 148, distance: 138.1
click at [66, 149] on link "Deal Processing" at bounding box center [91, 152] width 82 height 15
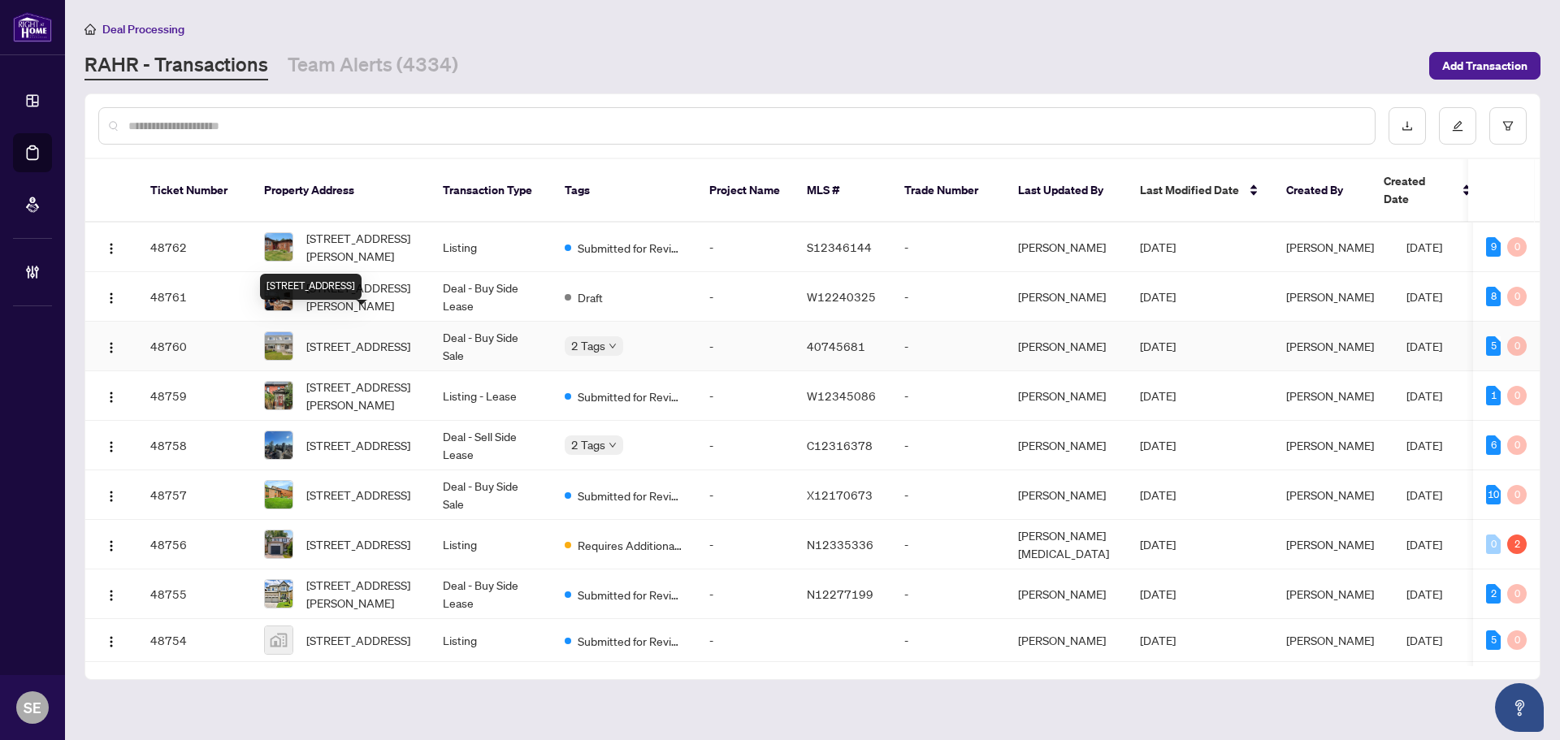
click at [321, 337] on span "52-14 Williamsburg Road, Kitchener, ON N2E 1W1, Canada" at bounding box center [358, 346] width 104 height 18
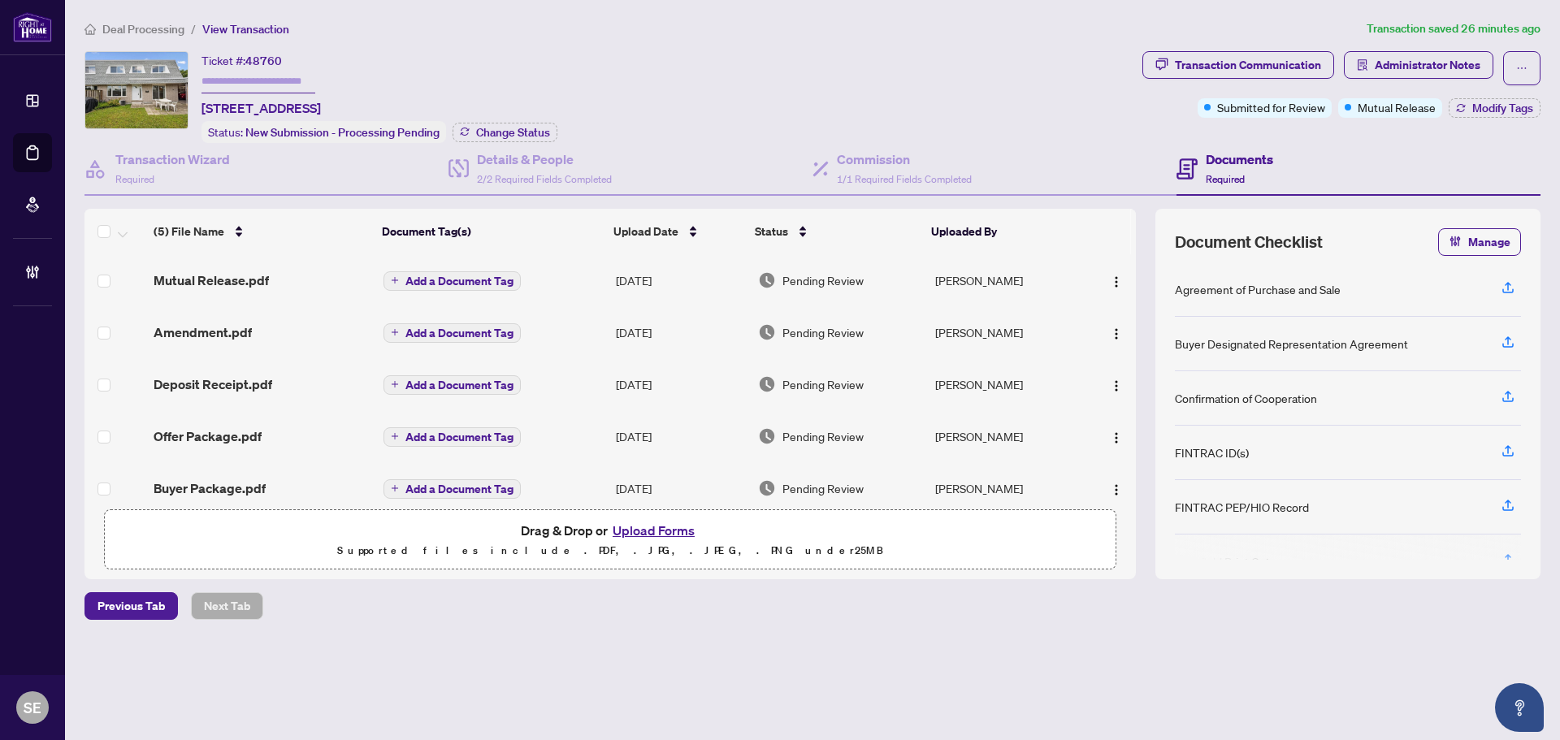
click at [509, 651] on div "Deal Processing / View Transaction Transaction saved 26 minutes ago Ticket #: 4…" at bounding box center [812, 347] width 1469 height 657
